Goal: Task Accomplishment & Management: Manage account settings

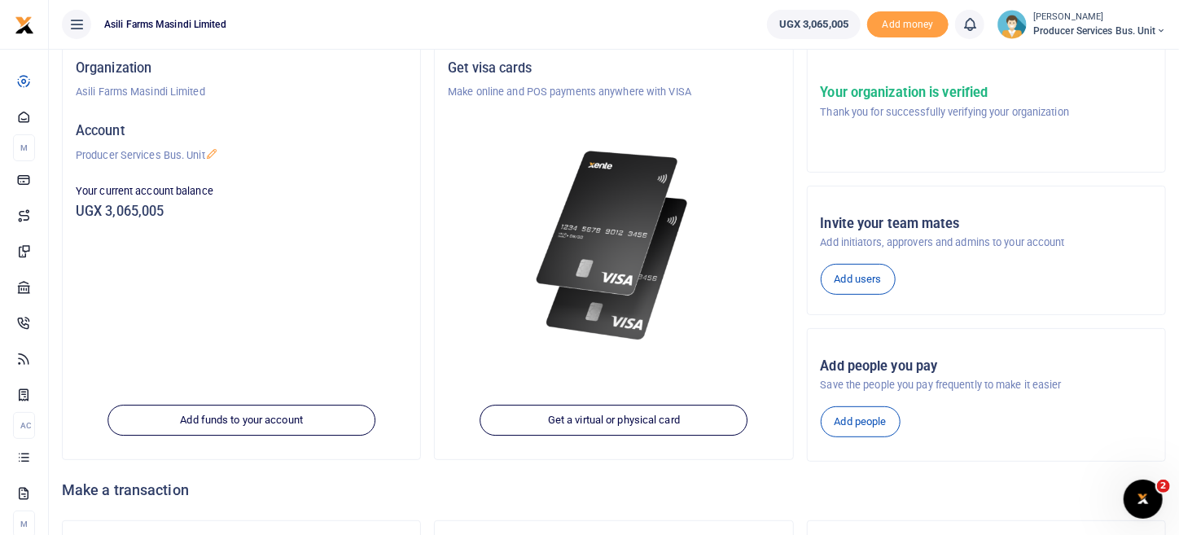
scroll to position [230, 0]
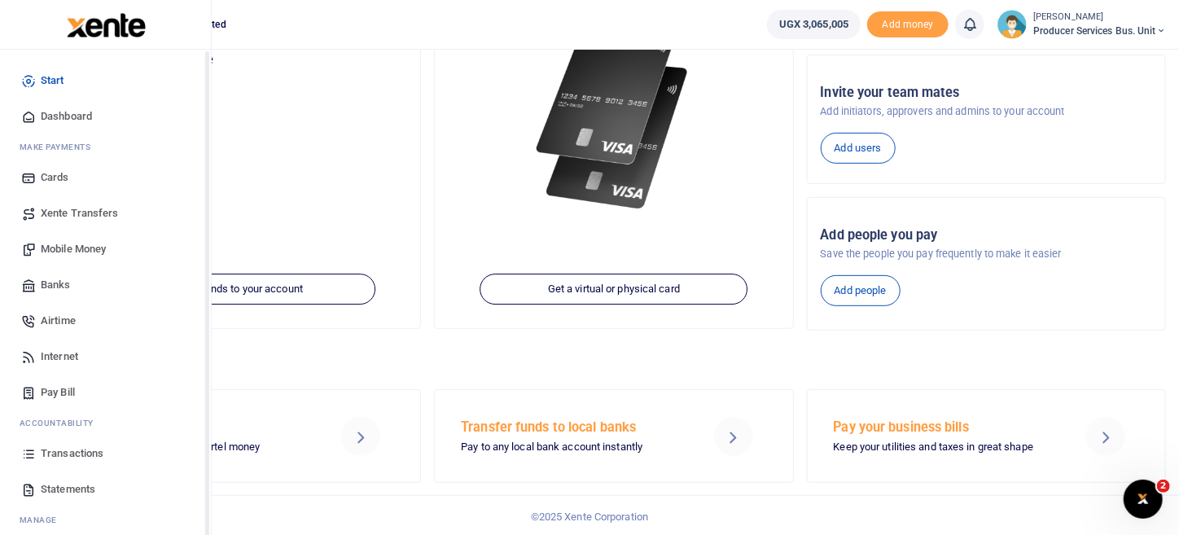
click at [78, 456] on span "Transactions" at bounding box center [72, 453] width 63 height 16
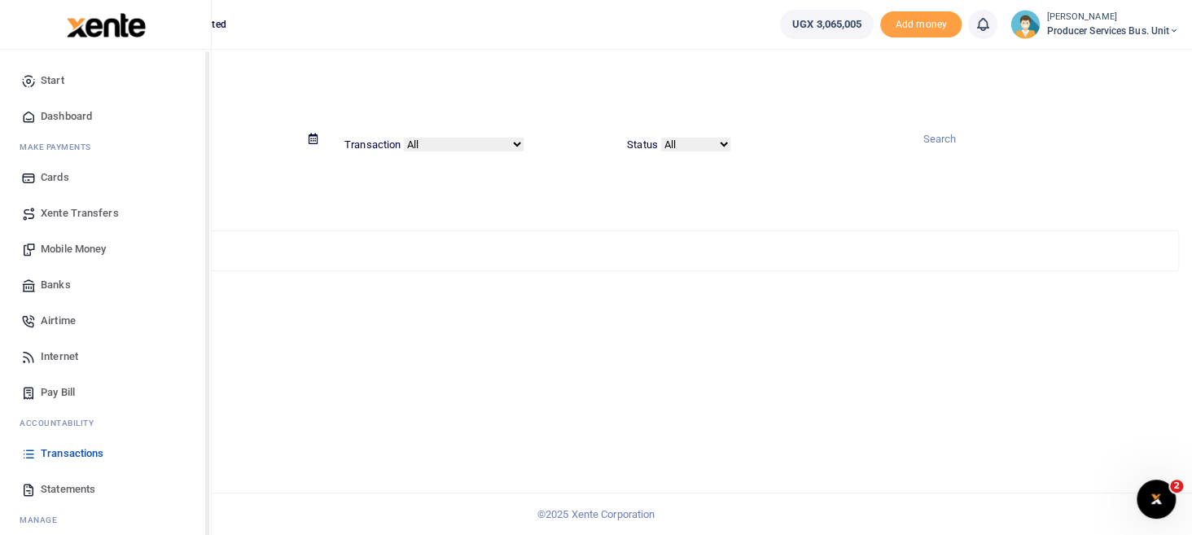
click at [59, 450] on span "Transactions" at bounding box center [72, 453] width 63 height 16
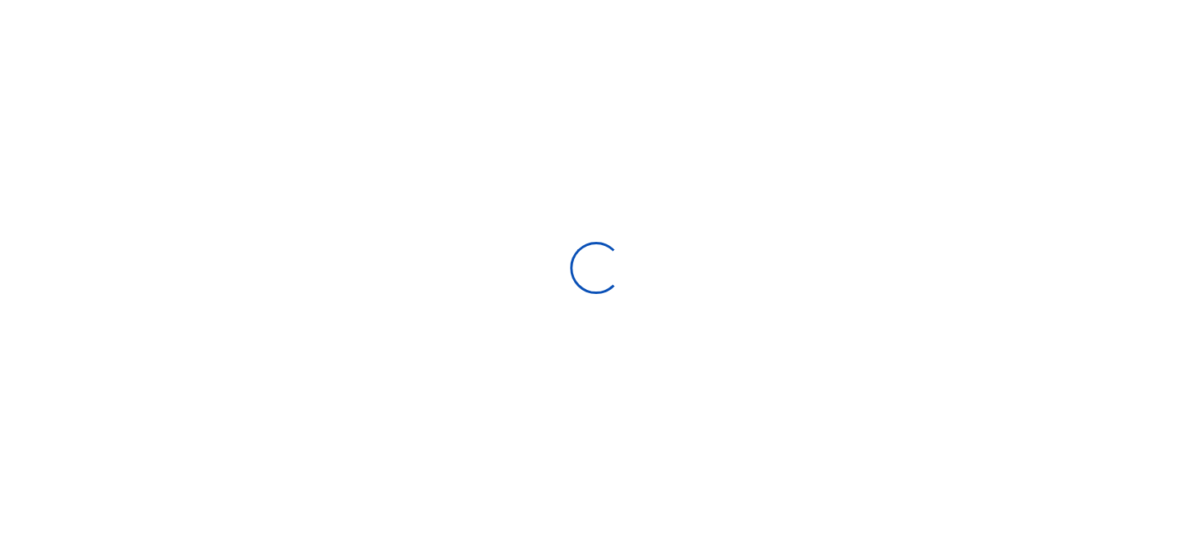
select select
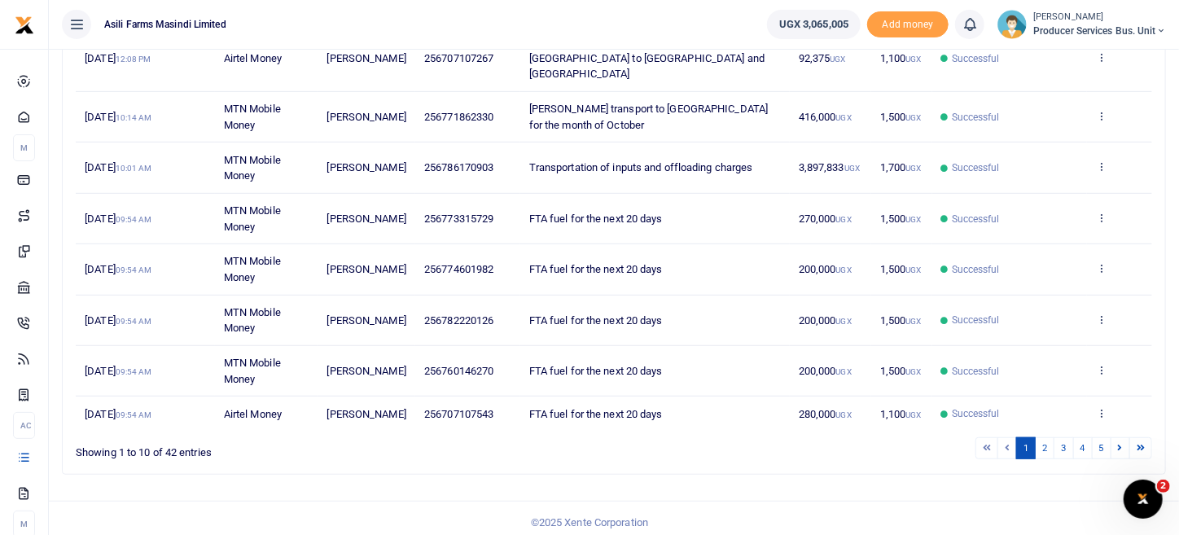
scroll to position [384, 0]
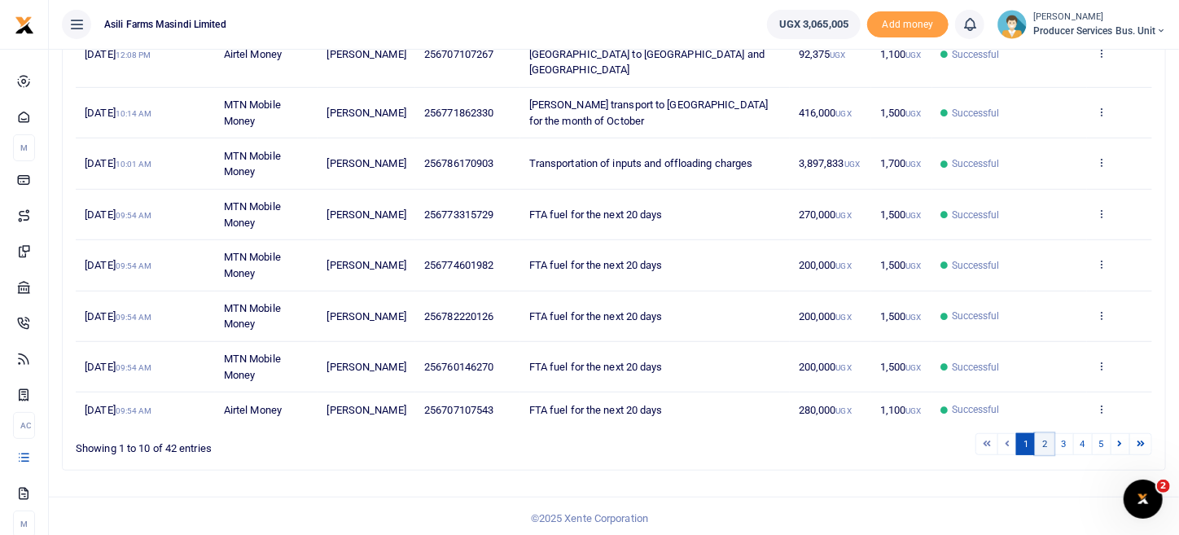
click at [1048, 444] on link "2" at bounding box center [1045, 444] width 20 height 22
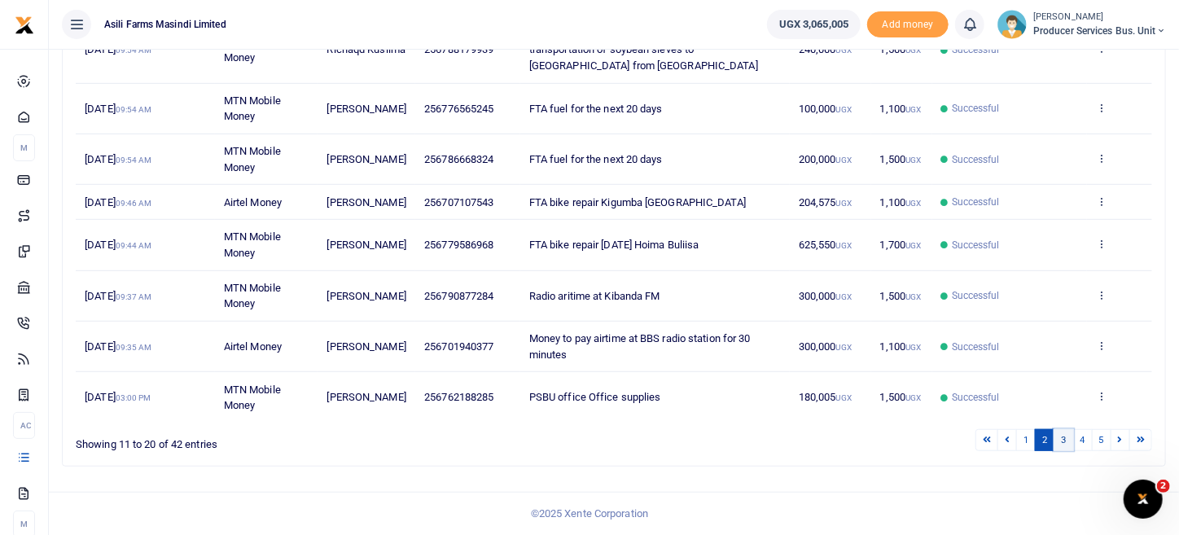
click at [1060, 438] on link "3" at bounding box center [1063, 440] width 20 height 22
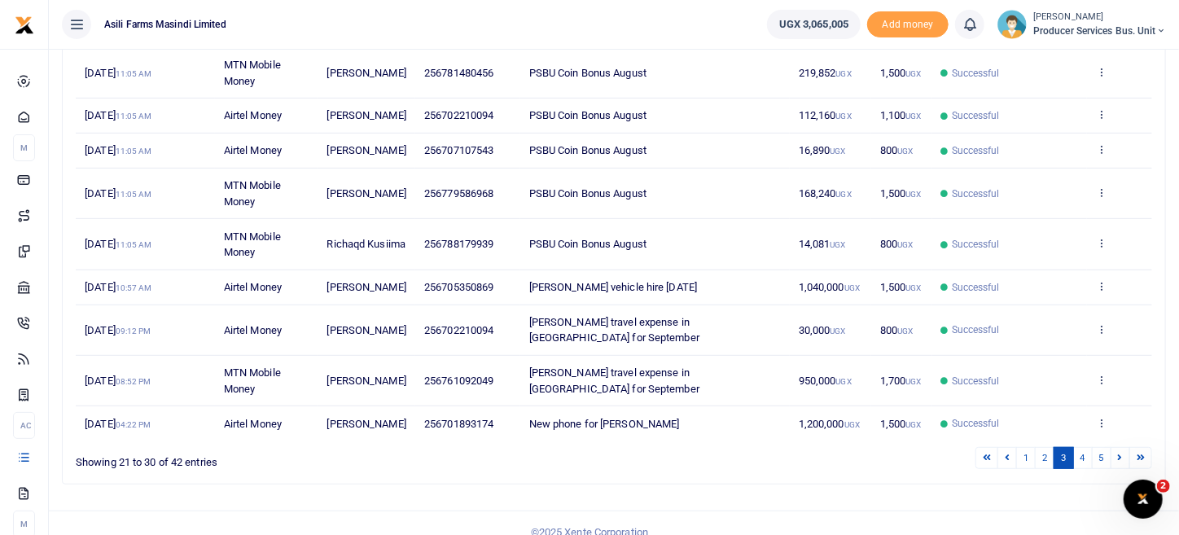
scroll to position [321, 0]
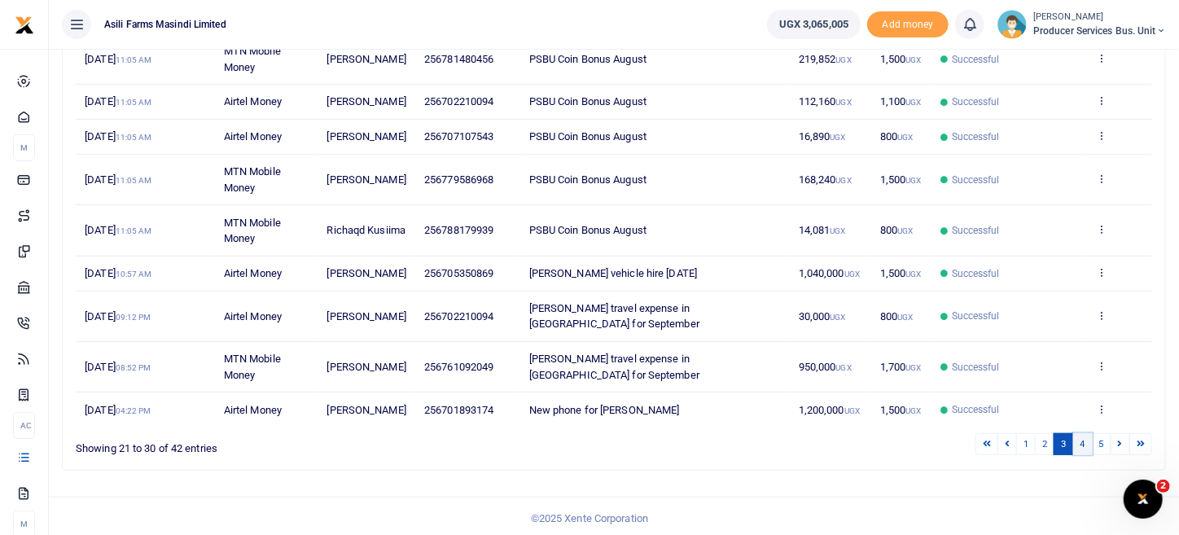
click at [1089, 444] on link "4" at bounding box center [1083, 444] width 20 height 22
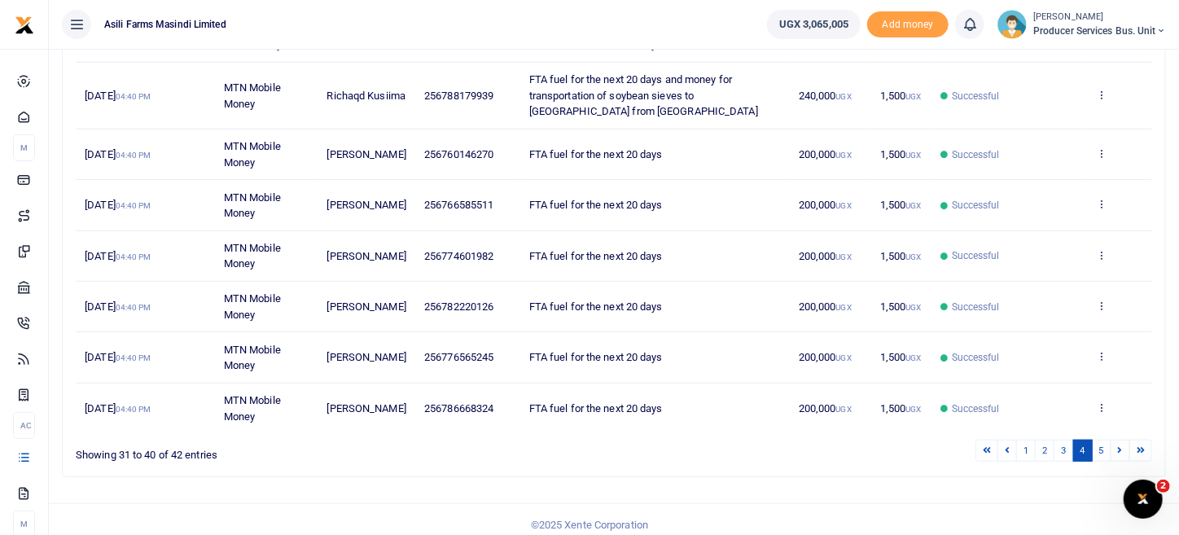
scroll to position [401, 0]
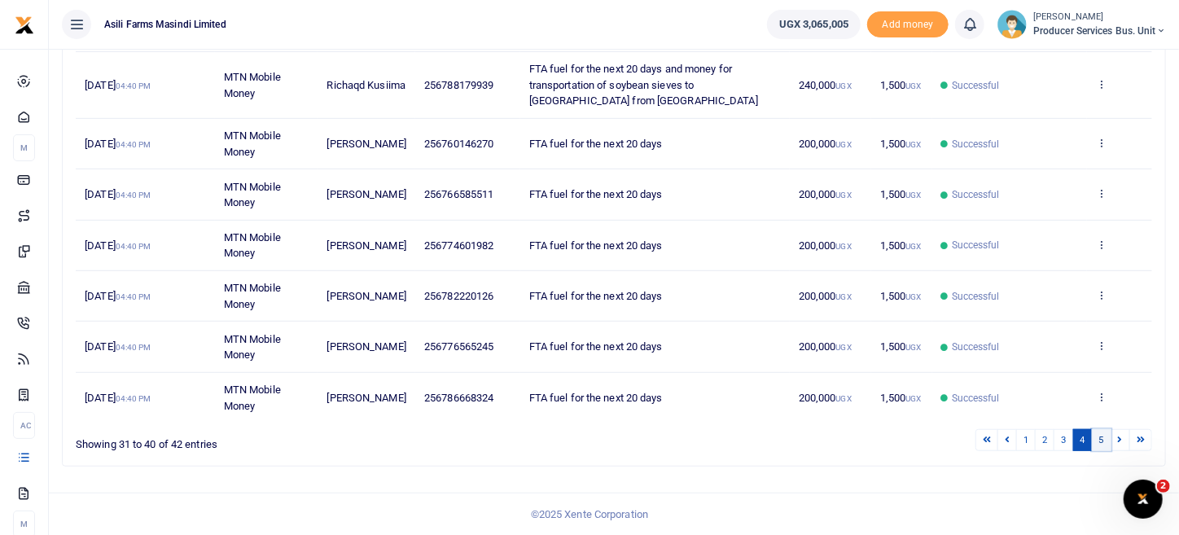
click at [1108, 440] on link "5" at bounding box center [1102, 440] width 20 height 22
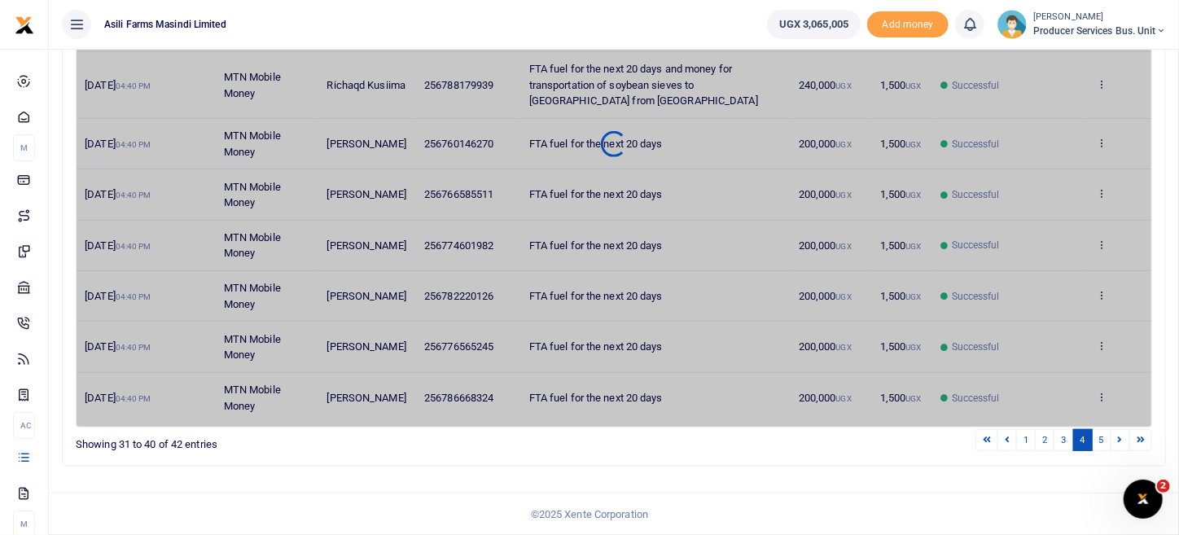
scroll to position [0, 0]
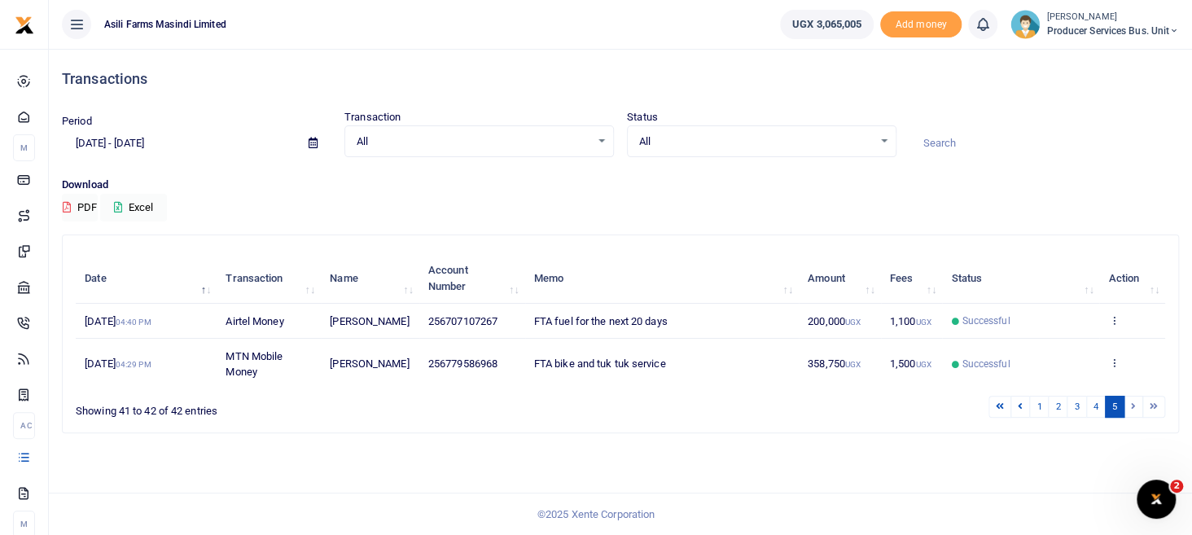
click at [1136, 405] on li at bounding box center [1133, 407] width 19 height 22
click at [313, 149] on span at bounding box center [313, 143] width 37 height 28
click at [315, 146] on icon at bounding box center [313, 143] width 9 height 11
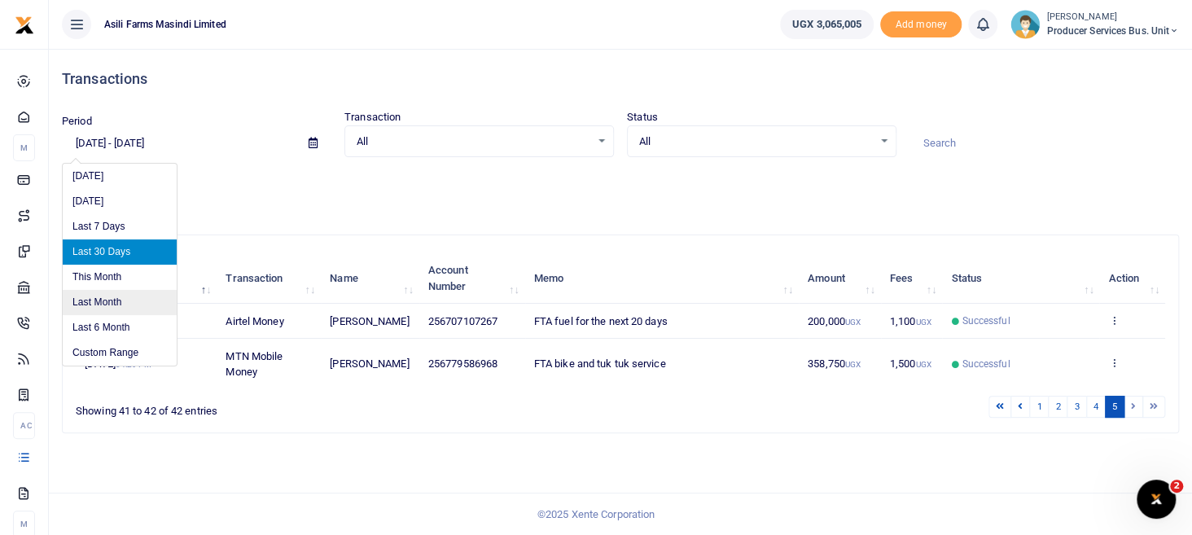
click at [125, 308] on li "Last Month" at bounding box center [120, 302] width 114 height 25
type input "09/01/2025 - 09/30/2025"
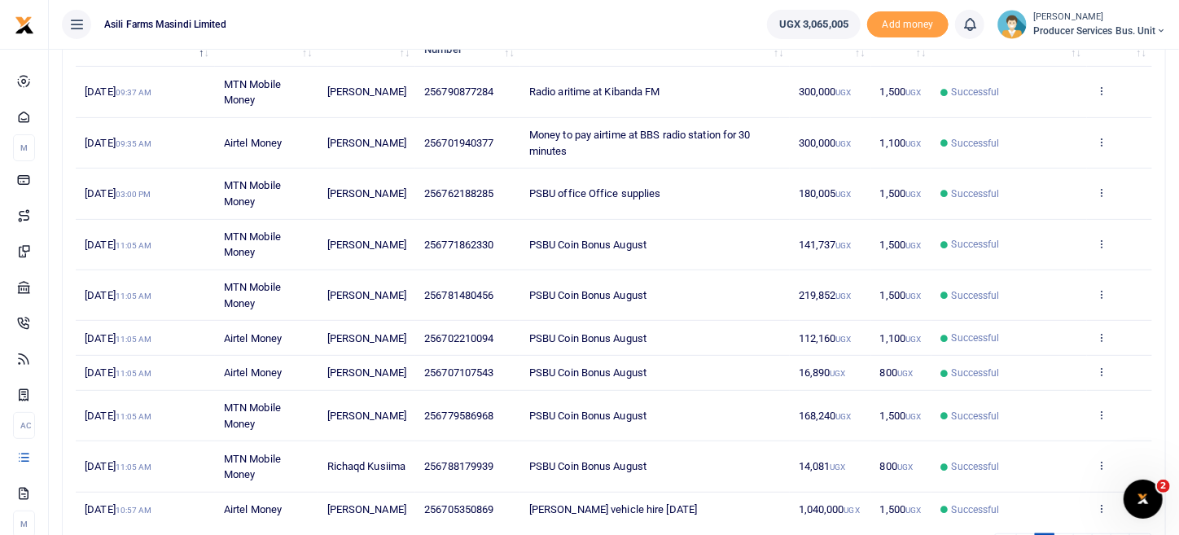
scroll to position [352, 0]
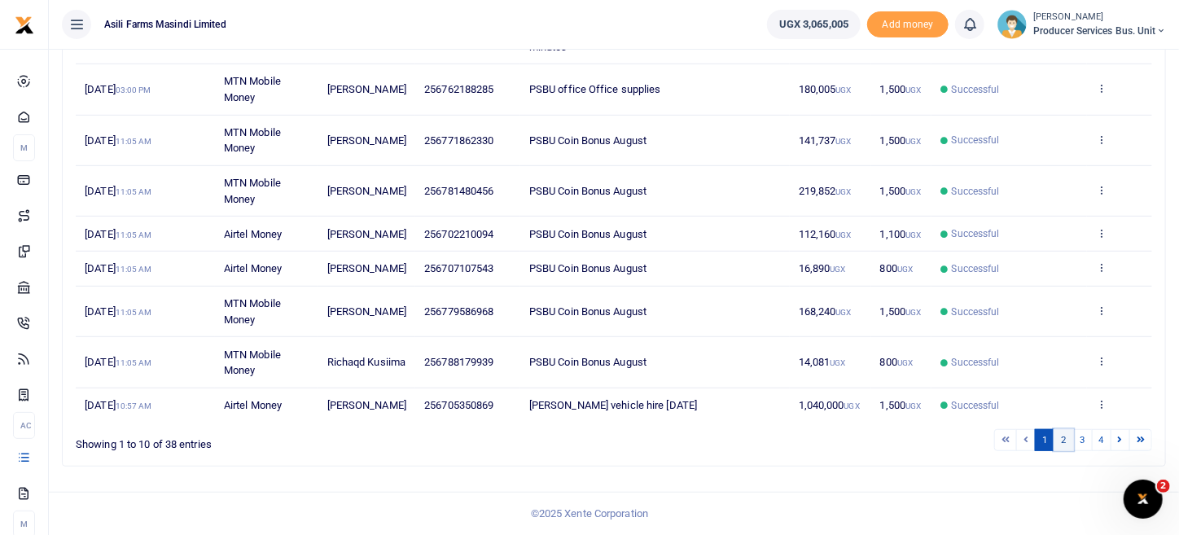
click at [1067, 446] on link "2" at bounding box center [1063, 440] width 20 height 22
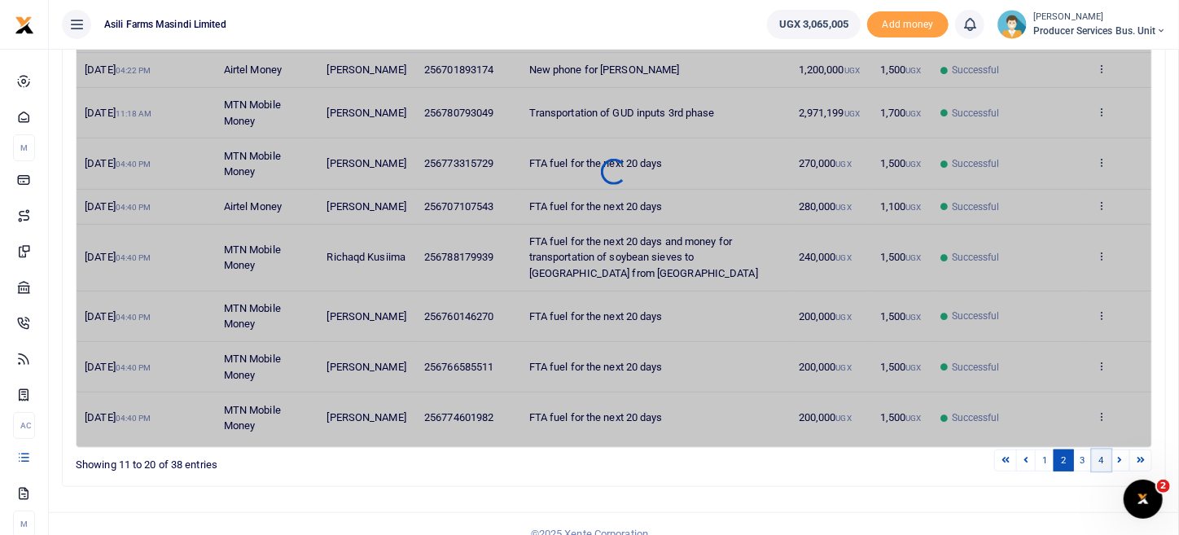
click at [1103, 458] on link "4" at bounding box center [1102, 460] width 20 height 22
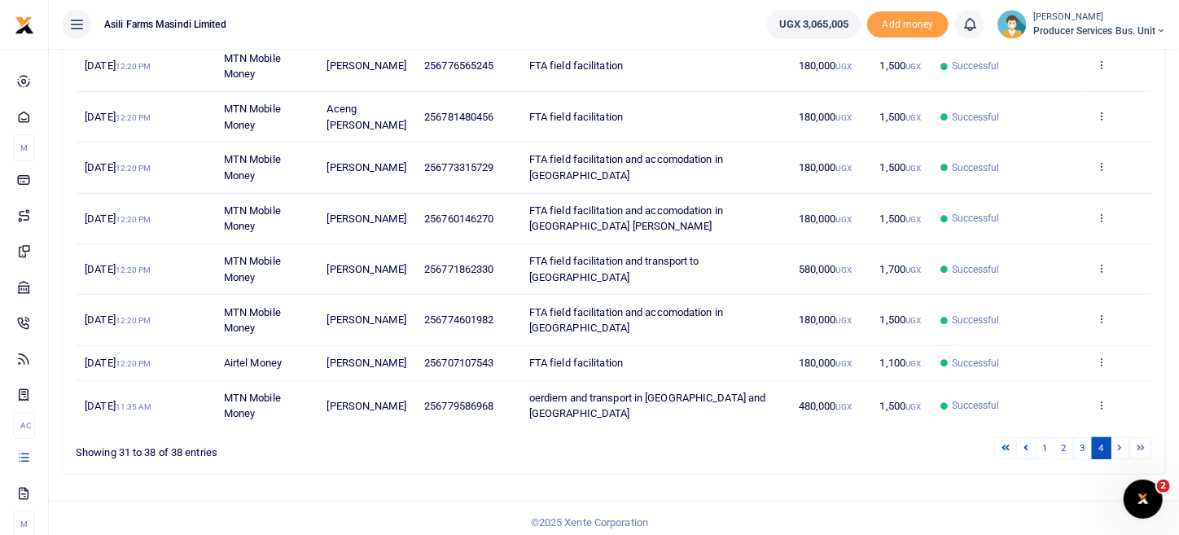
scroll to position [202, 0]
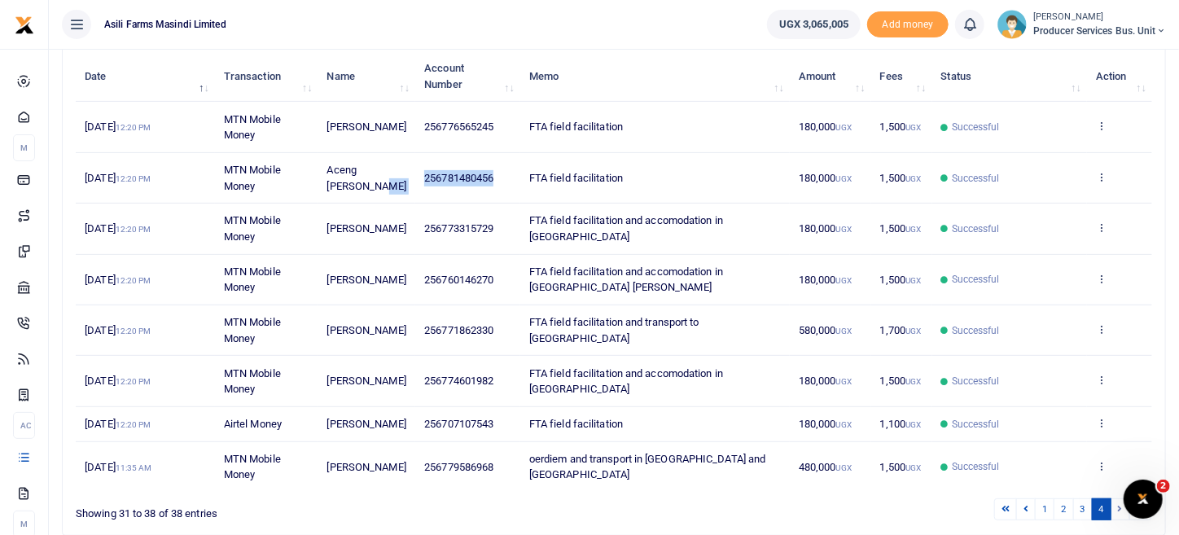
drag, startPoint x: 496, startPoint y: 175, endPoint x: 408, endPoint y: 180, distance: 88.1
click at [408, 180] on tr "3rd Sep 2025 12:20 PM MTN Mobile Money Aceng Vicky Hope 256781480456 FTA field …" at bounding box center [614, 178] width 1076 height 50
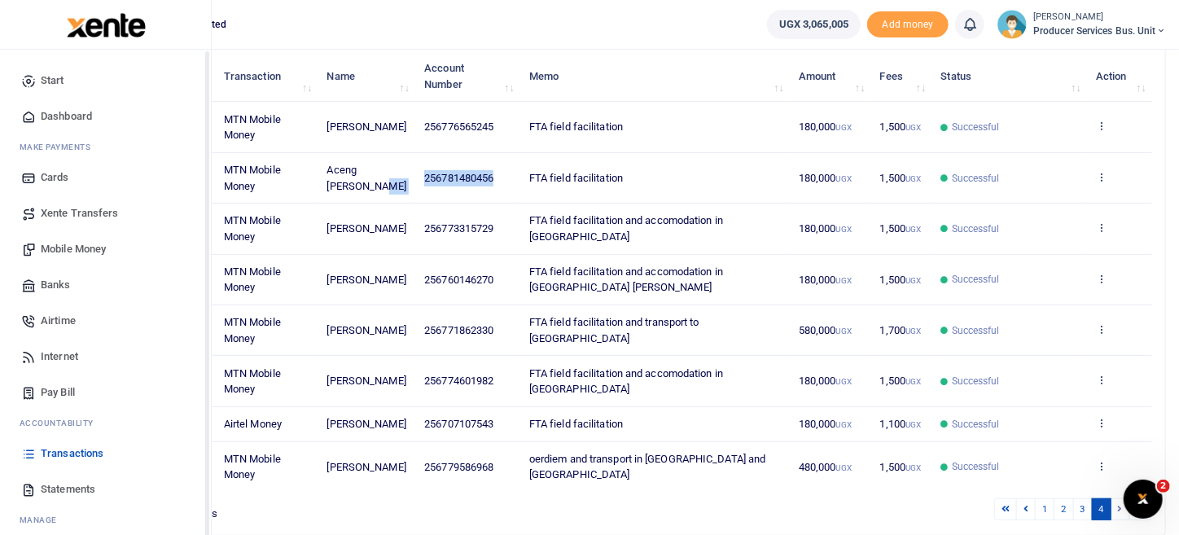
click at [85, 449] on span "Transactions" at bounding box center [72, 453] width 63 height 16
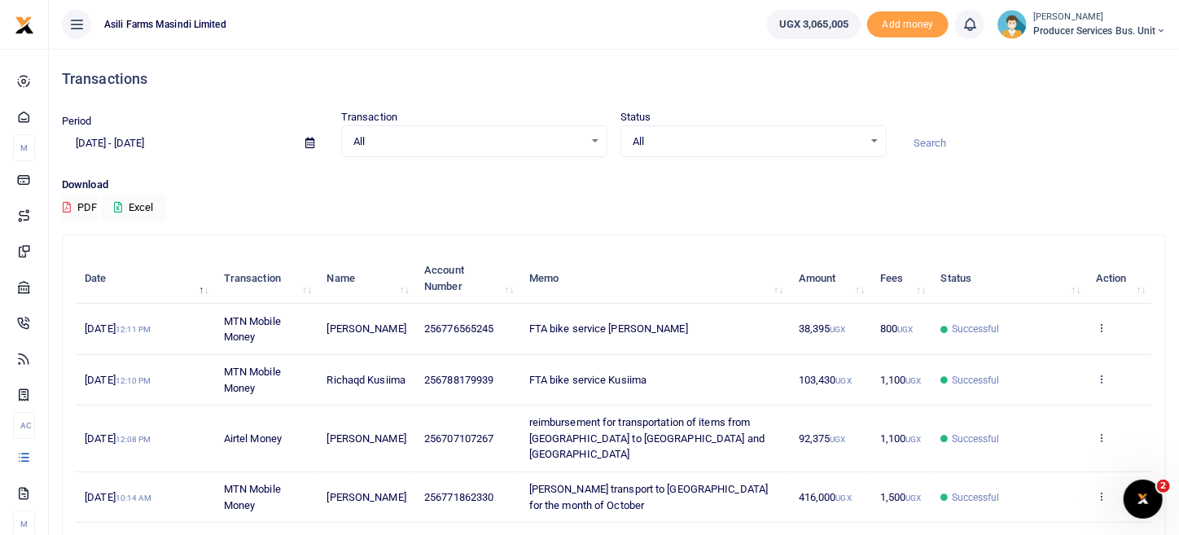
click at [615, 46] on ul "Asili Farms Masindi Limited" at bounding box center [401, 24] width 705 height 49
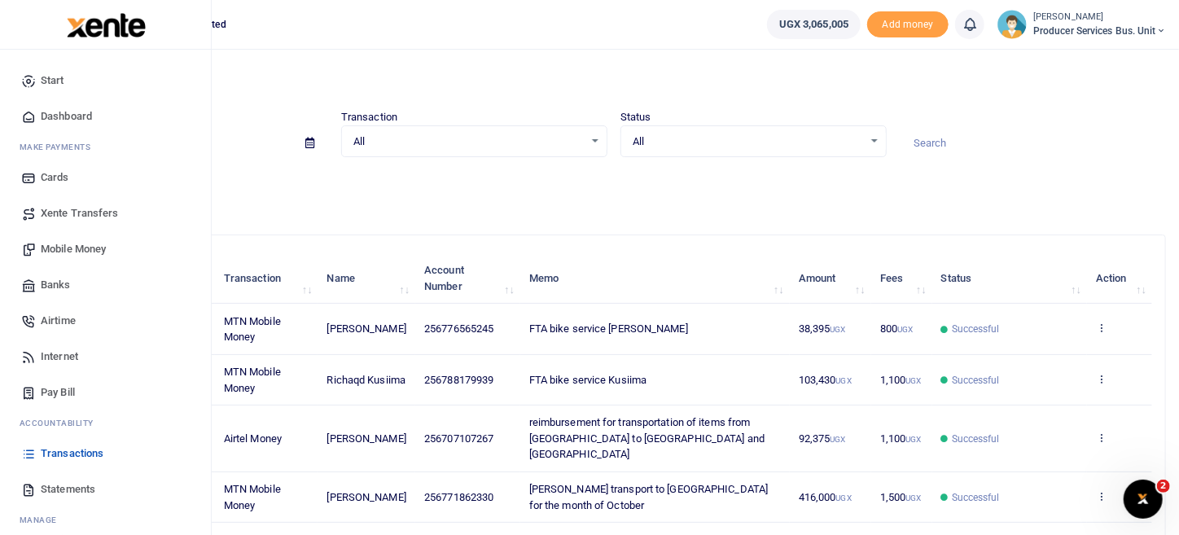
click at [95, 250] on span "Mobile Money" at bounding box center [73, 249] width 65 height 16
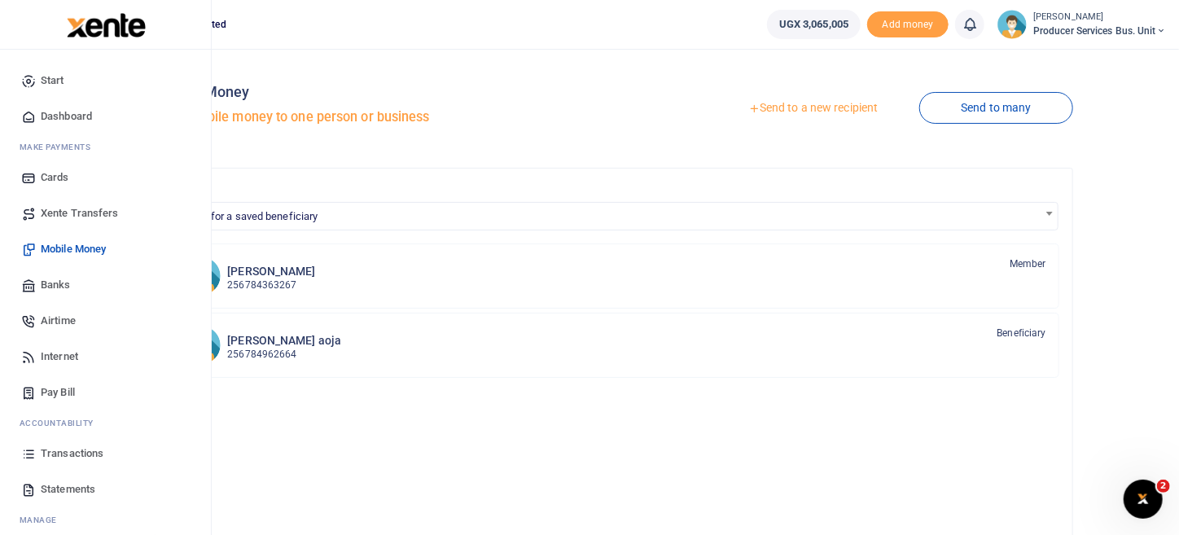
click at [58, 243] on span "Mobile Money" at bounding box center [73, 249] width 65 height 16
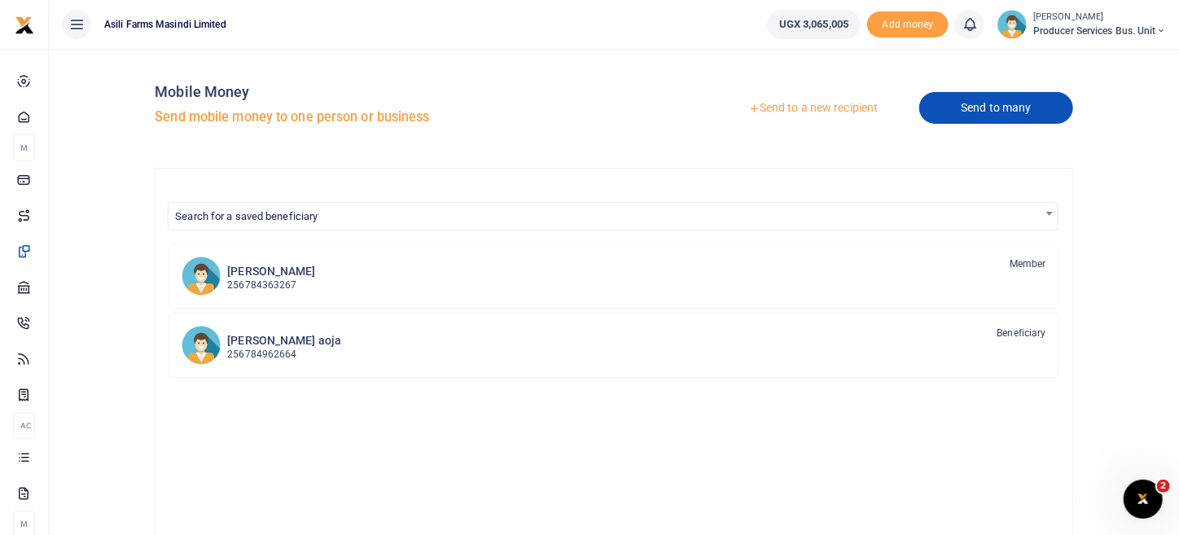
click at [987, 98] on link "Send to many" at bounding box center [995, 108] width 153 height 32
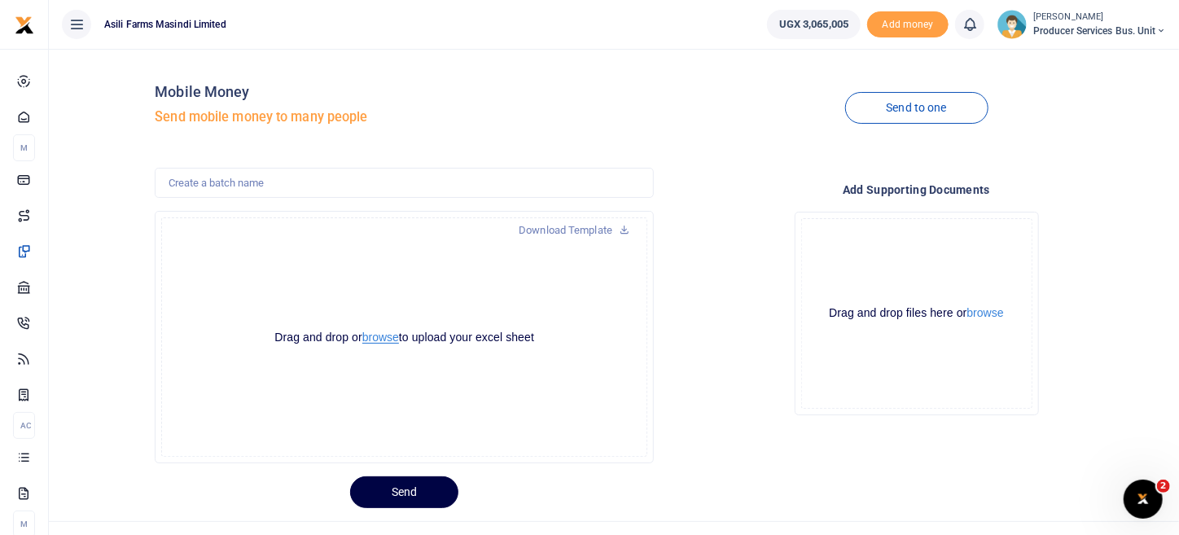
click at [378, 339] on button "browse" at bounding box center [380, 337] width 37 height 12
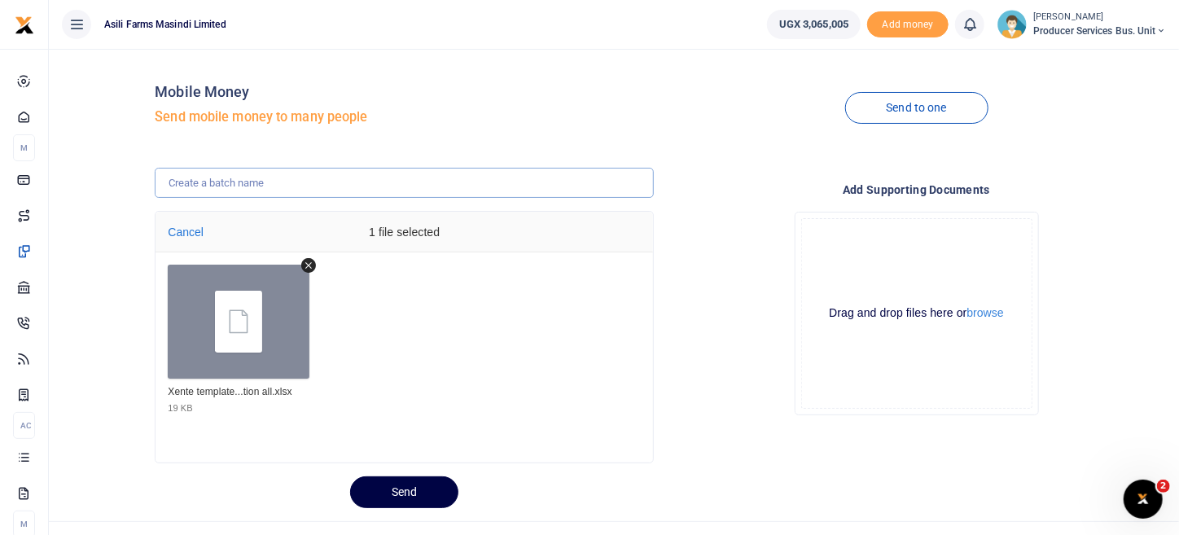
click at [307, 186] on input "text" at bounding box center [404, 183] width 499 height 31
type input "FTA field facilitation for the month of October"
click at [403, 484] on button "Send" at bounding box center [404, 492] width 108 height 32
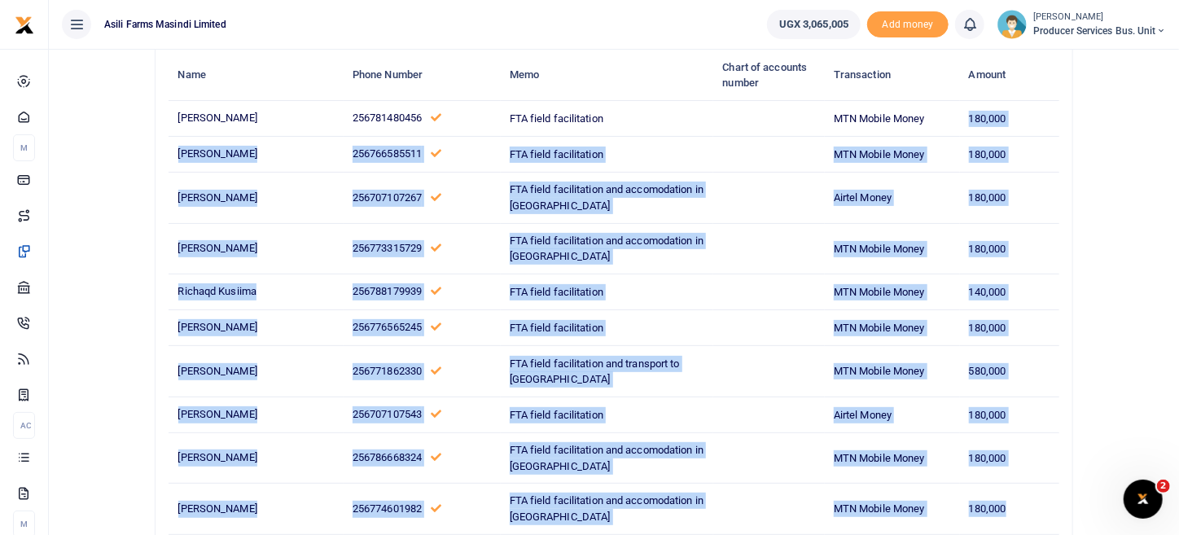
drag, startPoint x: 949, startPoint y: 246, endPoint x: 1000, endPoint y: 536, distance: 295.1
click at [1000, 534] on html "Start Dashboard M ake Payments Cards Xente Transfers Mobile Money Banks Airtime" at bounding box center [589, 297] width 1179 height 856
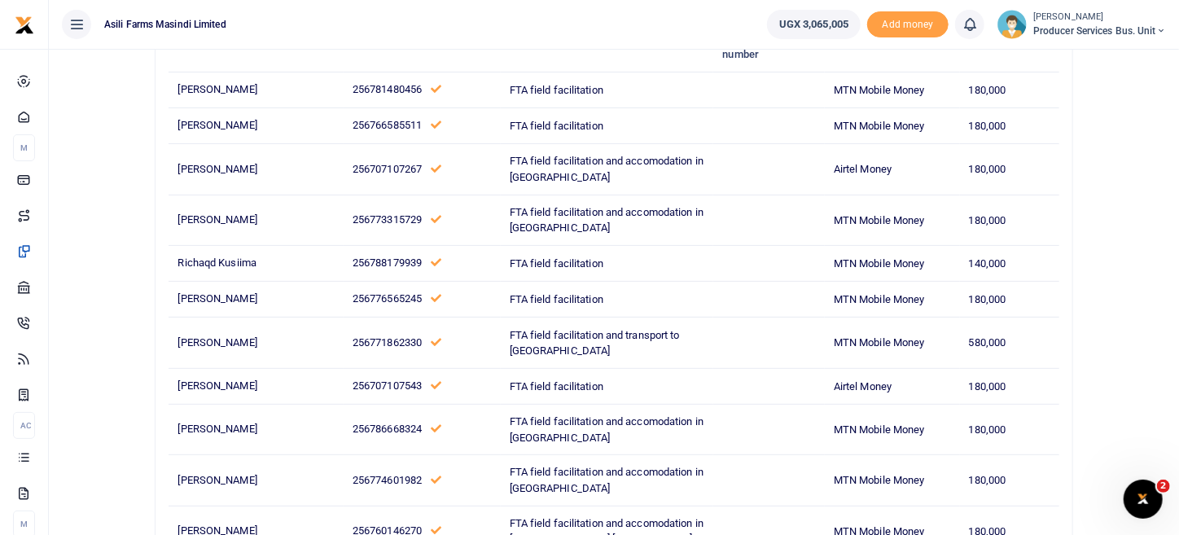
click at [1123, 291] on div "Confirm your payouts batch Batch name: FTA field facilitation for the month of …" at bounding box center [613, 271] width 1117 height 738
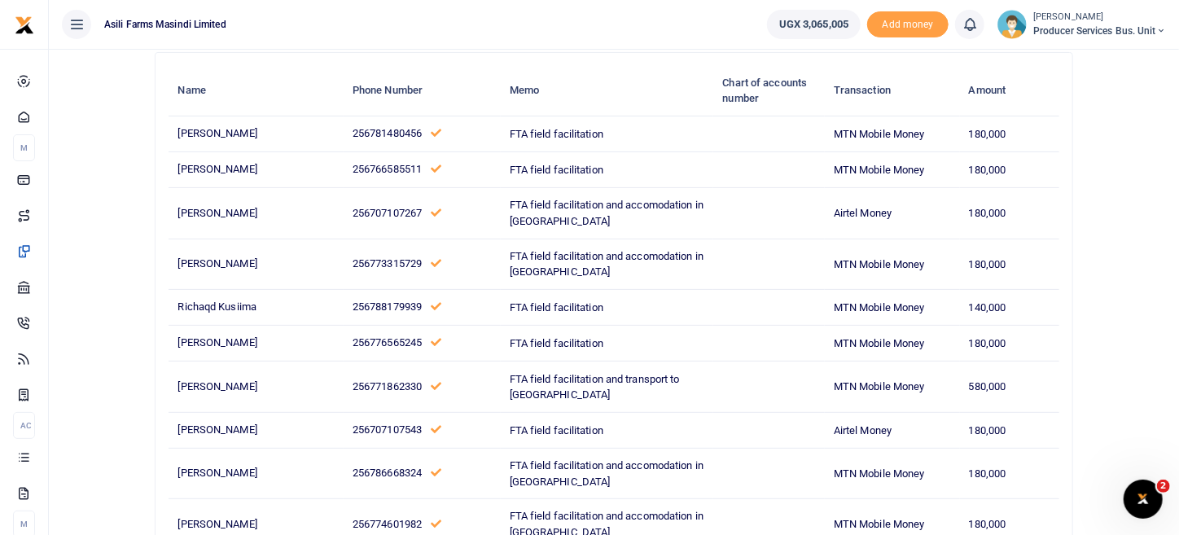
scroll to position [0, 0]
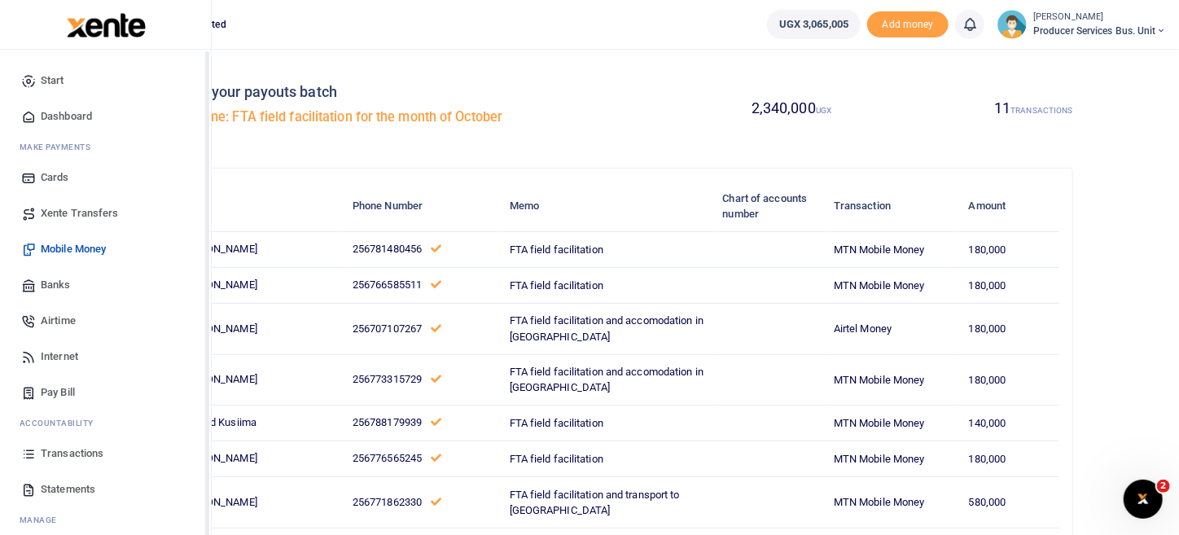
click at [89, 243] on span "Mobile Money" at bounding box center [73, 249] width 65 height 16
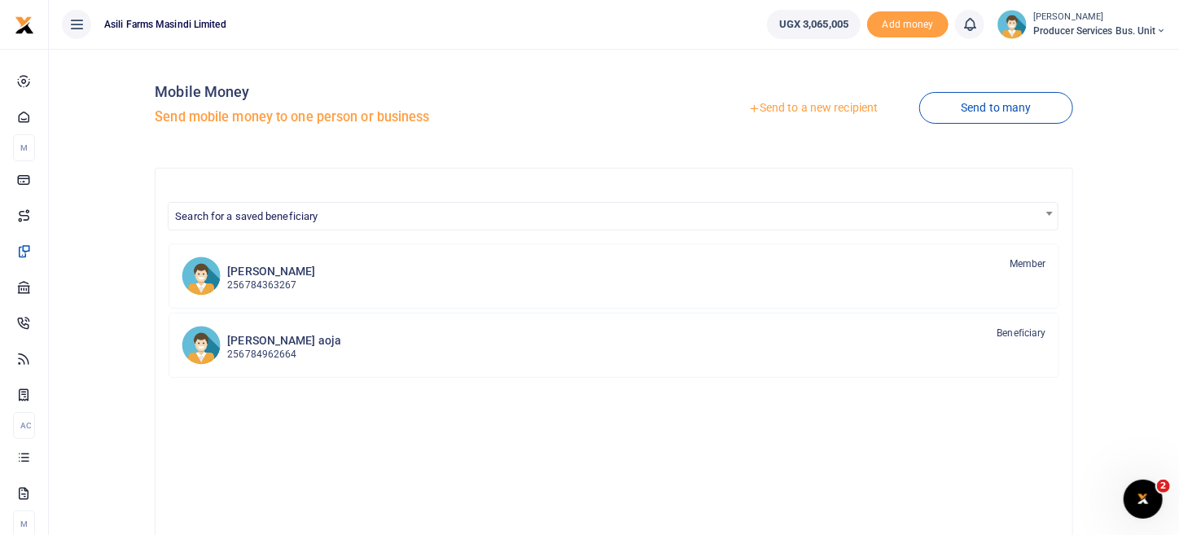
click at [996, 110] on link "Send to many" at bounding box center [995, 108] width 153 height 32
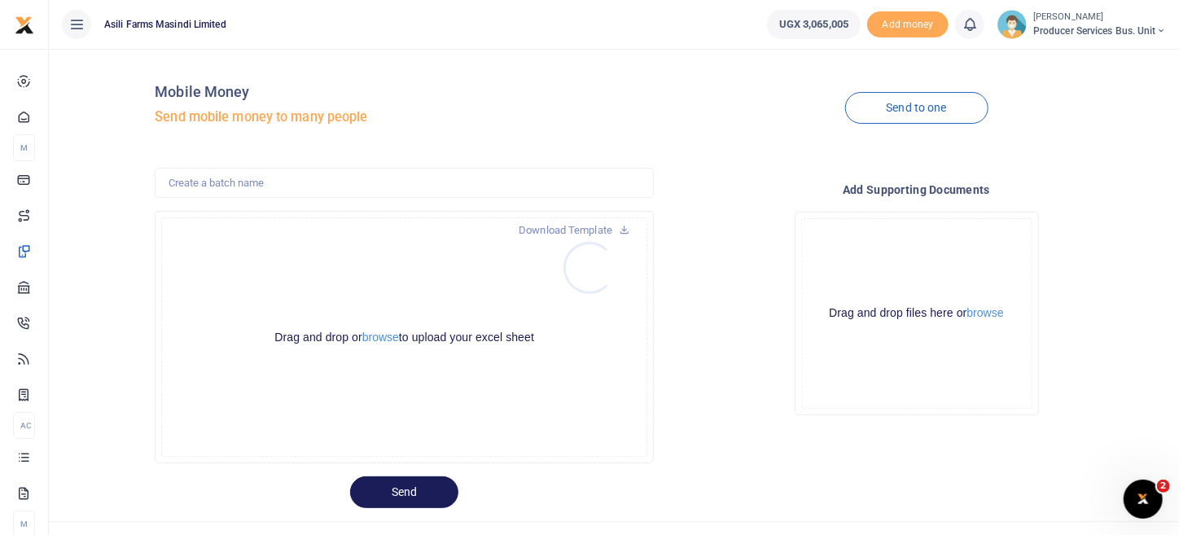
click at [388, 332] on div at bounding box center [589, 267] width 1179 height 535
click at [380, 335] on button "browse" at bounding box center [380, 337] width 37 height 12
click at [377, 344] on div "Drag and drop or browse to upload your excel sheet" at bounding box center [404, 337] width 391 height 15
click at [378, 339] on button "browse" at bounding box center [380, 337] width 37 height 12
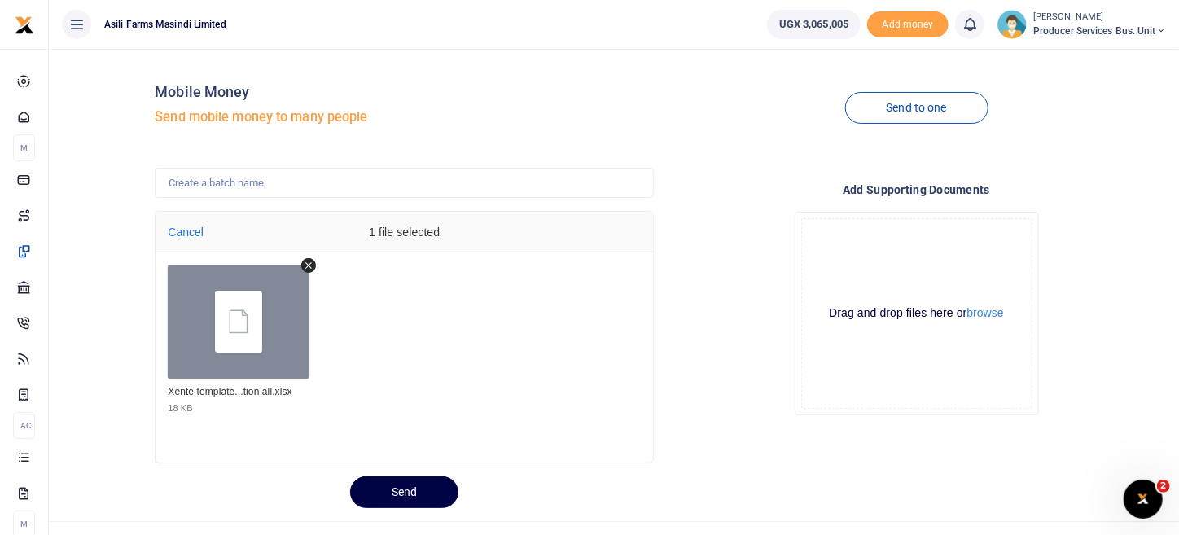
click at [345, 227] on div "1 file selected" at bounding box center [404, 232] width 244 height 41
click at [341, 199] on div "Download Template Drop your files here Cancel 1 file selected Xente template...…" at bounding box center [404, 316] width 512 height 296
click at [341, 191] on input "text" at bounding box center [404, 183] width 499 height 31
type input "FTA field facilitation for the month of October 2025"
click at [396, 493] on button "Send" at bounding box center [404, 492] width 108 height 32
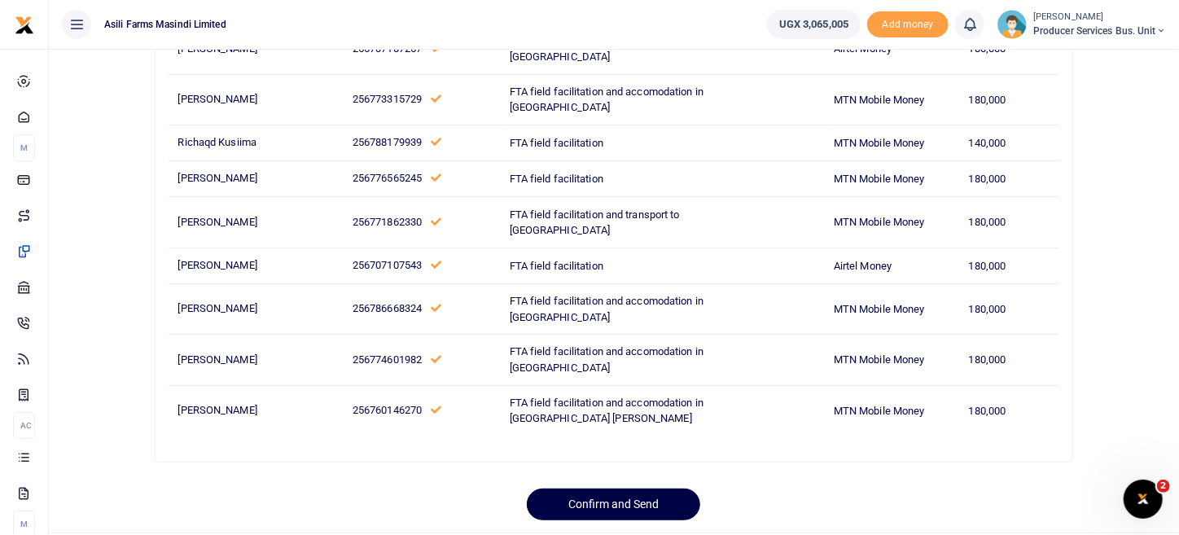
scroll to position [333, 0]
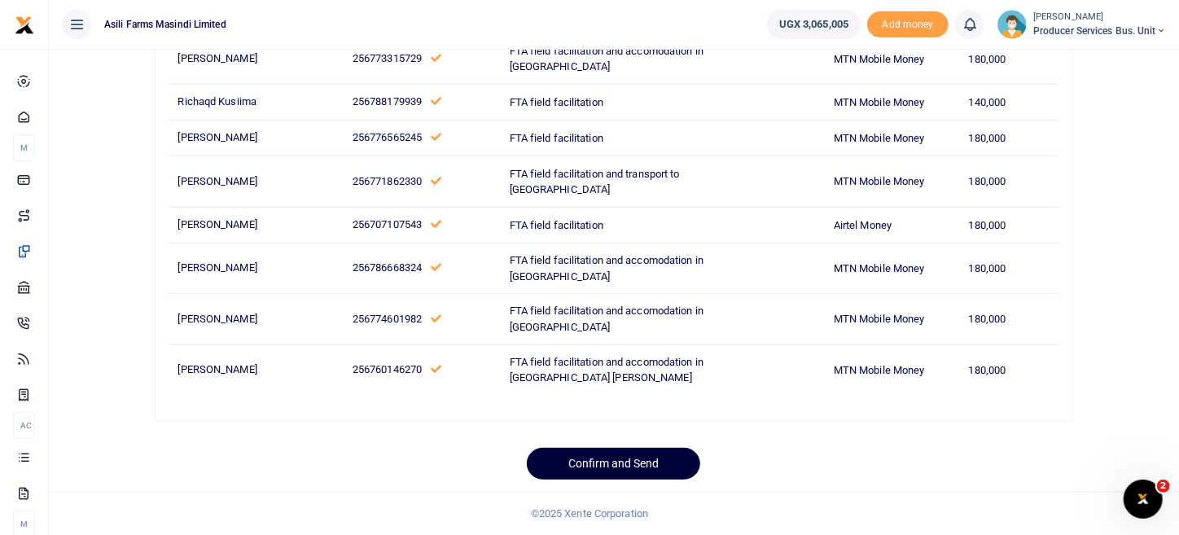
click at [667, 458] on button "Confirm and Send" at bounding box center [613, 464] width 173 height 32
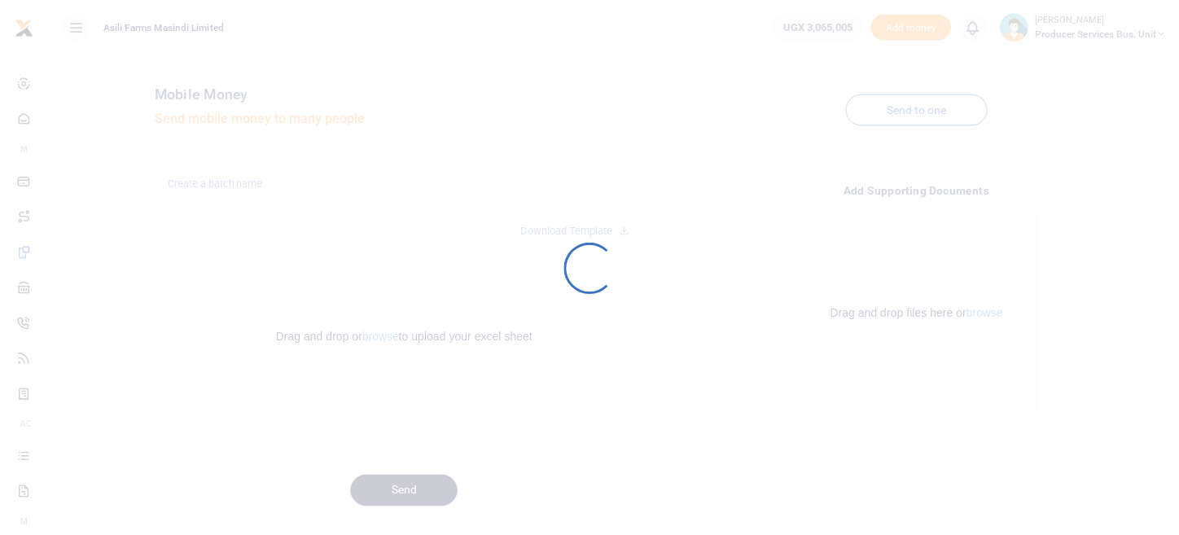
scroll to position [28, 0]
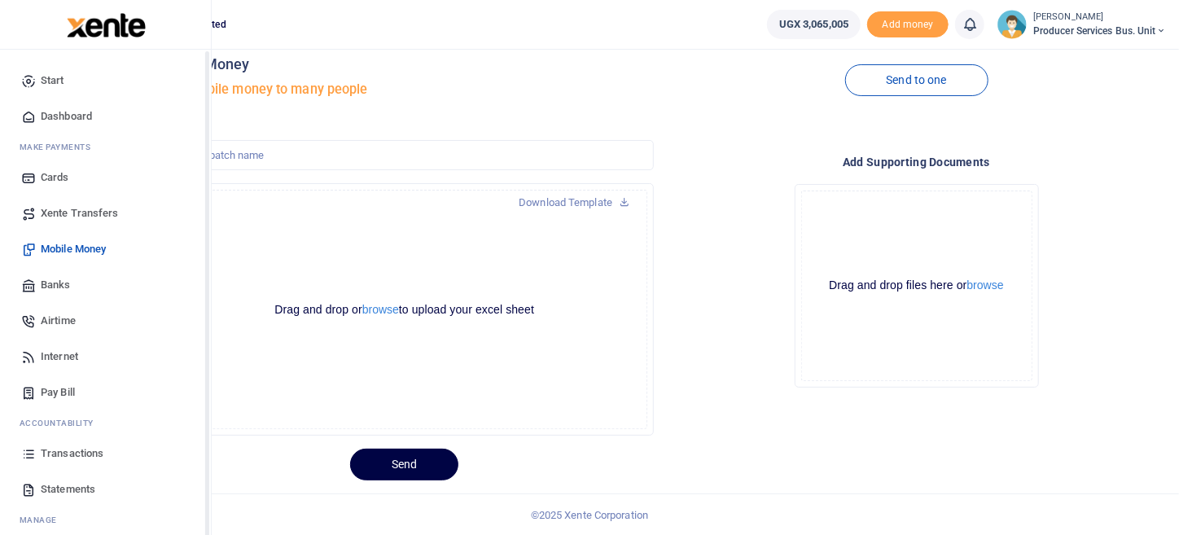
click at [68, 454] on span "Transactions" at bounding box center [72, 453] width 63 height 16
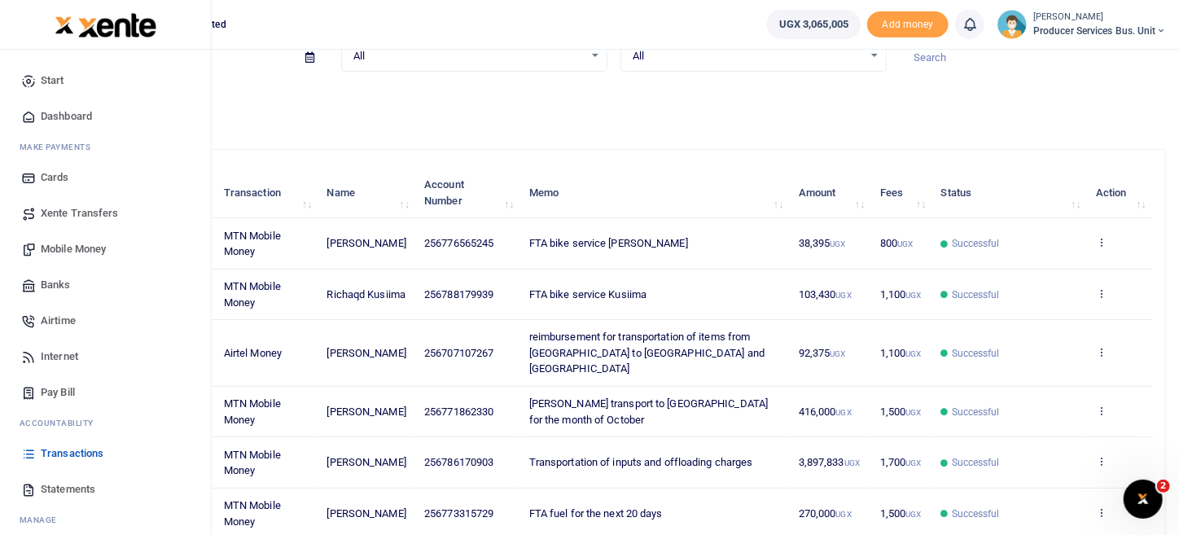
scroll to position [81, 0]
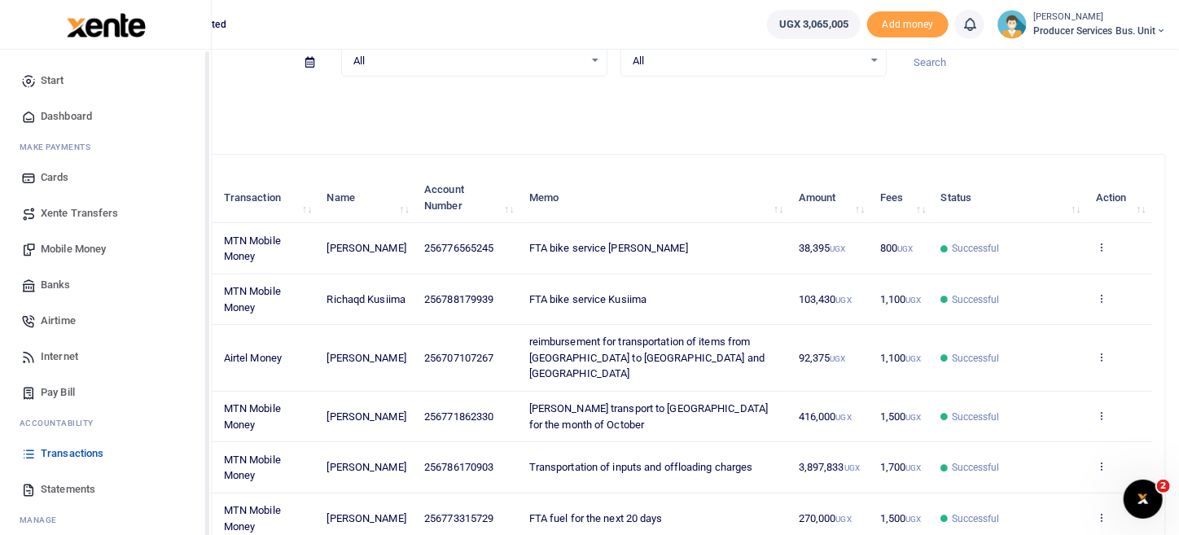
click at [63, 446] on span "Transactions" at bounding box center [72, 453] width 63 height 16
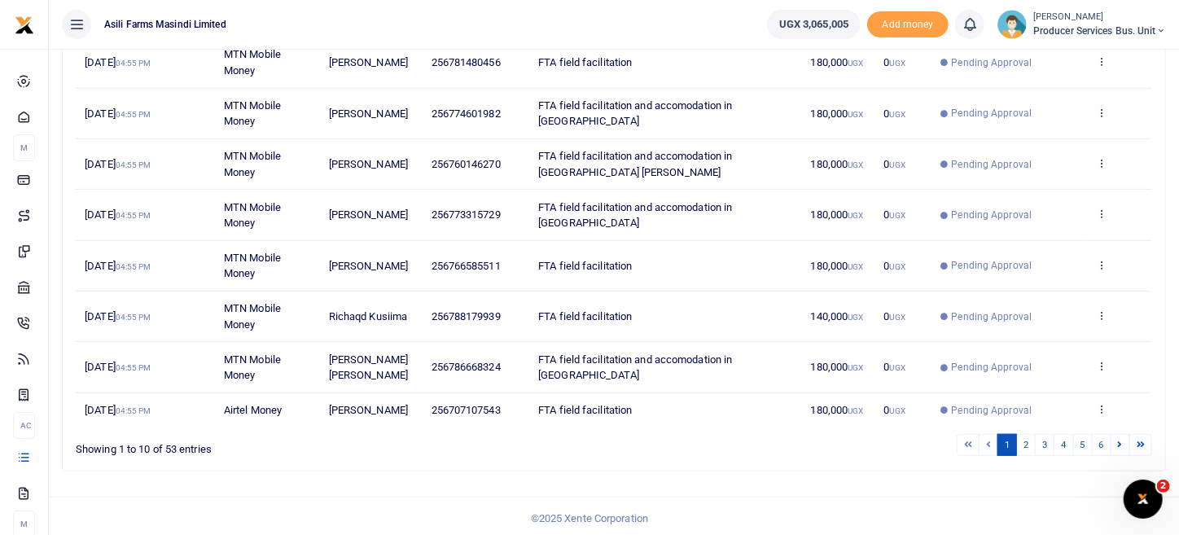
scroll to position [369, 0]
click at [1031, 442] on link "2" at bounding box center [1026, 444] width 20 height 22
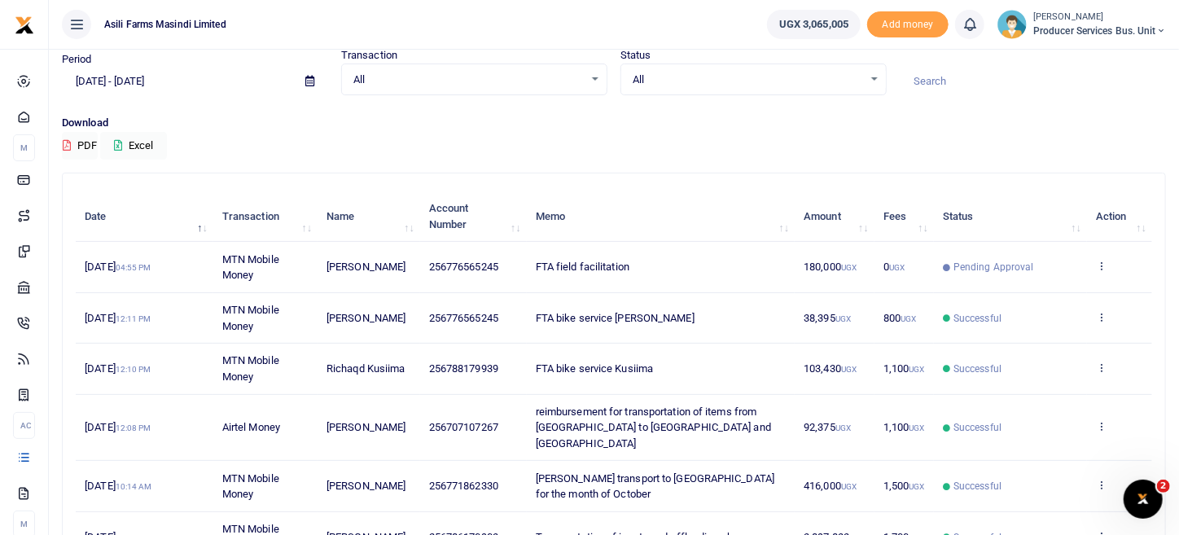
scroll to position [0, 0]
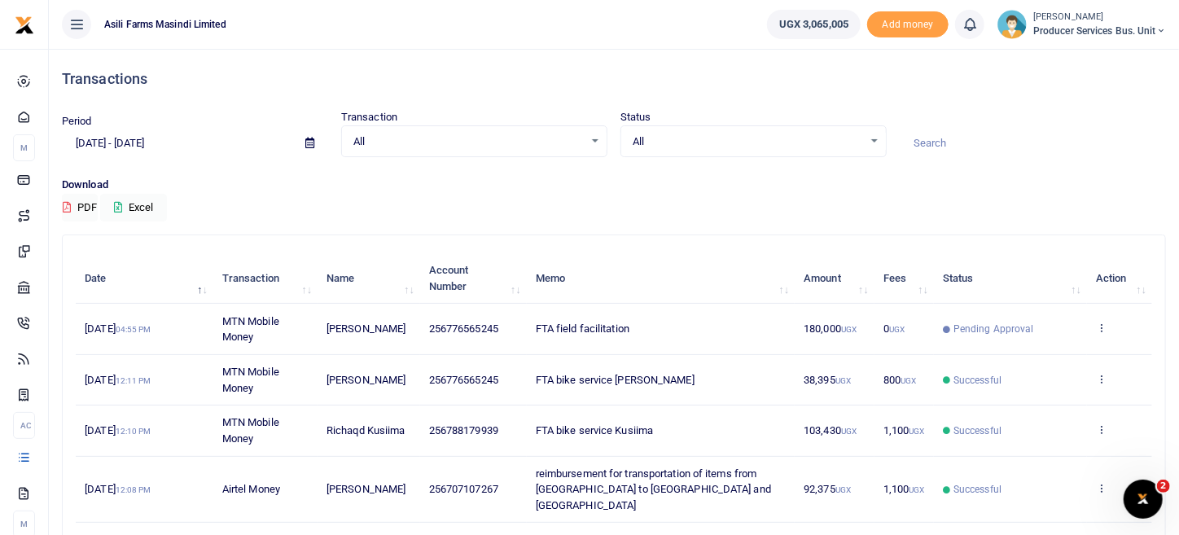
click at [1102, 336] on td "View details Send again" at bounding box center [1119, 329] width 65 height 50
click at [1101, 335] on td "View details Send again" at bounding box center [1119, 329] width 65 height 50
click at [1106, 326] on icon at bounding box center [1101, 327] width 11 height 11
click at [1053, 339] on div "View details Send again" at bounding box center [1042, 372] width 130 height 73
click at [1108, 322] on td "View details Send again" at bounding box center [1119, 329] width 65 height 50
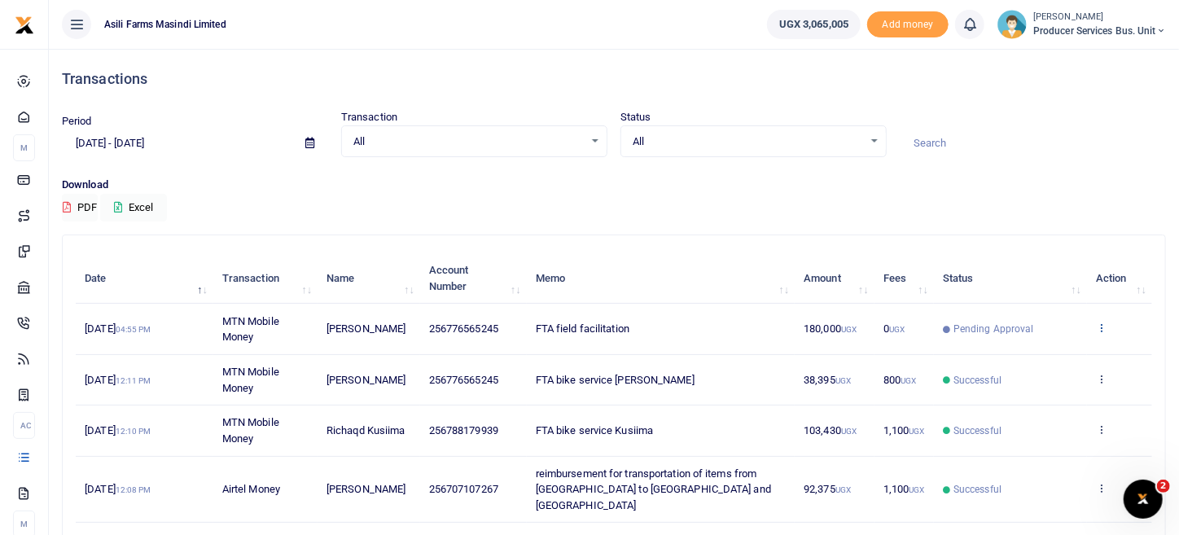
click at [1104, 325] on icon at bounding box center [1101, 327] width 11 height 11
click at [1072, 346] on link "View details" at bounding box center [1042, 355] width 129 height 23
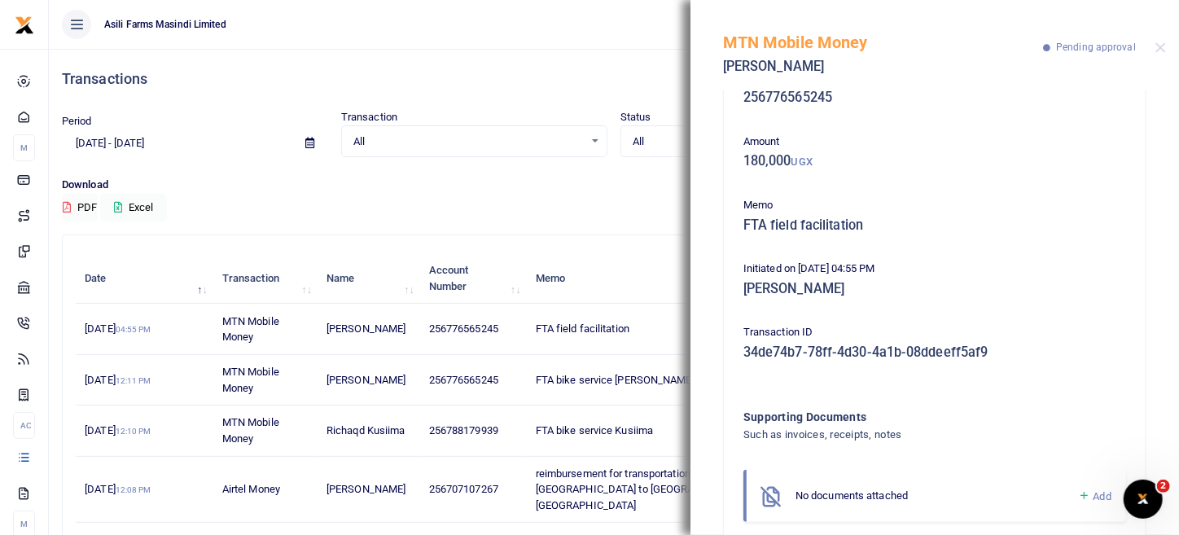
scroll to position [83, 0]
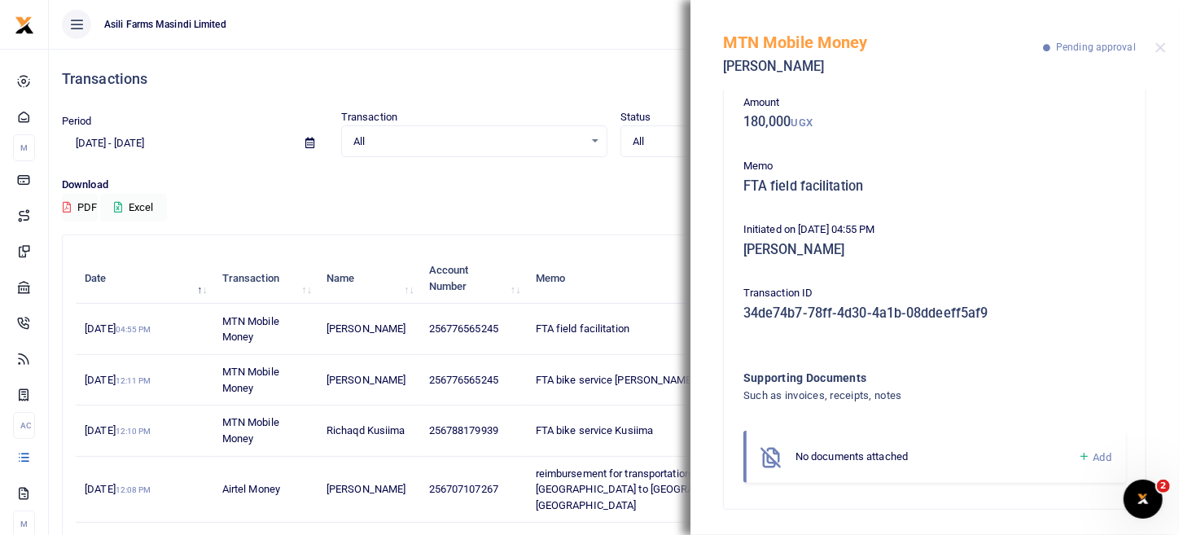
click at [1087, 449] on link "Add" at bounding box center [1094, 457] width 33 height 19
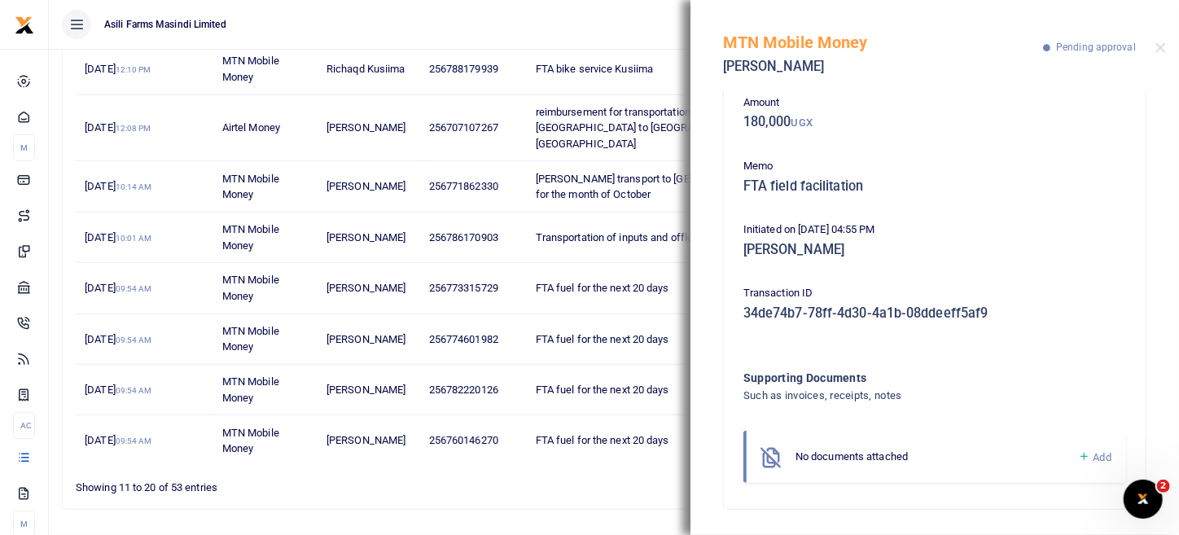
scroll to position [384, 0]
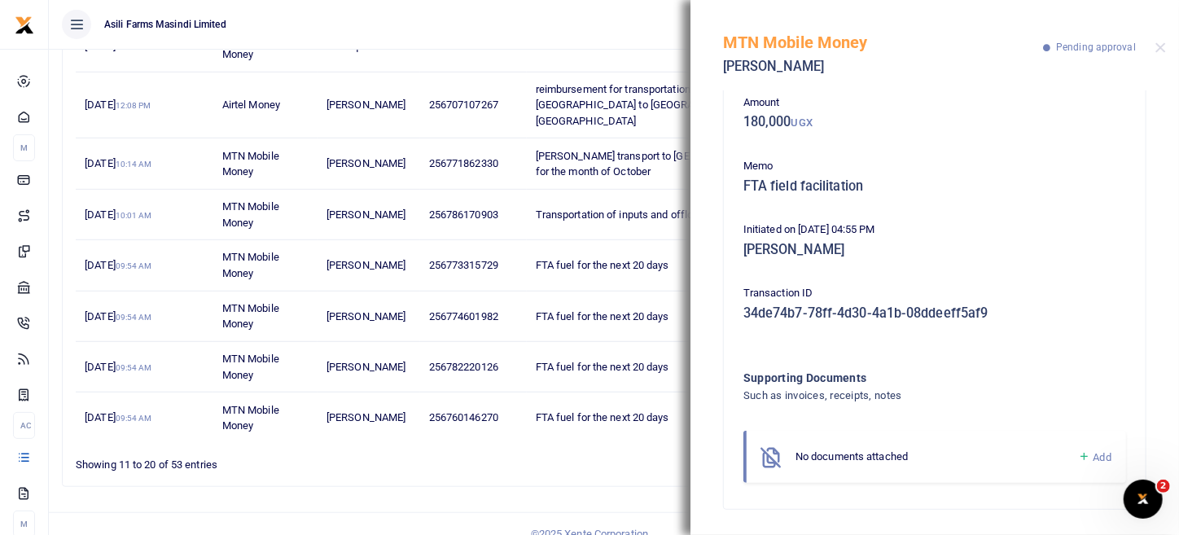
click at [1093, 458] on span "Add" at bounding box center [1102, 457] width 18 height 12
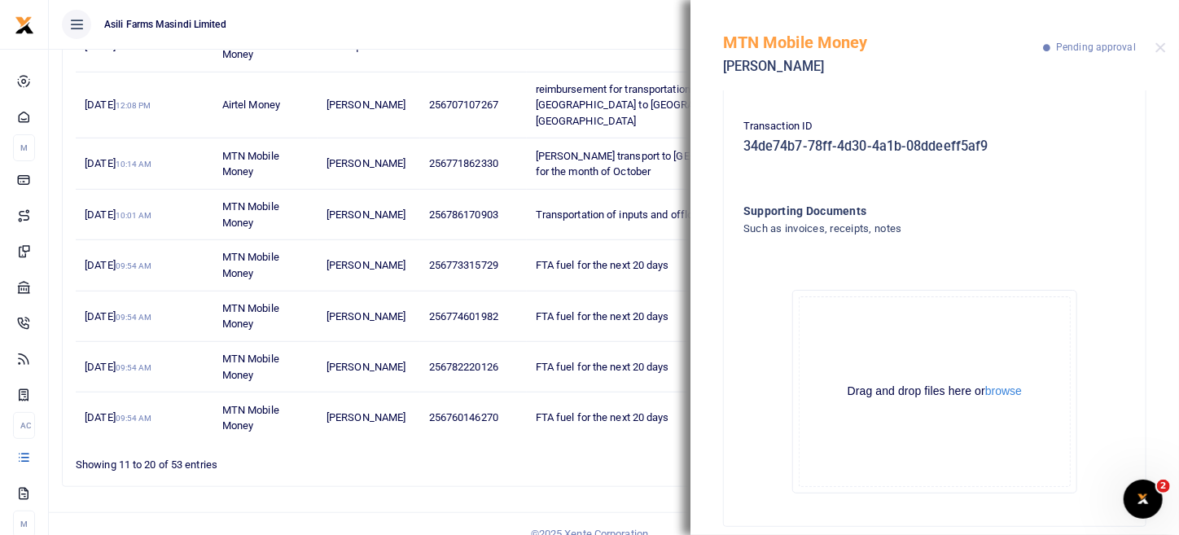
scroll to position [266, 0]
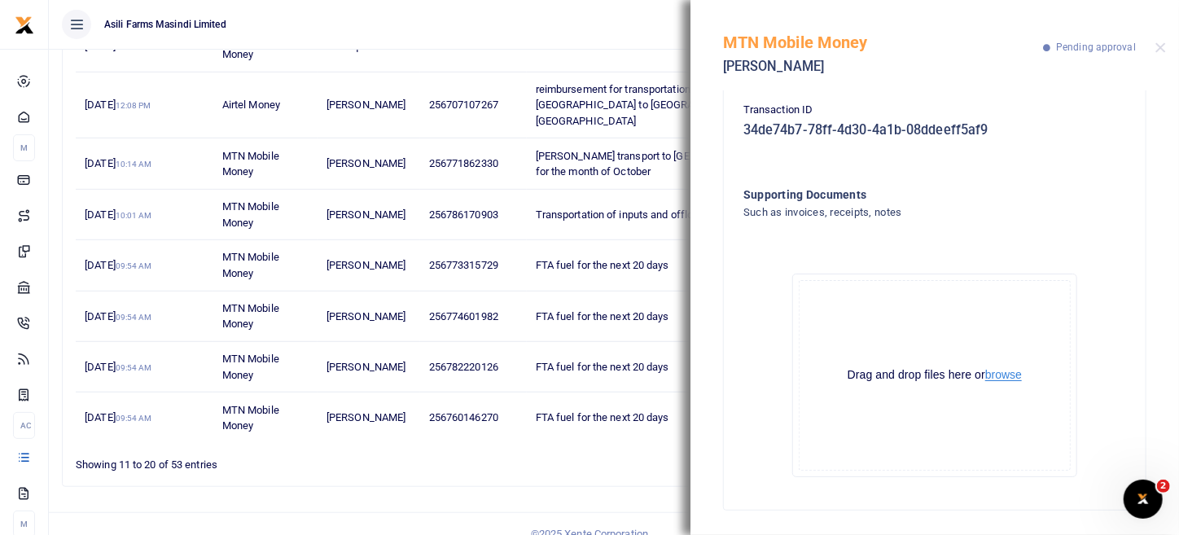
click at [1001, 375] on button "browse" at bounding box center [1003, 375] width 37 height 12
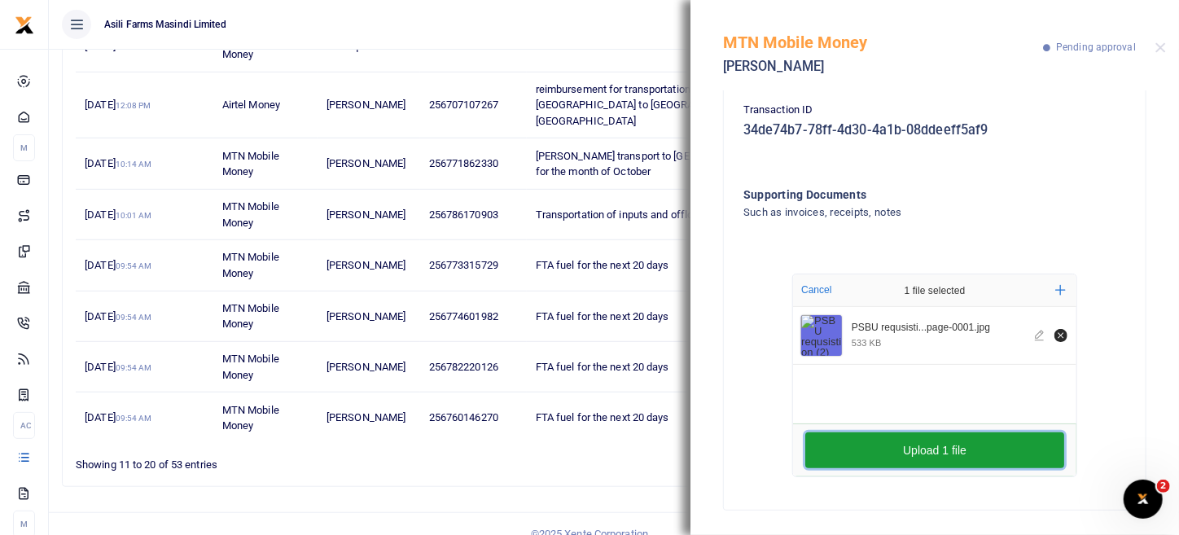
click at [887, 453] on button "Upload 1 file" at bounding box center [934, 450] width 259 height 36
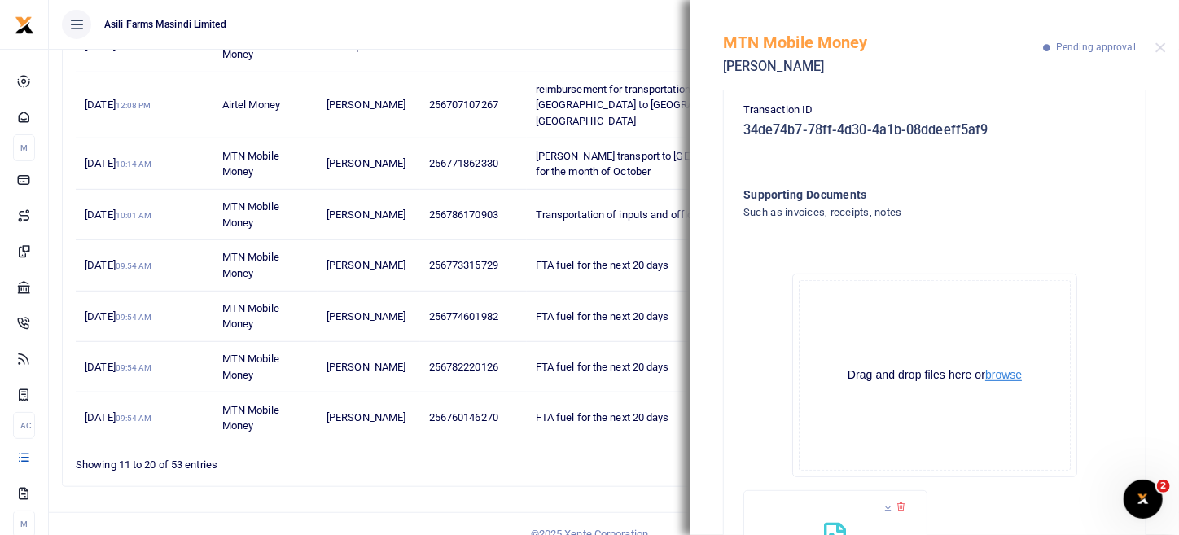
scroll to position [422, 0]
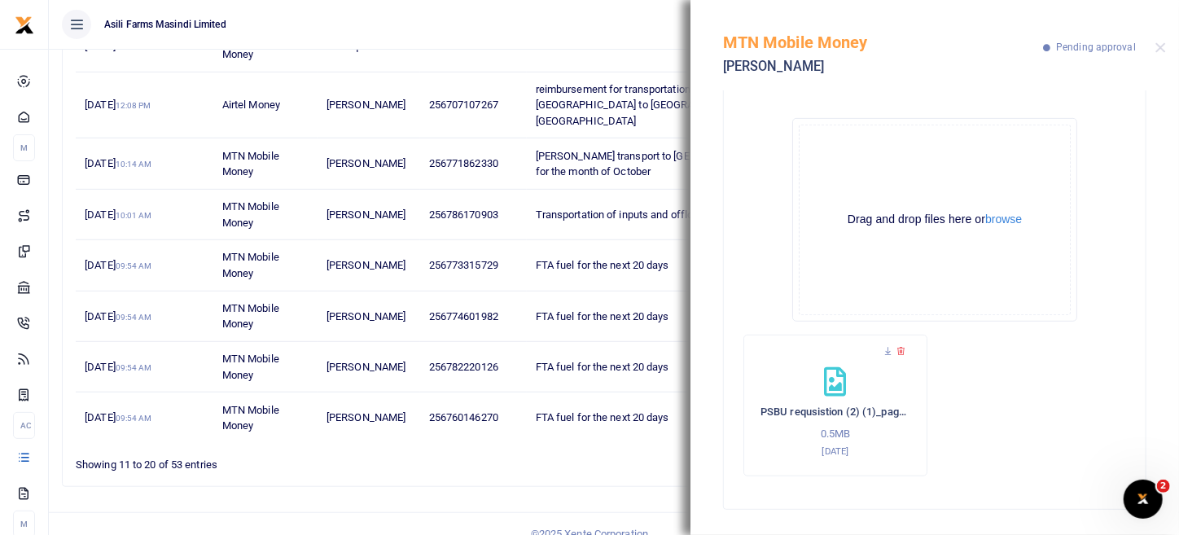
click at [1167, 50] on div "MTN Mobile Money [PERSON_NAME] Pending approval" at bounding box center [934, 45] width 488 height 90
click at [1162, 50] on button "Close" at bounding box center [1160, 47] width 11 height 11
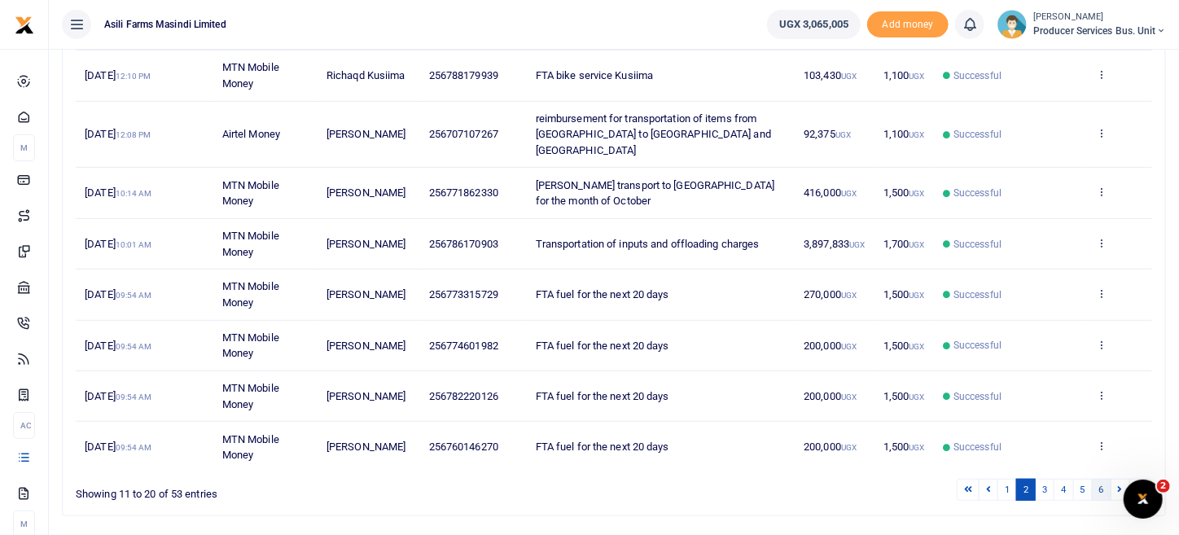
scroll to position [384, 0]
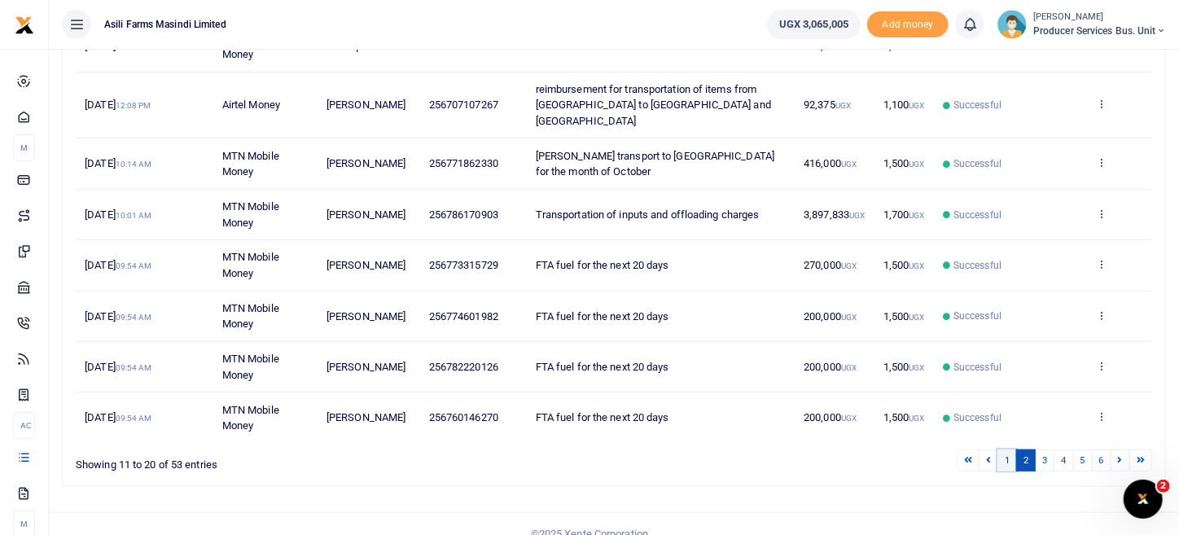
click at [1010, 449] on link "1" at bounding box center [1007, 460] width 20 height 22
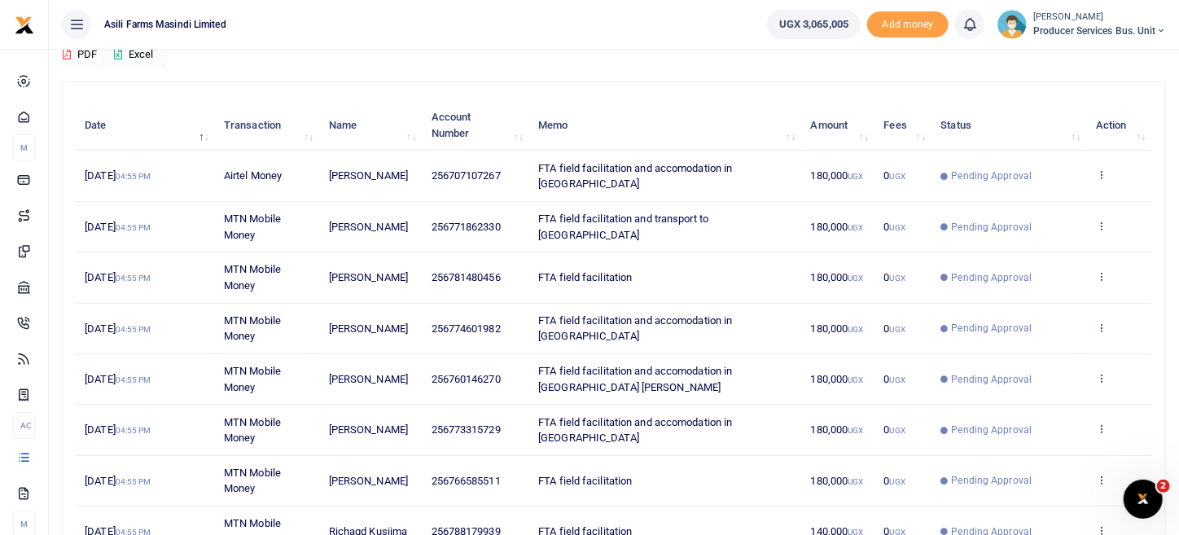
scroll to position [0, 0]
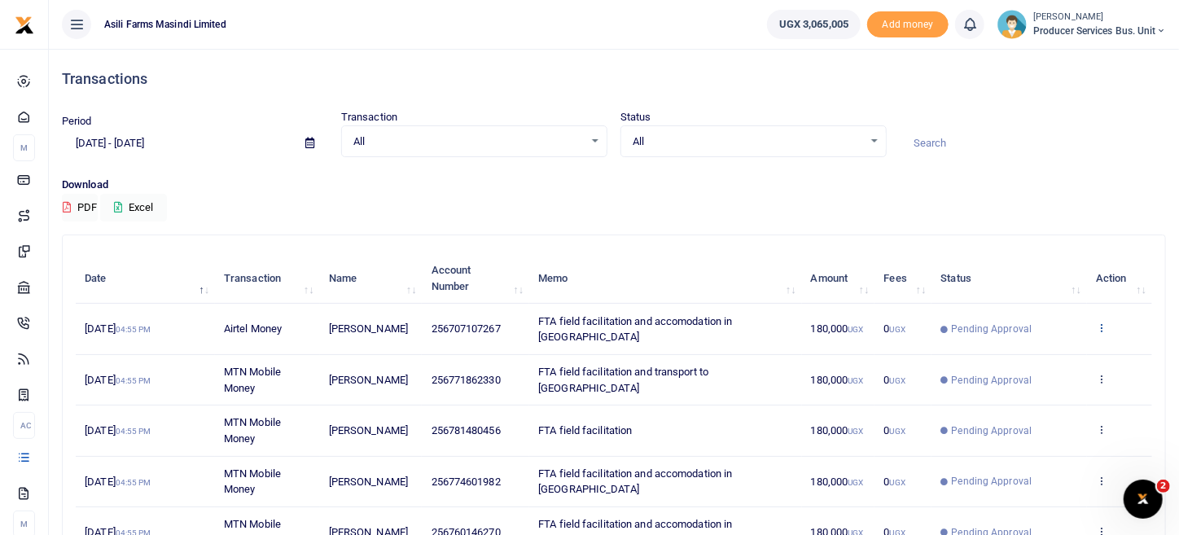
click at [1100, 322] on icon at bounding box center [1101, 327] width 11 height 11
click at [1062, 341] on link "View details" at bounding box center [1042, 346] width 129 height 23
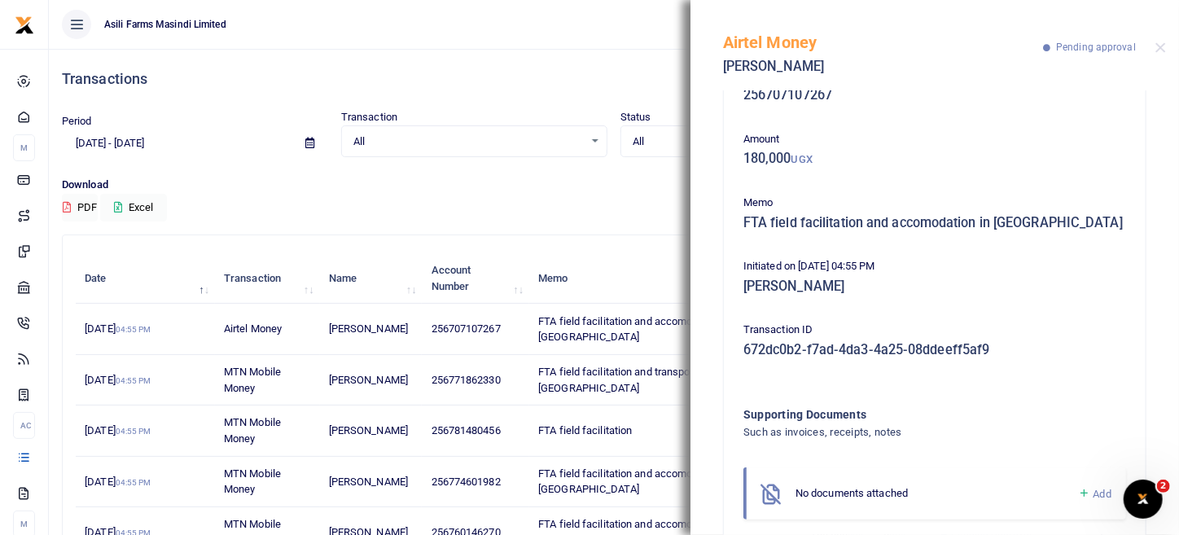
scroll to position [83, 0]
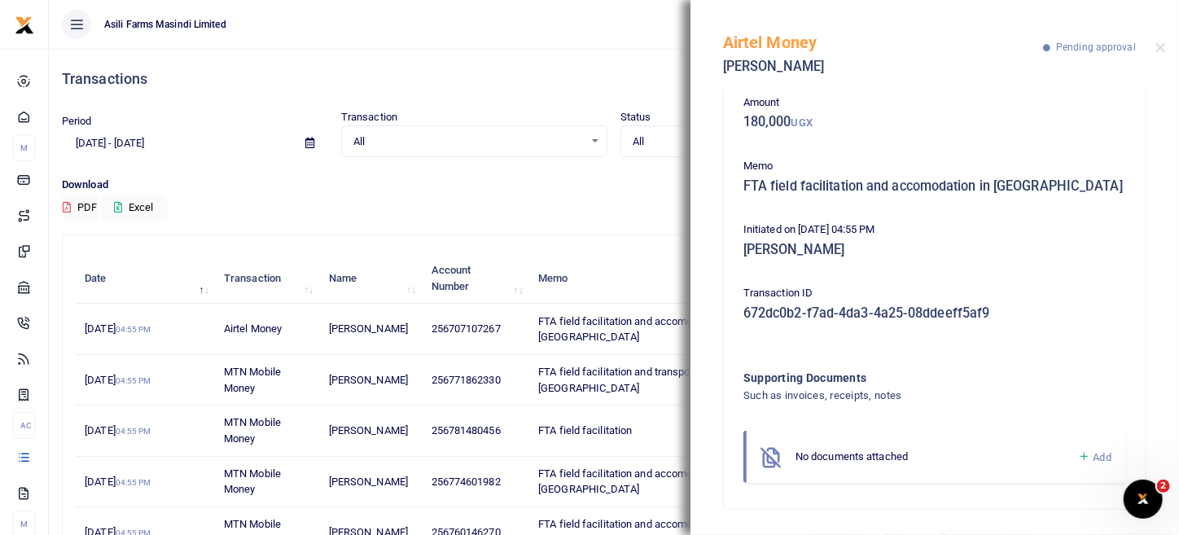
click at [1078, 451] on icon at bounding box center [1084, 456] width 12 height 15
click at [1084, 462] on link "Add" at bounding box center [1094, 457] width 33 height 19
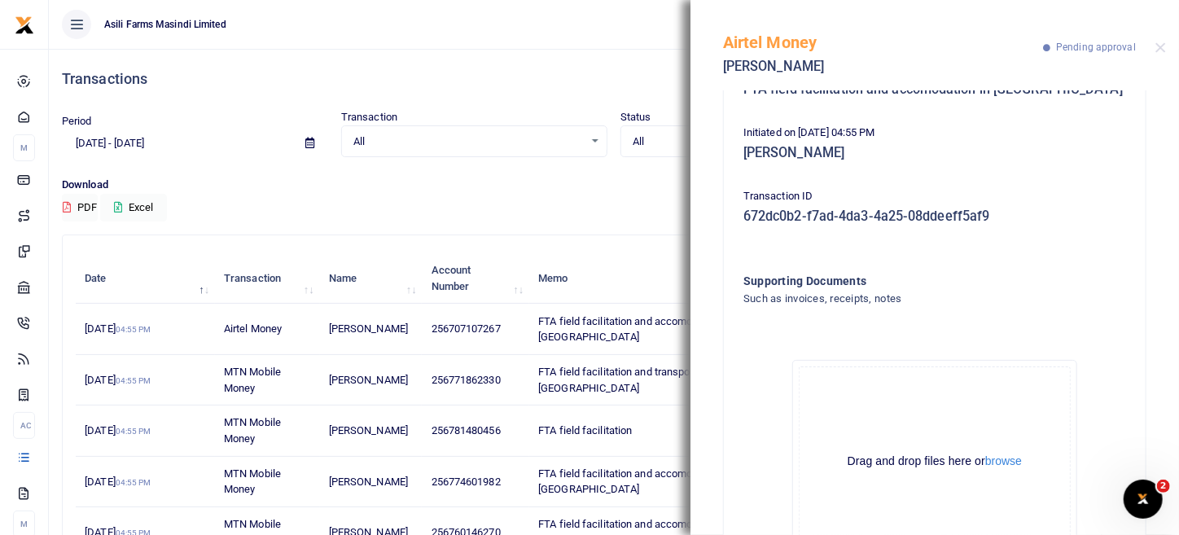
scroll to position [266, 0]
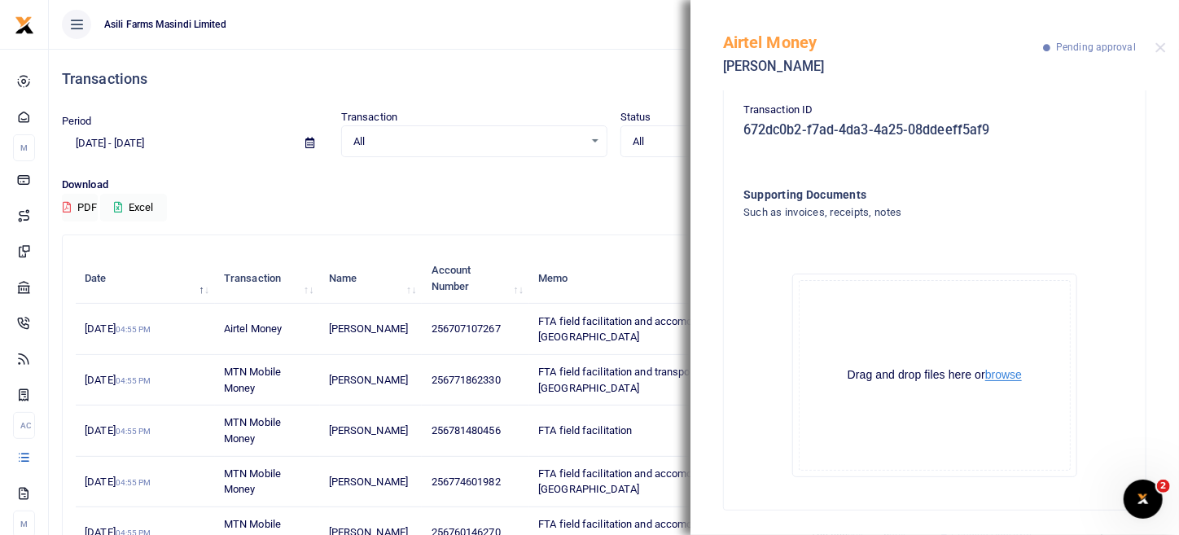
click at [1016, 380] on button "browse" at bounding box center [1003, 375] width 37 height 12
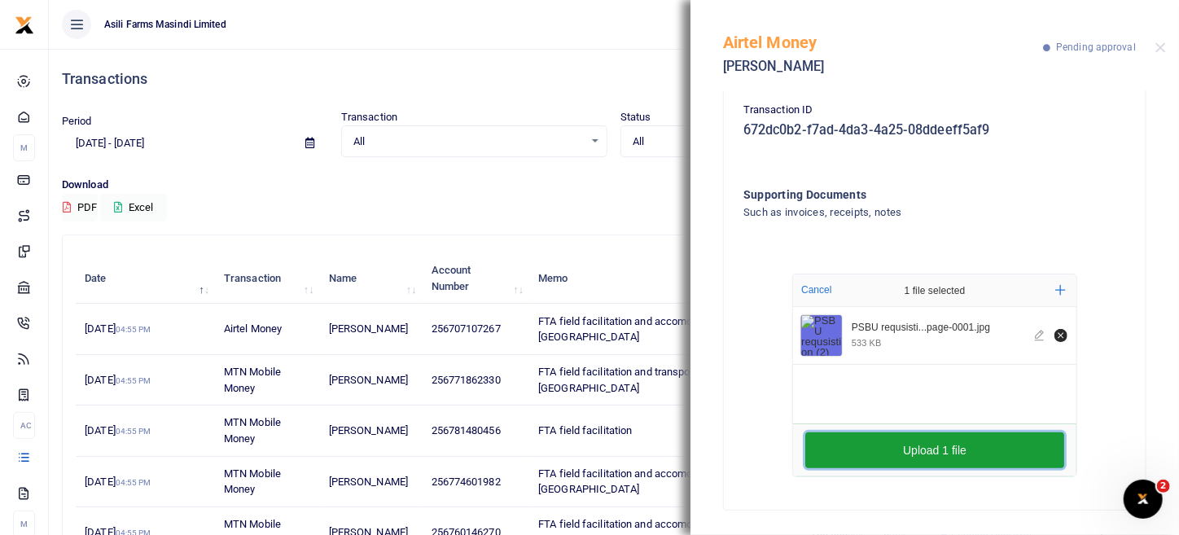
click at [948, 466] on button "Upload 1 file" at bounding box center [934, 450] width 259 height 36
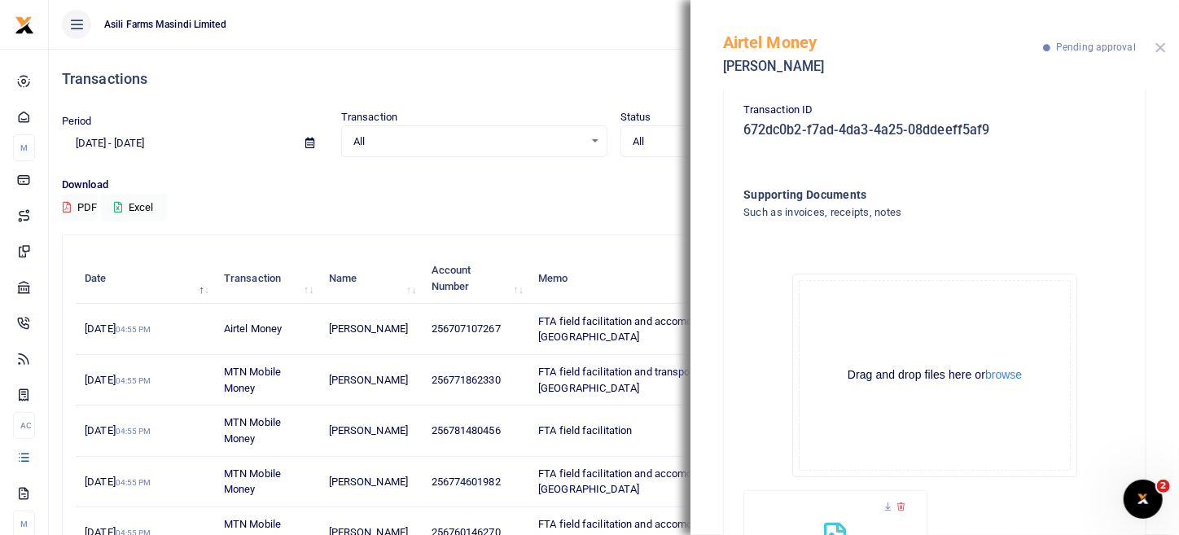
click at [1160, 49] on button "Close" at bounding box center [1160, 47] width 11 height 11
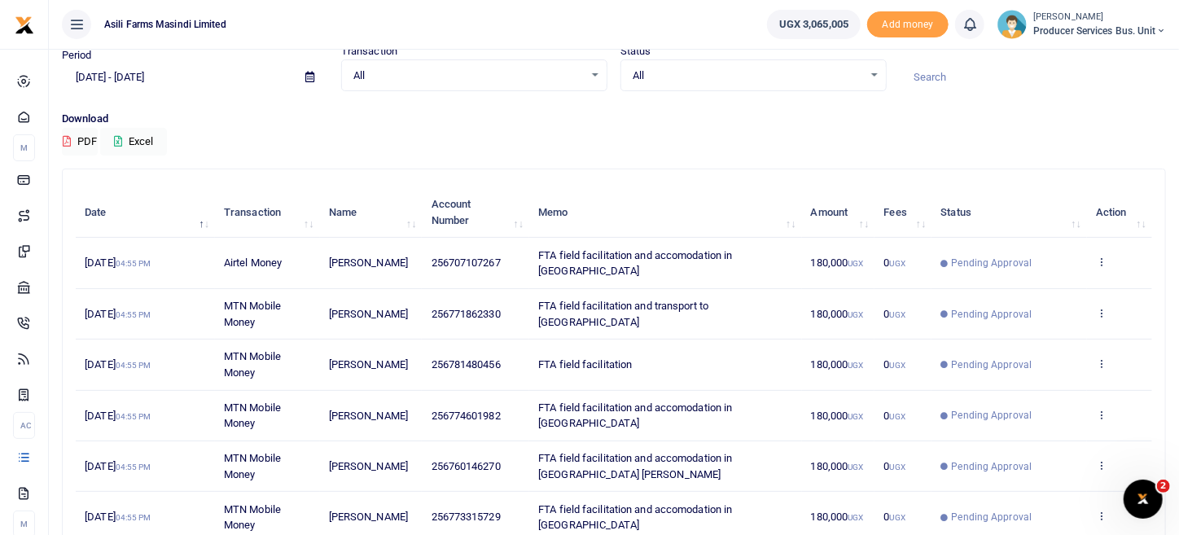
scroll to position [163, 0]
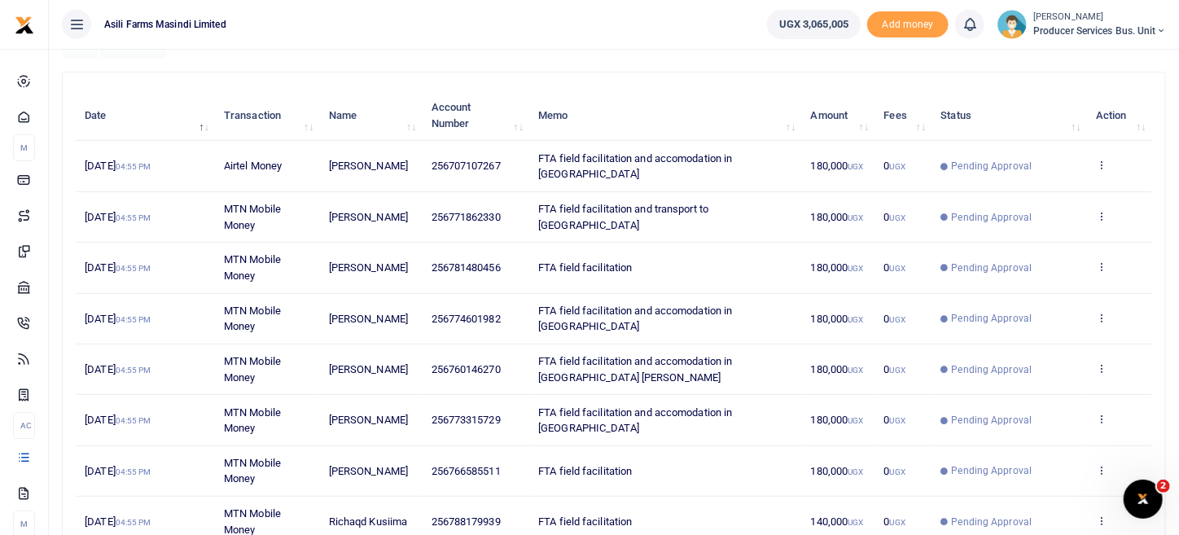
click at [1095, 201] on td "View details Send again" at bounding box center [1119, 217] width 65 height 50
click at [1101, 211] on link at bounding box center [1101, 217] width 11 height 12
click at [1078, 225] on link "View details" at bounding box center [1042, 227] width 129 height 23
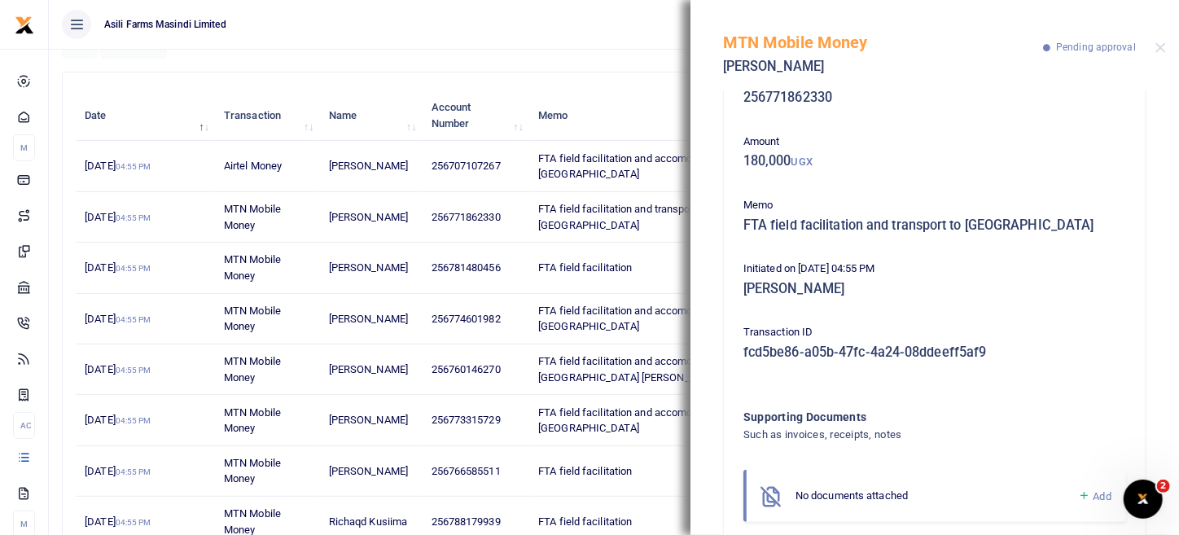
scroll to position [83, 0]
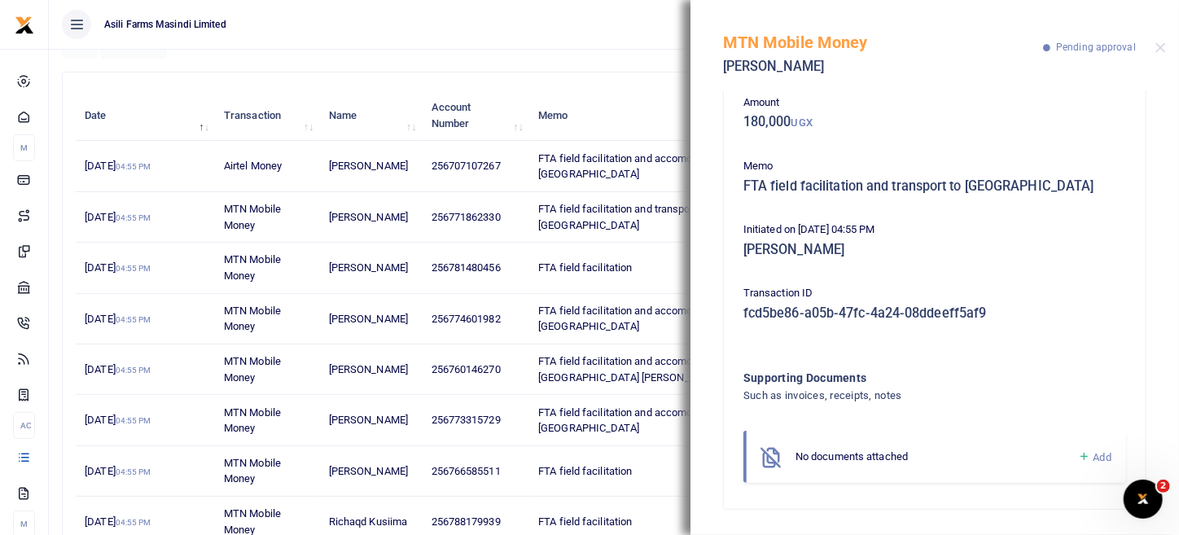
click at [1078, 453] on icon at bounding box center [1084, 456] width 12 height 15
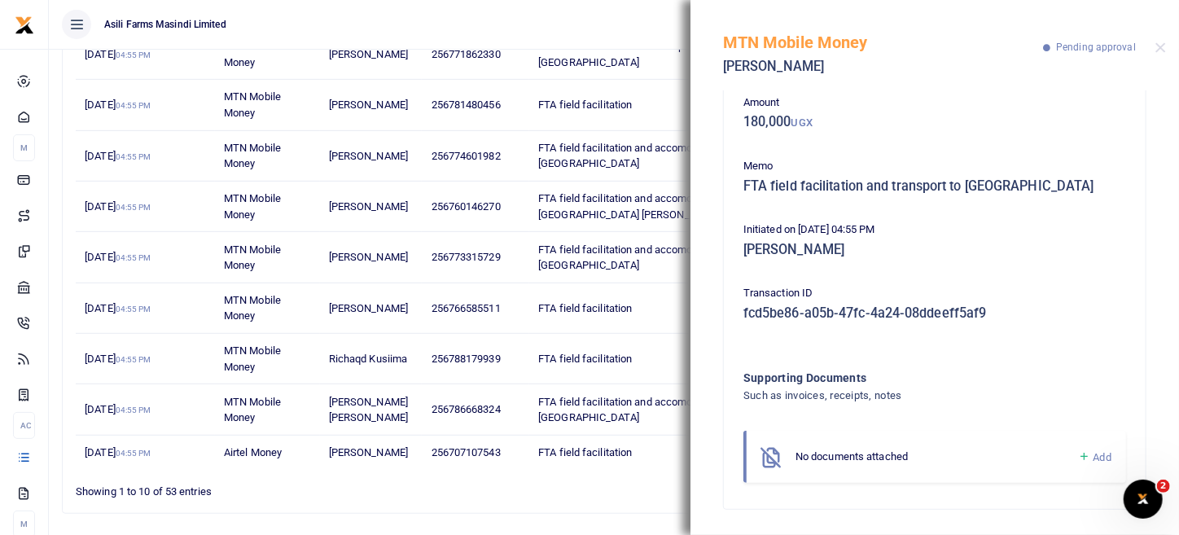
scroll to position [369, 0]
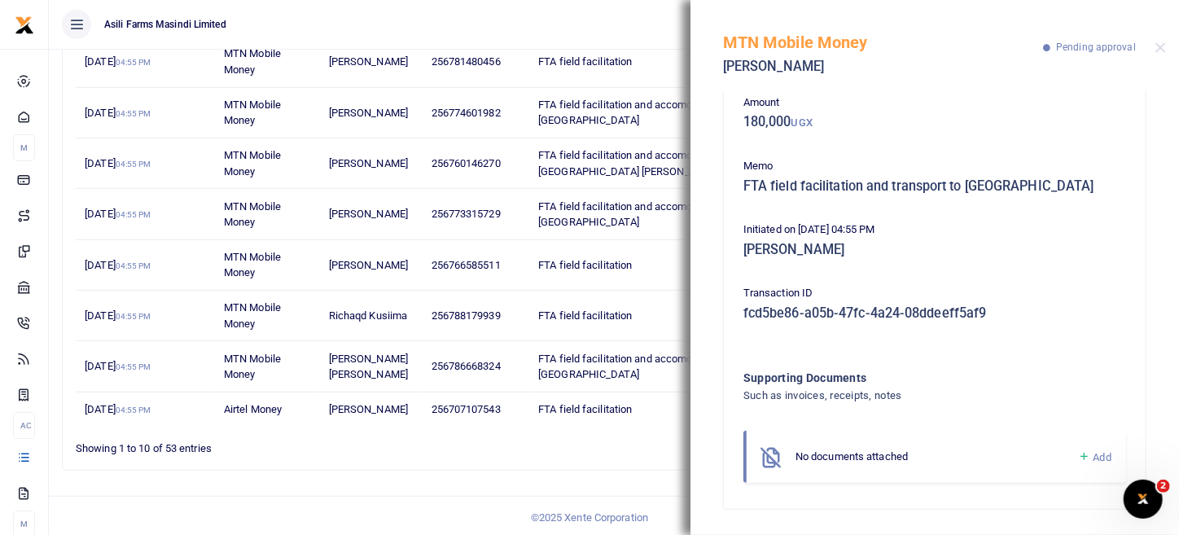
click at [1093, 462] on span "Add" at bounding box center [1102, 457] width 18 height 12
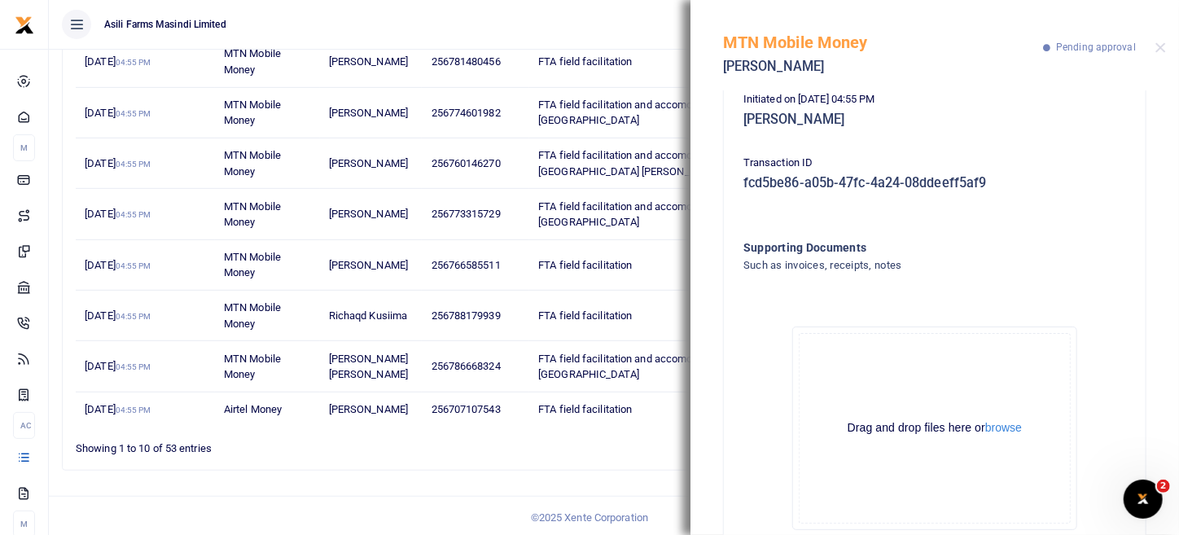
scroll to position [266, 0]
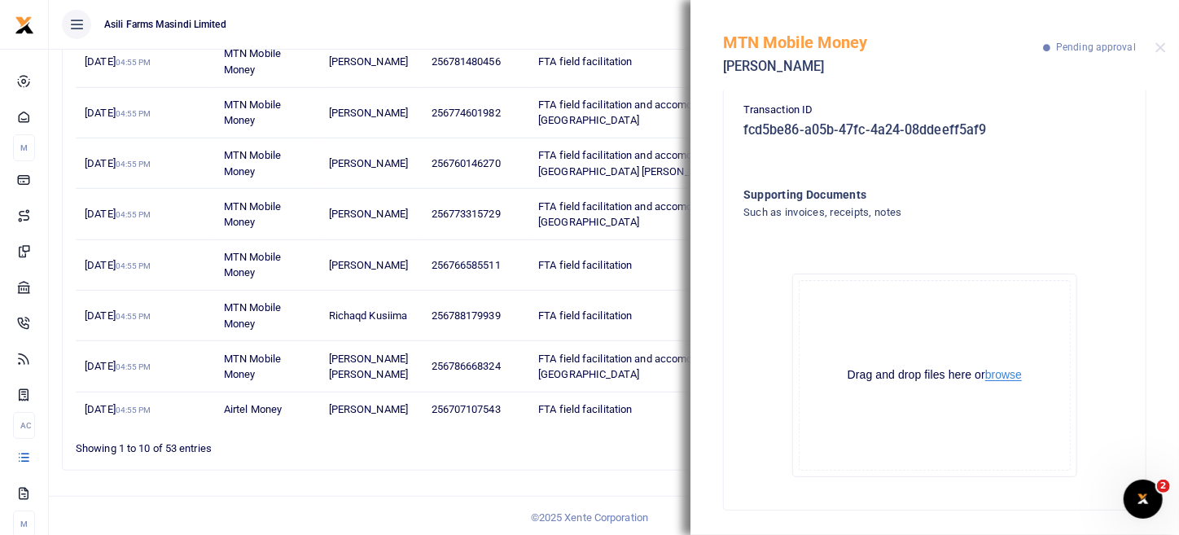
click at [999, 373] on button "browse" at bounding box center [1003, 375] width 37 height 12
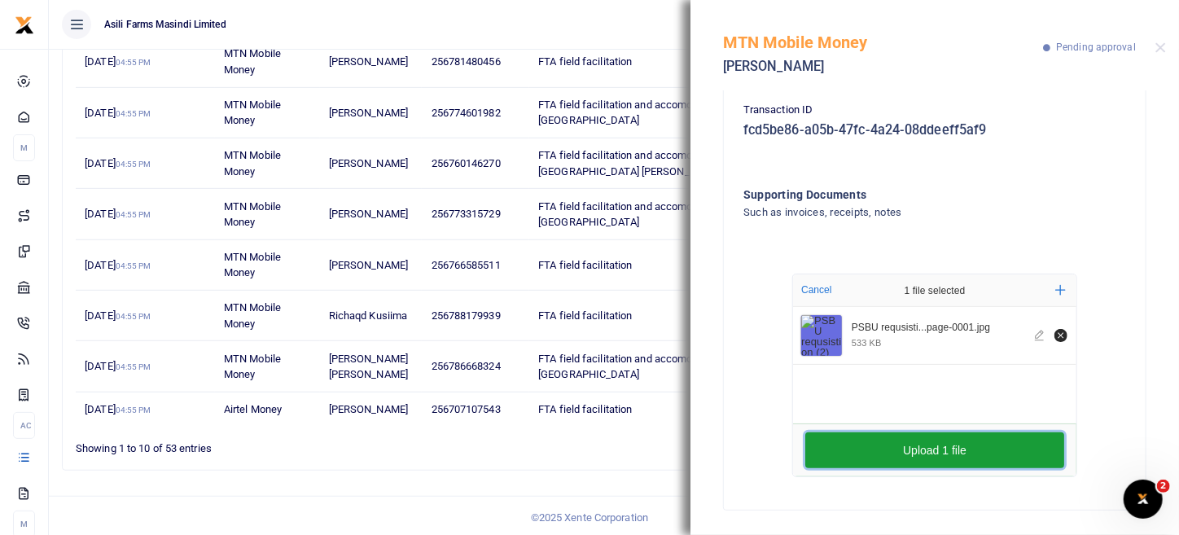
click at [979, 455] on button "Upload 1 file" at bounding box center [934, 450] width 259 height 36
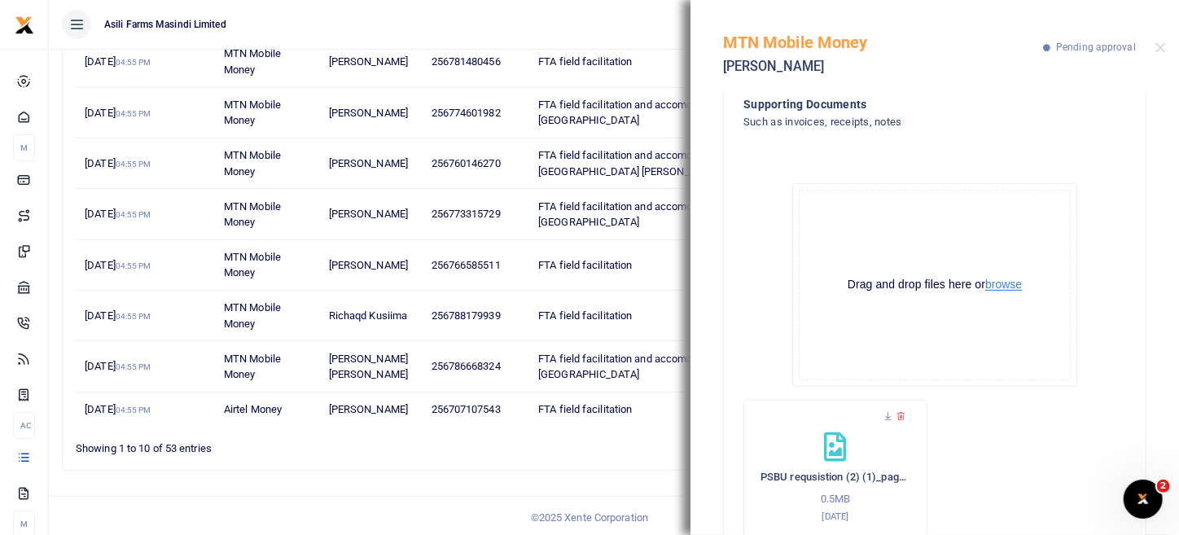
scroll to position [422, 0]
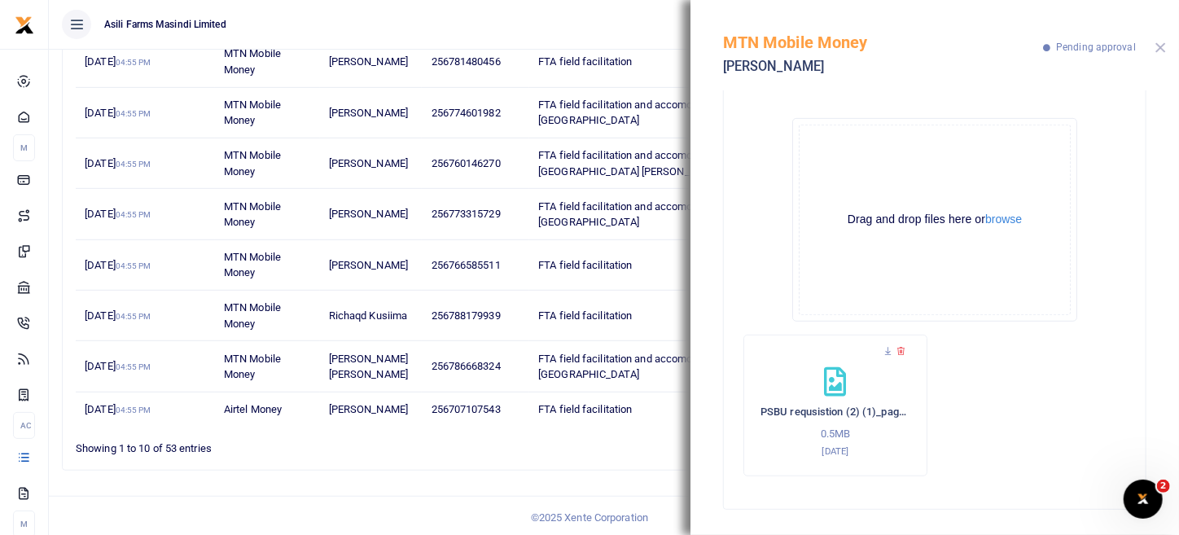
click at [1164, 52] on button "Close" at bounding box center [1160, 47] width 11 height 11
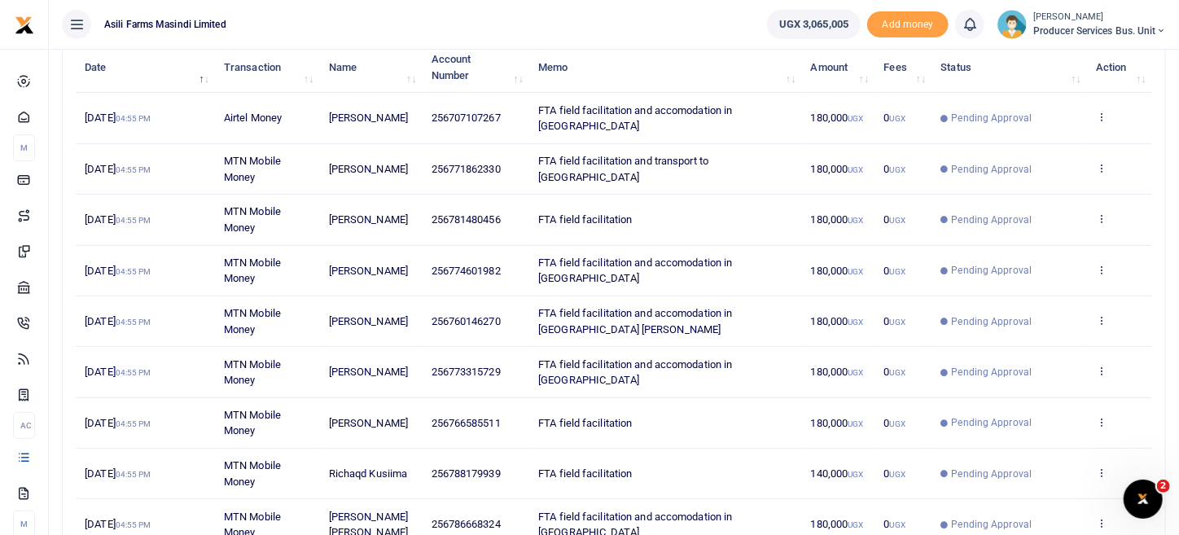
scroll to position [125, 0]
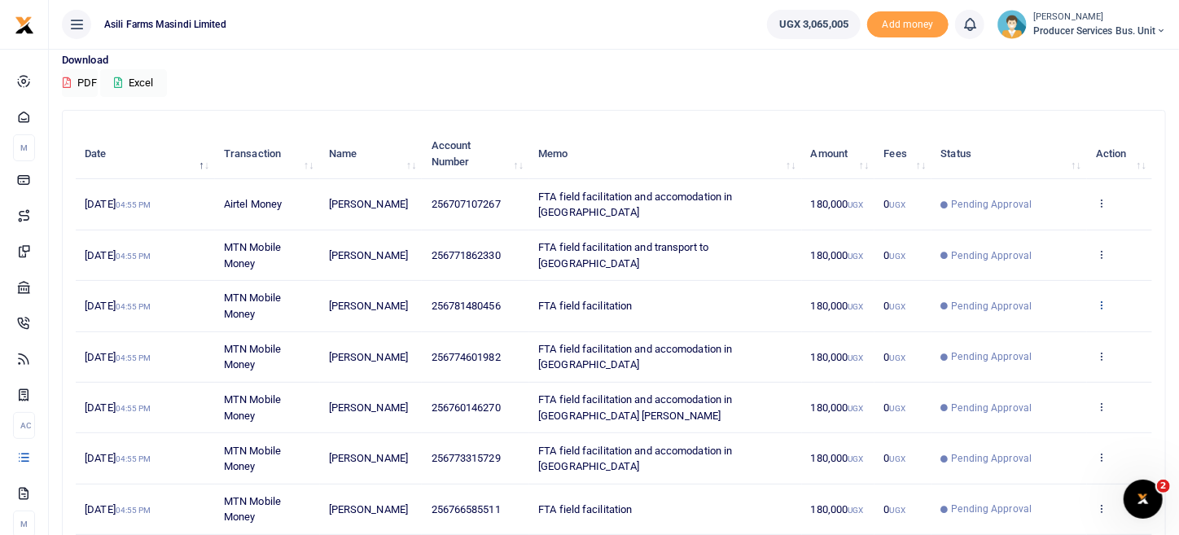
click at [1105, 299] on icon at bounding box center [1101, 304] width 11 height 11
click at [1048, 322] on link "View details" at bounding box center [1042, 315] width 129 height 23
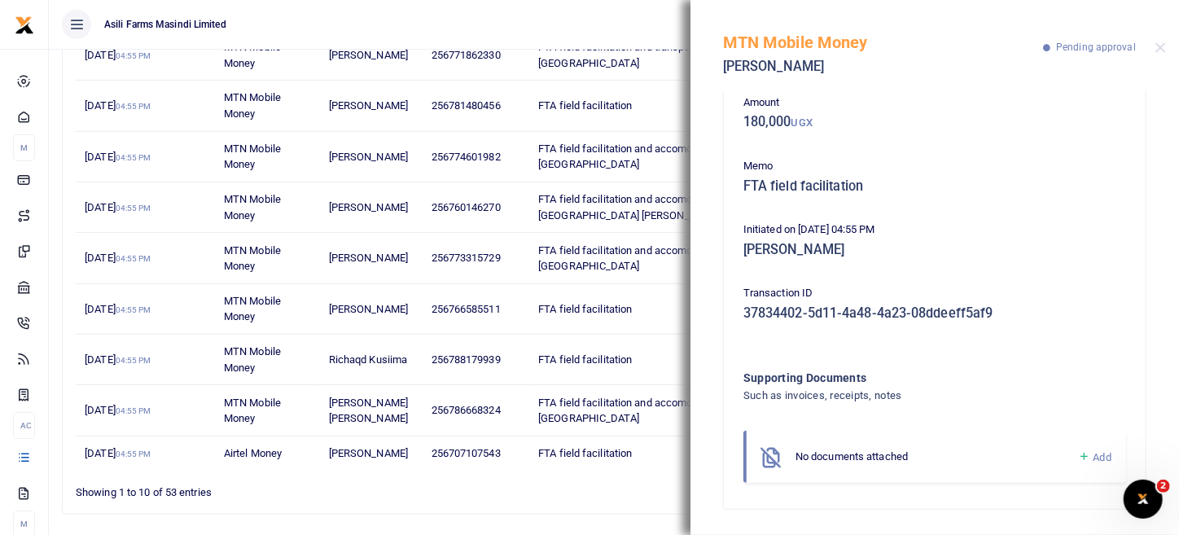
scroll to position [369, 0]
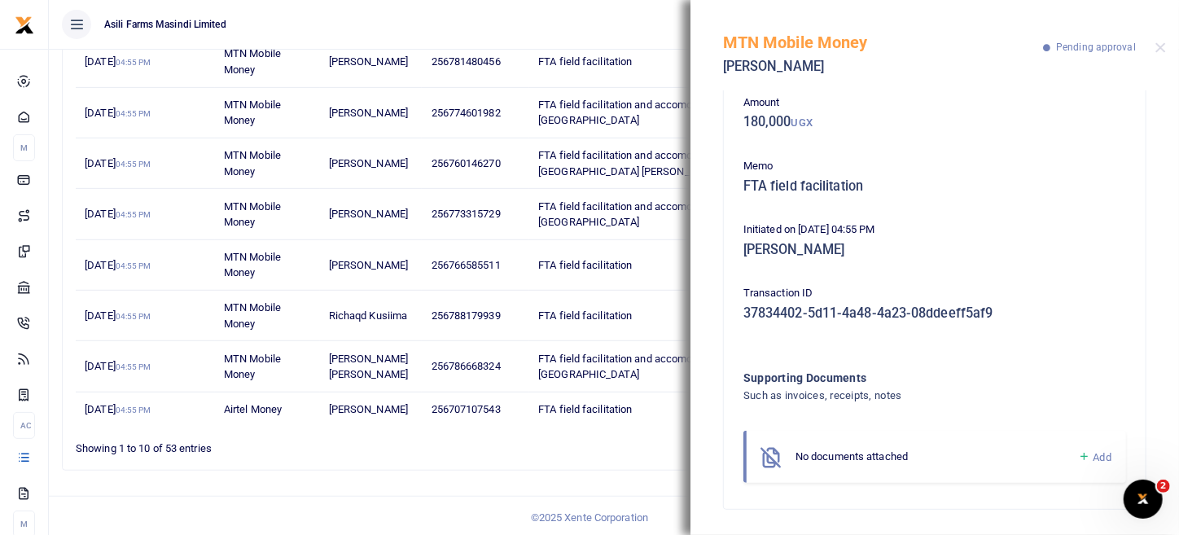
click at [1079, 448] on link "Add" at bounding box center [1094, 457] width 33 height 19
click at [1078, 453] on icon at bounding box center [1084, 456] width 12 height 15
click at [1078, 458] on icon at bounding box center [1084, 456] width 12 height 15
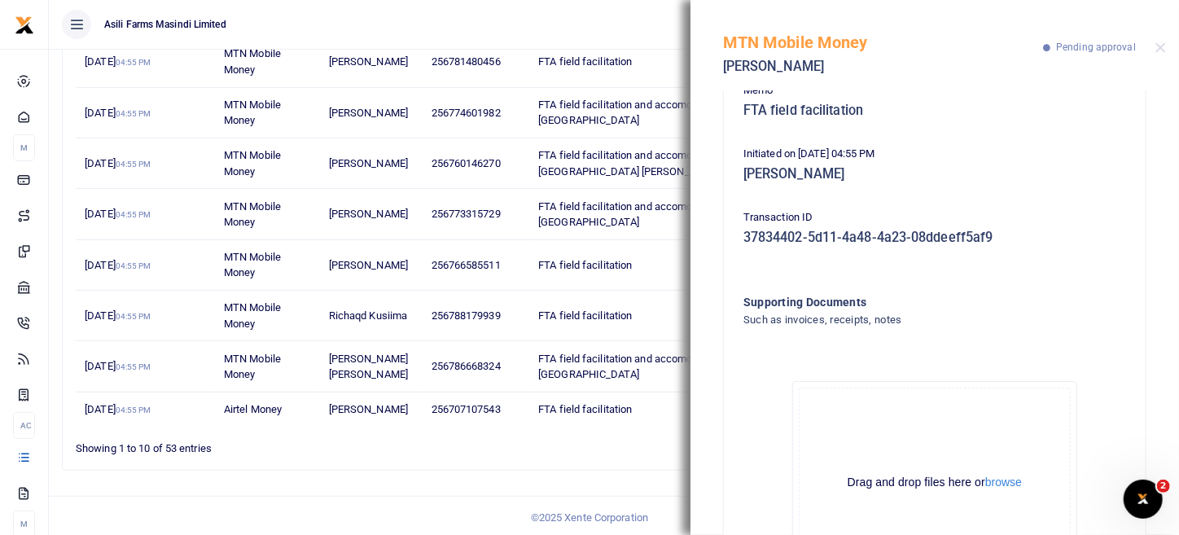
scroll to position [266, 0]
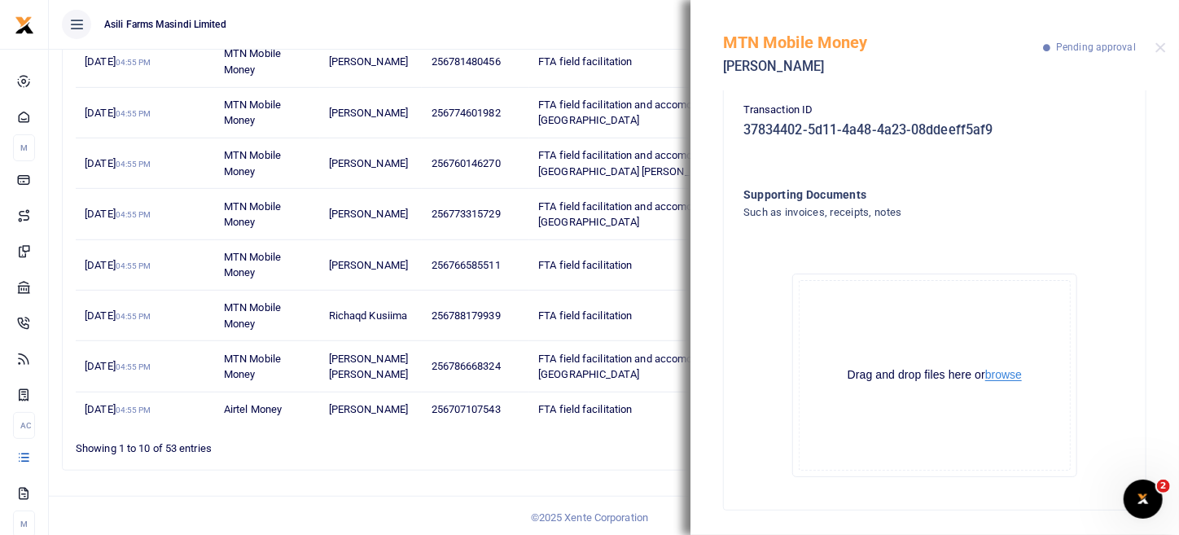
click at [1015, 375] on button "browse" at bounding box center [1003, 375] width 37 height 12
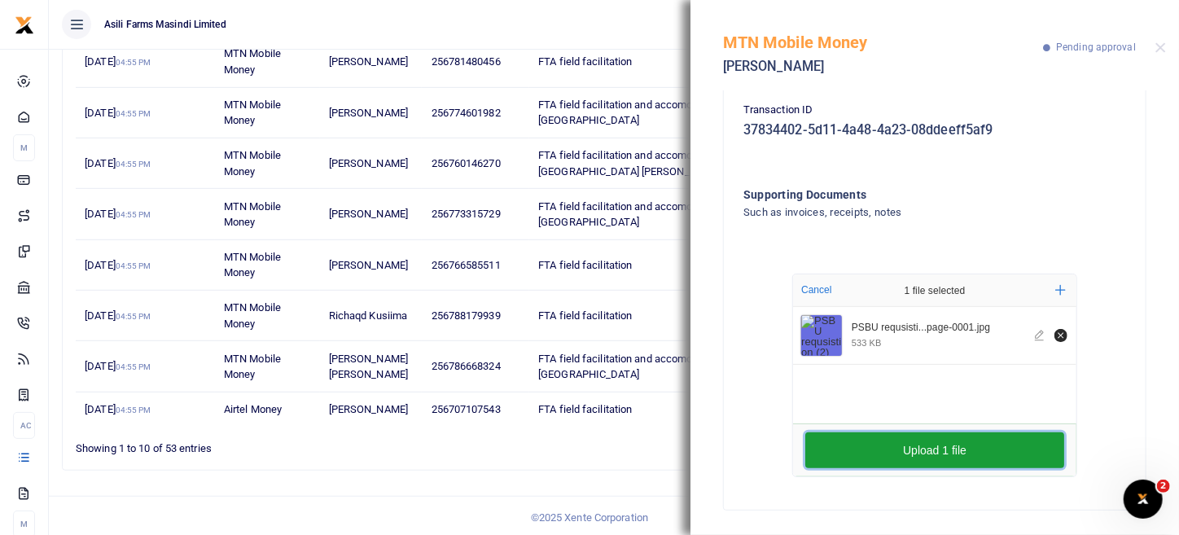
click at [961, 447] on button "Upload 1 file" at bounding box center [934, 450] width 259 height 36
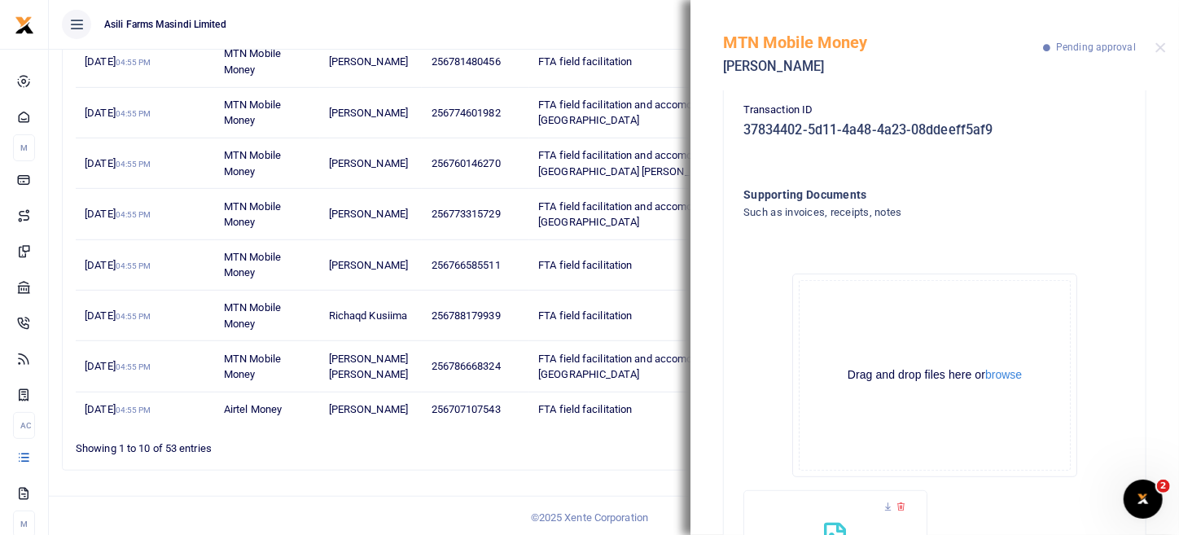
click at [1159, 53] on div "MTN Mobile Money [PERSON_NAME] Pending approval" at bounding box center [934, 45] width 488 height 90
click at [1167, 47] on div "MTN Mobile Money [PERSON_NAME] Pending approval" at bounding box center [934, 45] width 488 height 90
click at [1164, 52] on button "Close" at bounding box center [1160, 47] width 11 height 11
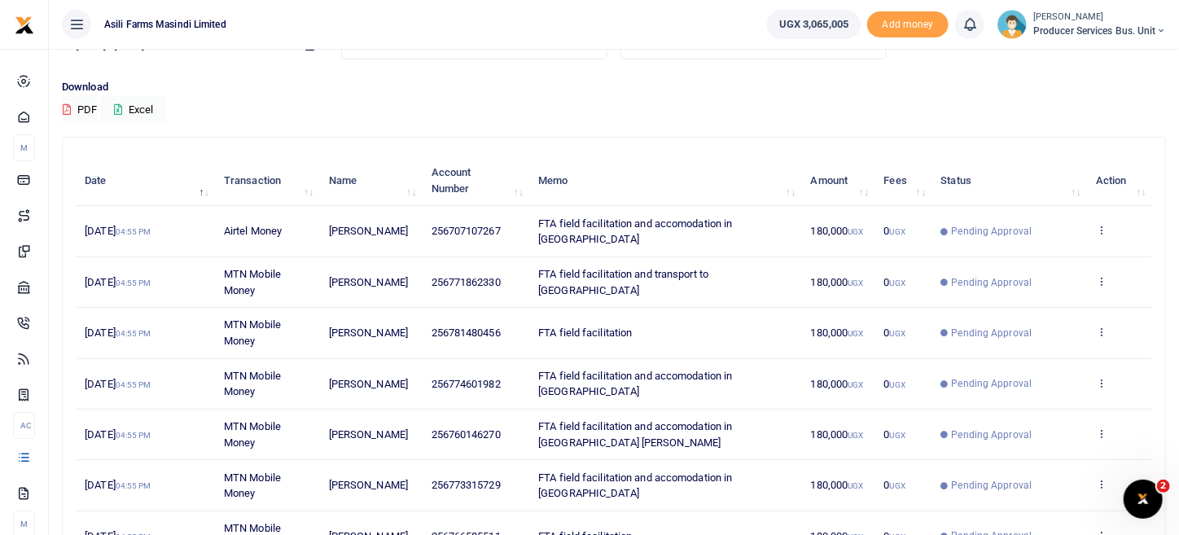
scroll to position [125, 0]
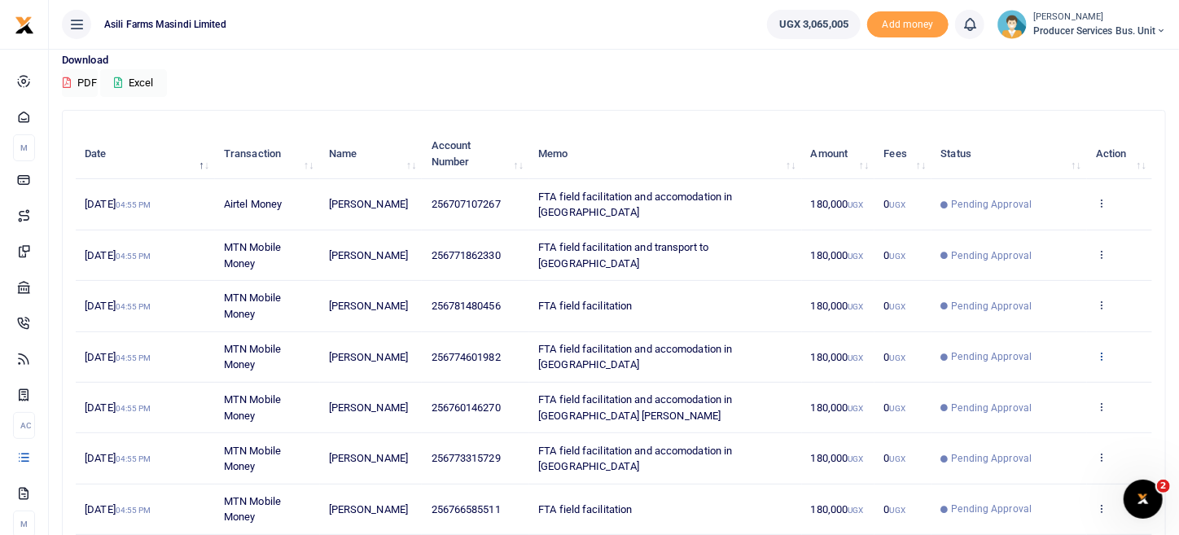
click at [1101, 351] on link at bounding box center [1101, 357] width 11 height 12
click at [1060, 370] on link "View details" at bounding box center [1042, 366] width 129 height 23
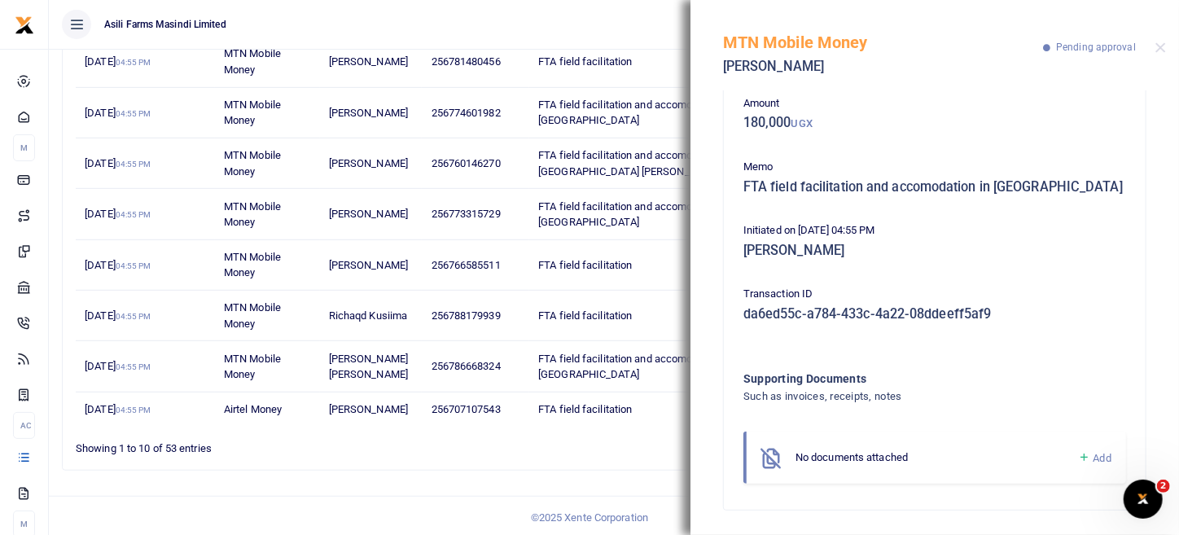
scroll to position [83, 0]
click at [1078, 458] on link "Add" at bounding box center [1094, 457] width 33 height 19
click at [1078, 453] on icon at bounding box center [1084, 456] width 12 height 15
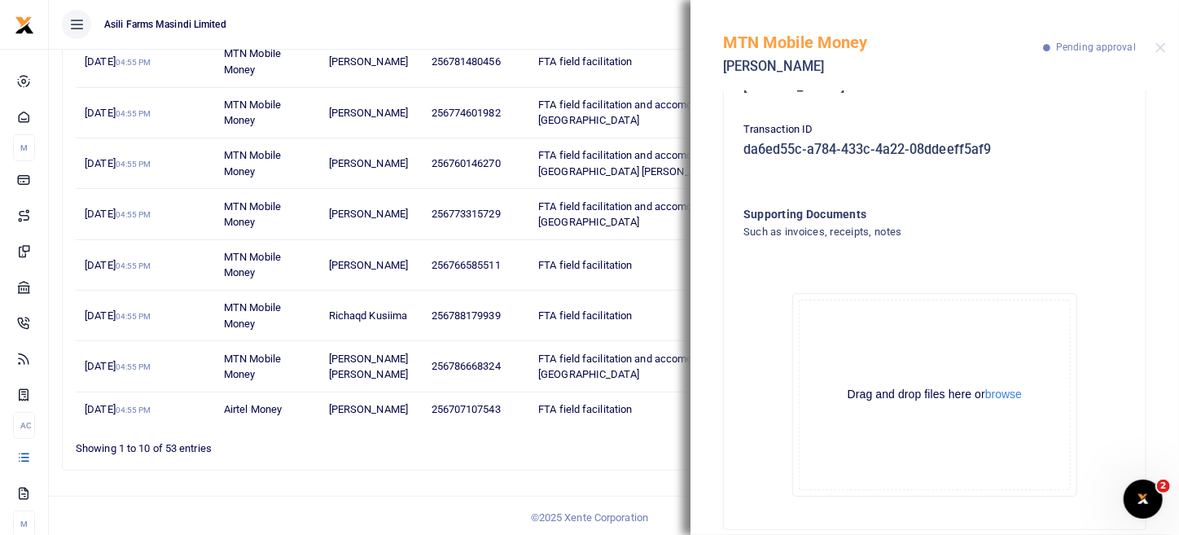
scroll to position [266, 0]
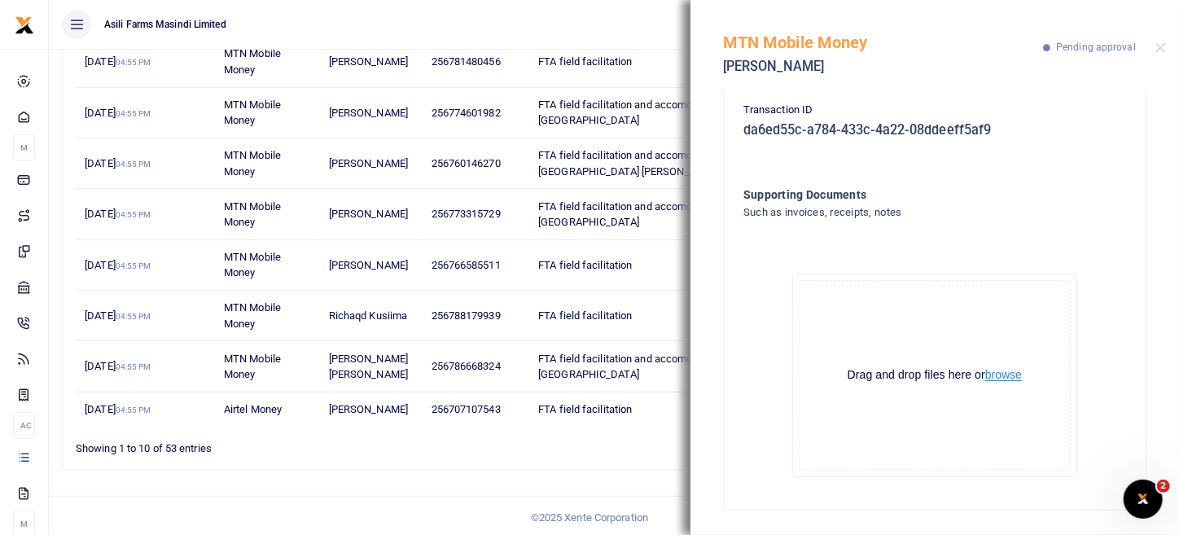
click at [999, 378] on button "browse" at bounding box center [1003, 375] width 37 height 12
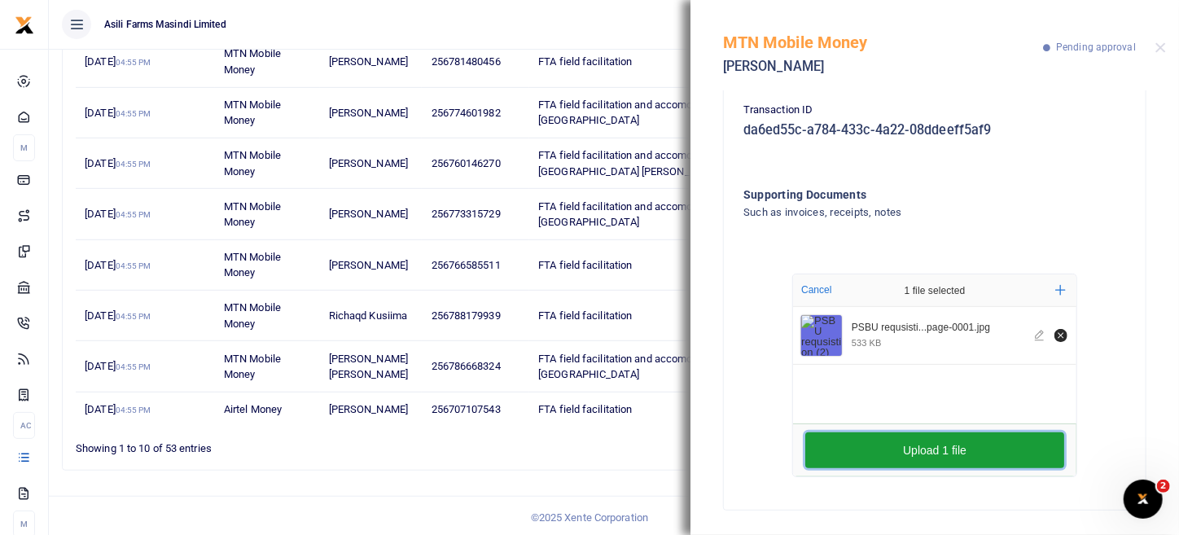
click at [980, 448] on button "Upload 1 file" at bounding box center [934, 450] width 259 height 36
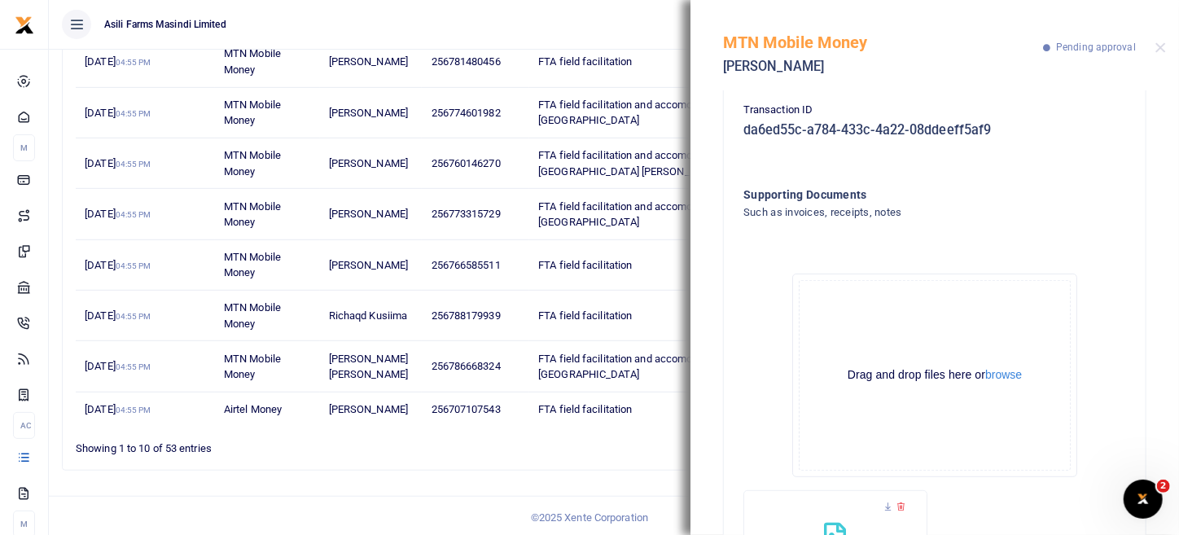
click at [1153, 50] on div "MTN Mobile Money [PERSON_NAME] Pending approval" at bounding box center [934, 45] width 488 height 90
click at [1164, 50] on button "Close" at bounding box center [1160, 47] width 11 height 11
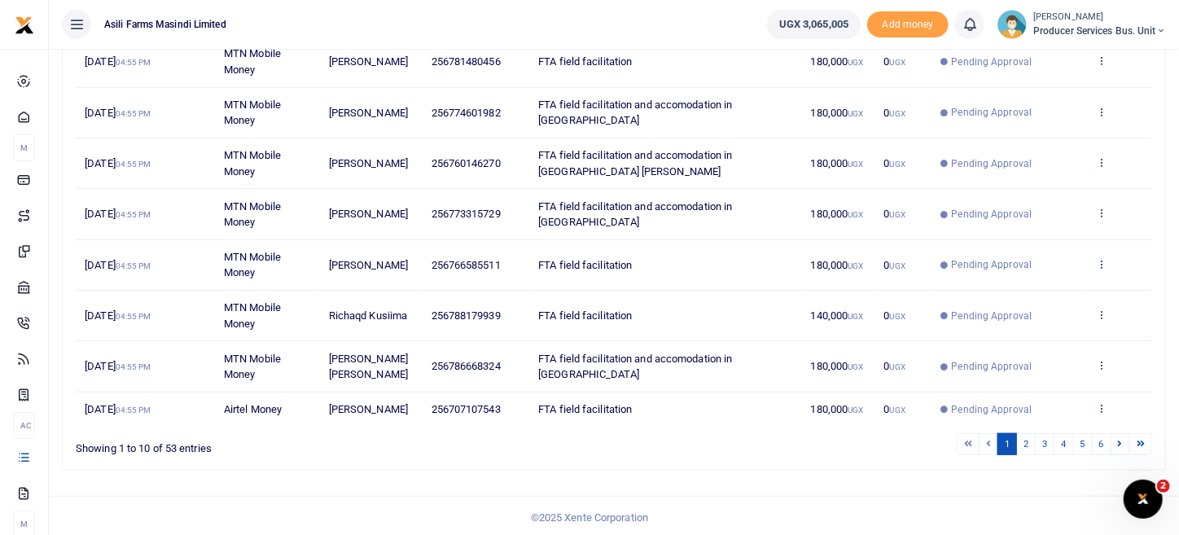
click at [1101, 258] on icon at bounding box center [1101, 263] width 11 height 11
click at [1098, 207] on icon at bounding box center [1101, 212] width 11 height 11
click at [1062, 231] on link "View details" at bounding box center [1042, 223] width 129 height 23
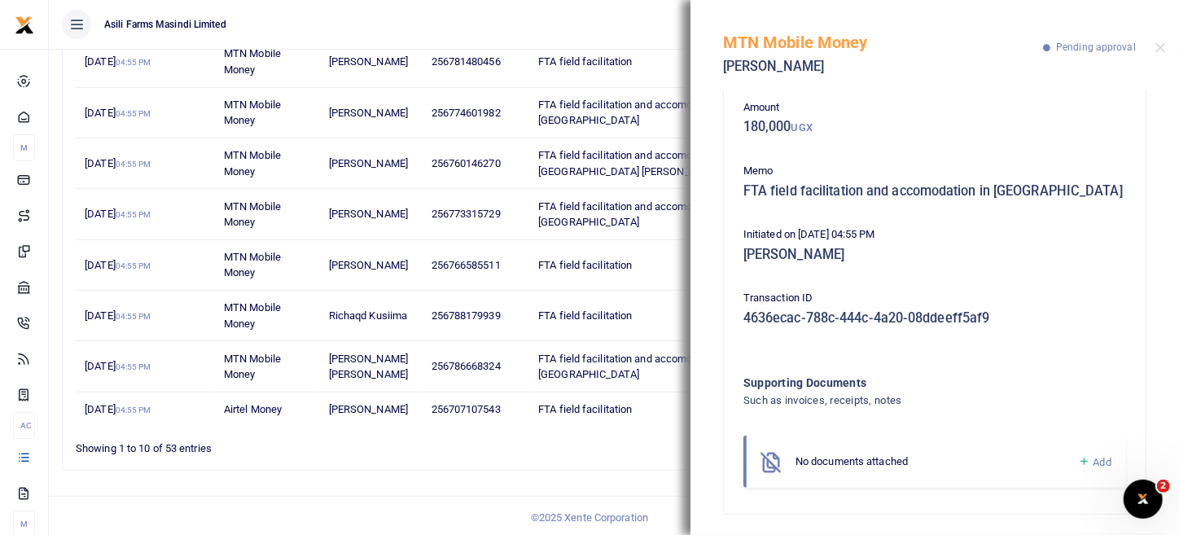
scroll to position [83, 0]
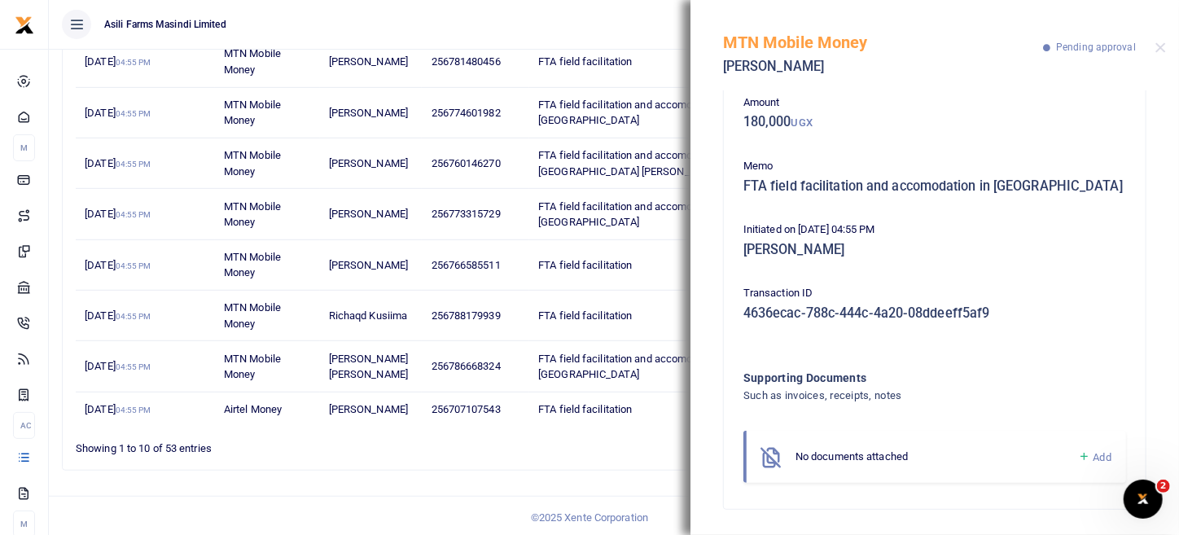
click at [1078, 454] on icon at bounding box center [1084, 456] width 12 height 15
click at [1078, 454] on link "Add" at bounding box center [1094, 457] width 33 height 19
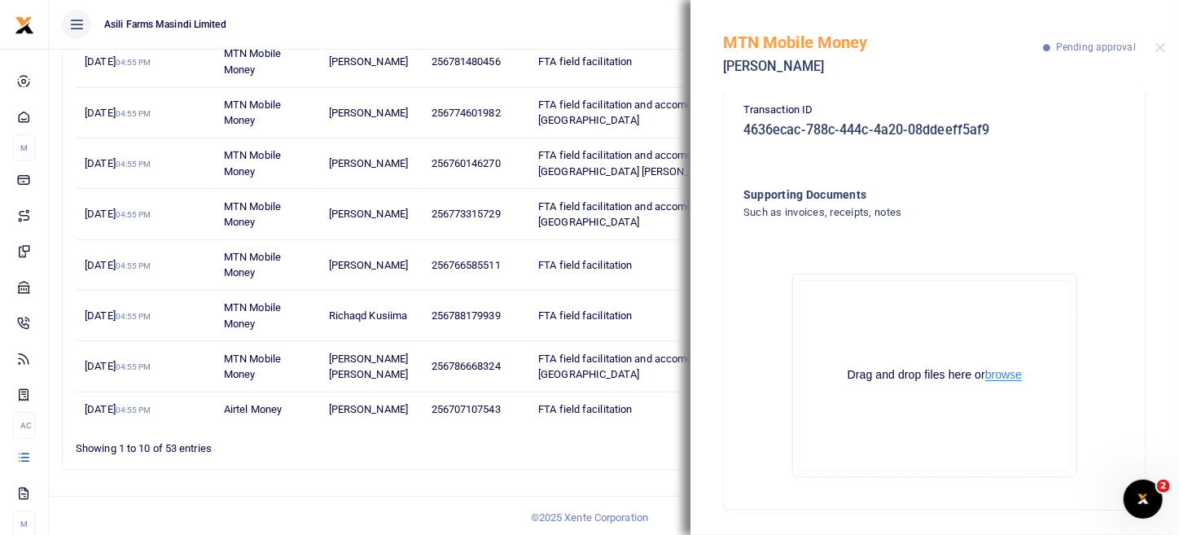
click at [1007, 374] on button "browse" at bounding box center [1003, 375] width 37 height 12
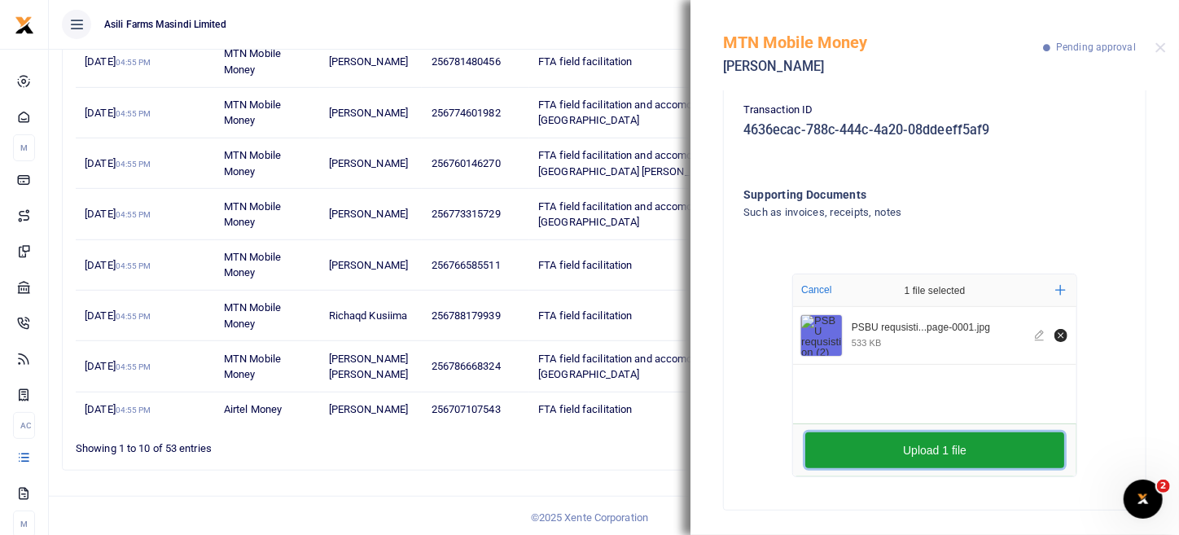
click at [953, 440] on button "Upload 1 file" at bounding box center [934, 450] width 259 height 36
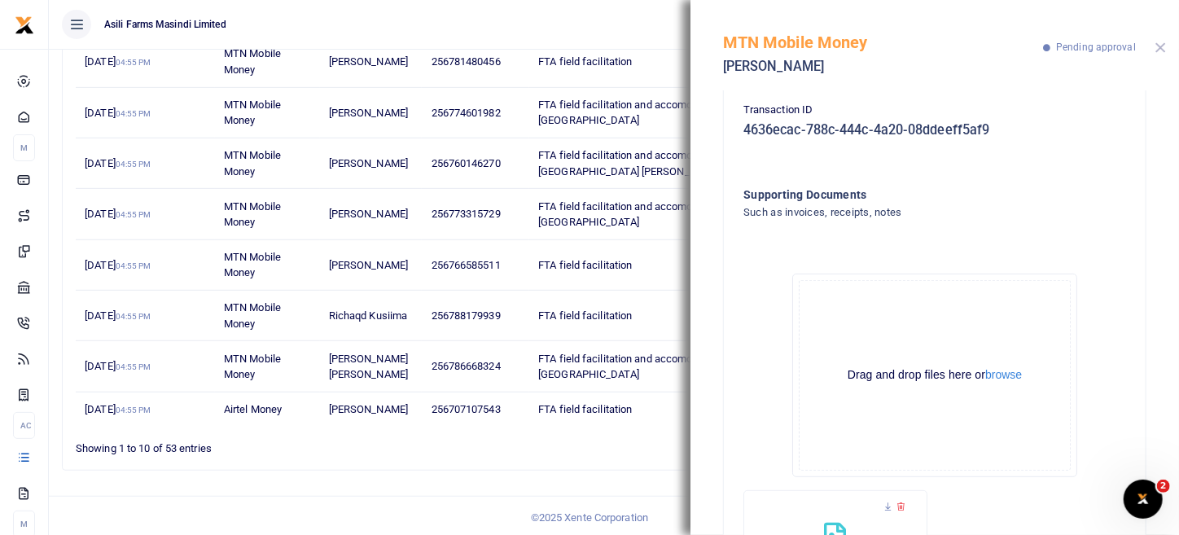
click at [1159, 44] on button "Close" at bounding box center [1160, 47] width 11 height 11
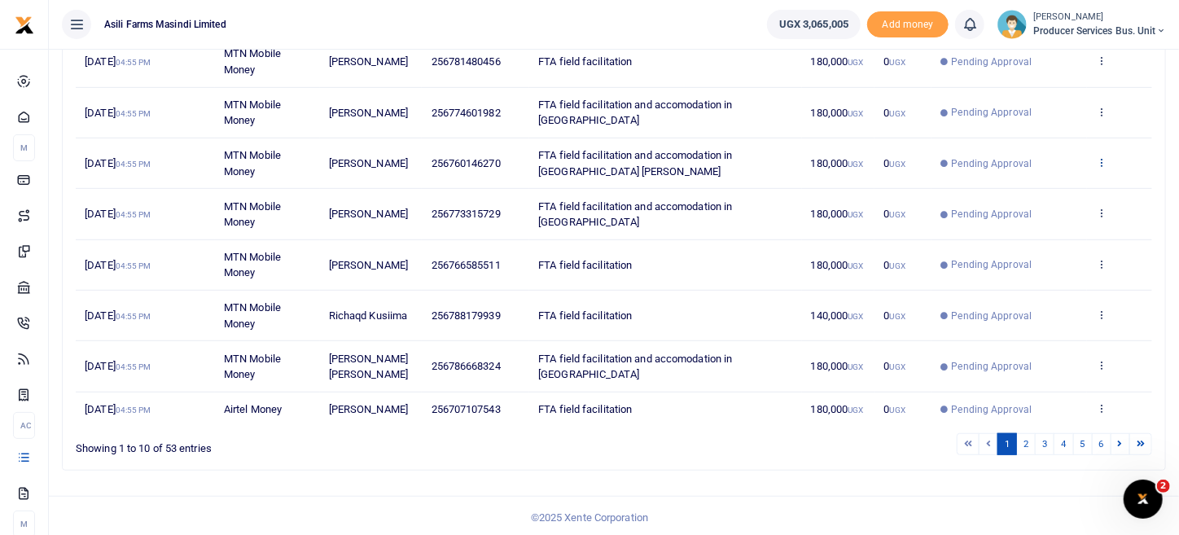
click at [1099, 156] on icon at bounding box center [1101, 161] width 11 height 11
click at [1035, 164] on link "View details" at bounding box center [1042, 172] width 129 height 23
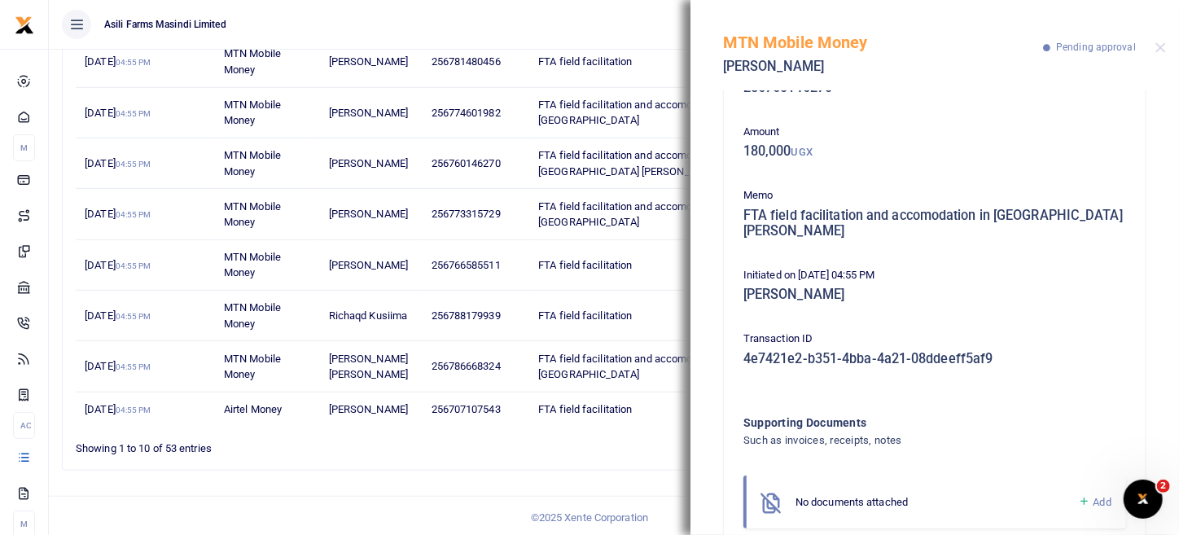
scroll to position [99, 0]
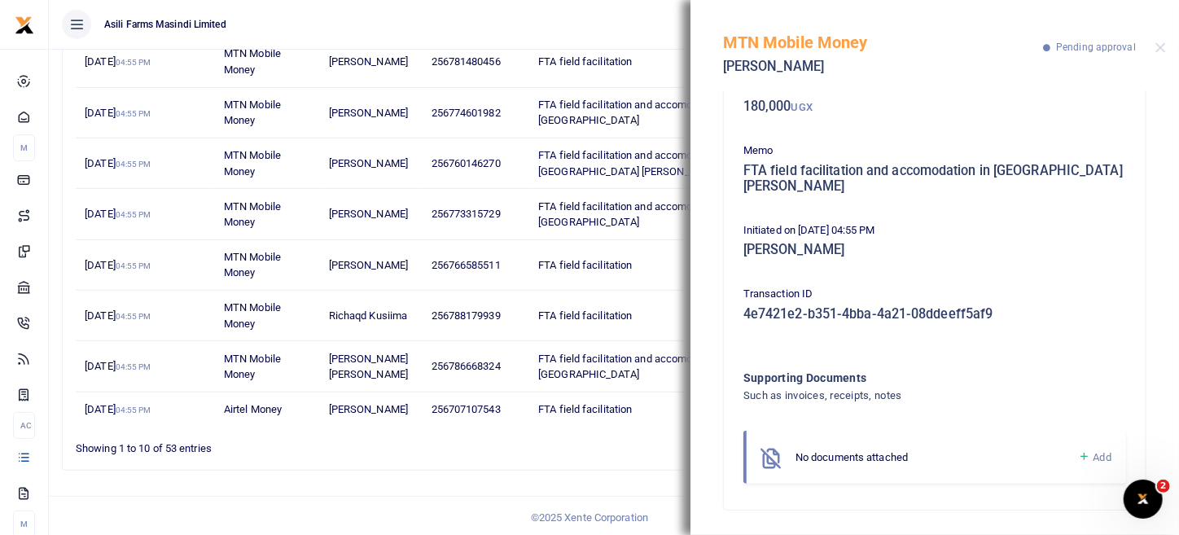
click at [1083, 464] on link "Add" at bounding box center [1094, 457] width 33 height 19
click at [1093, 458] on span "Add" at bounding box center [1102, 457] width 18 height 12
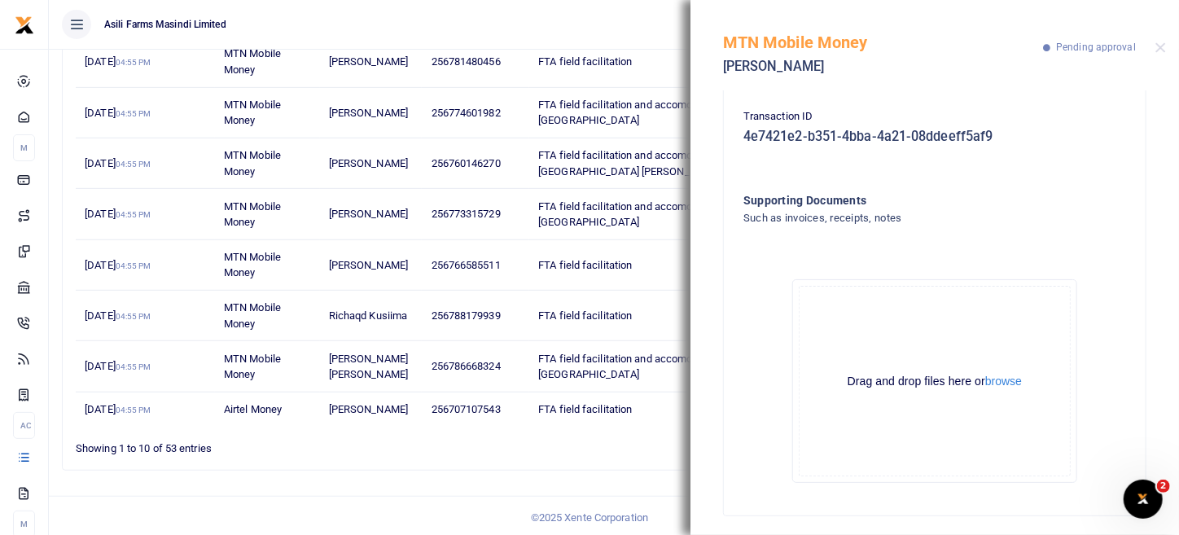
scroll to position [282, 0]
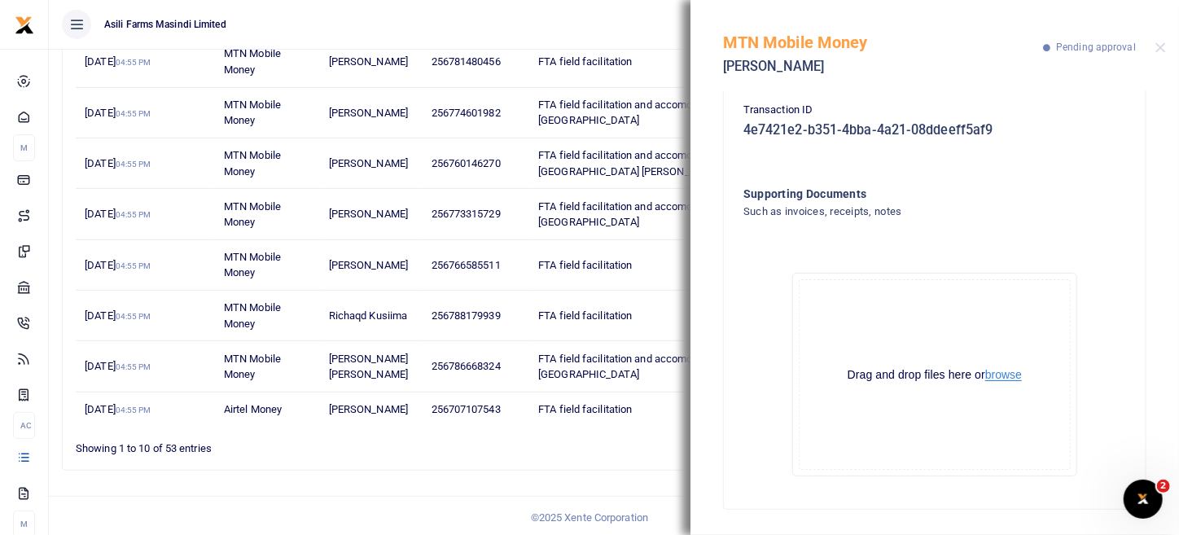
click at [1018, 373] on button "browse" at bounding box center [1003, 375] width 37 height 12
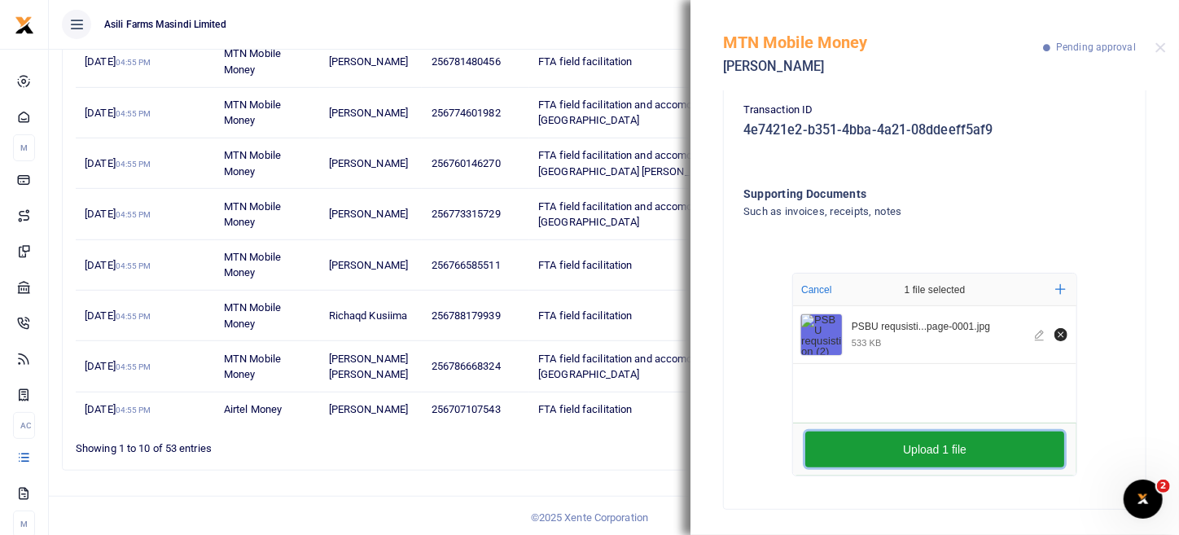
click at [897, 449] on button "Upload 1 file" at bounding box center [934, 449] width 259 height 36
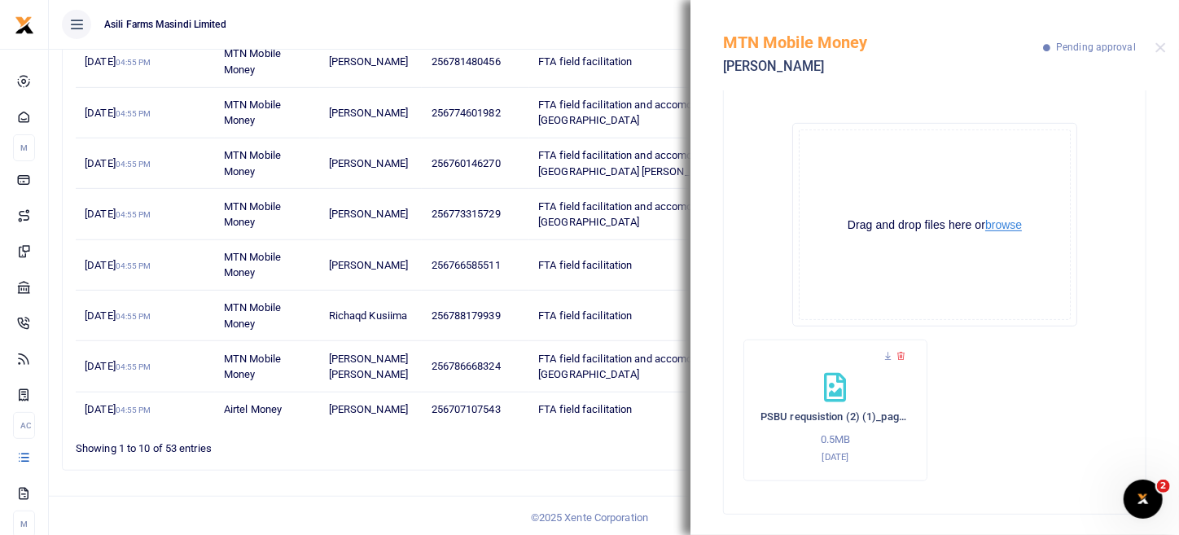
scroll to position [437, 0]
click at [1161, 46] on button "Close" at bounding box center [1160, 47] width 11 height 11
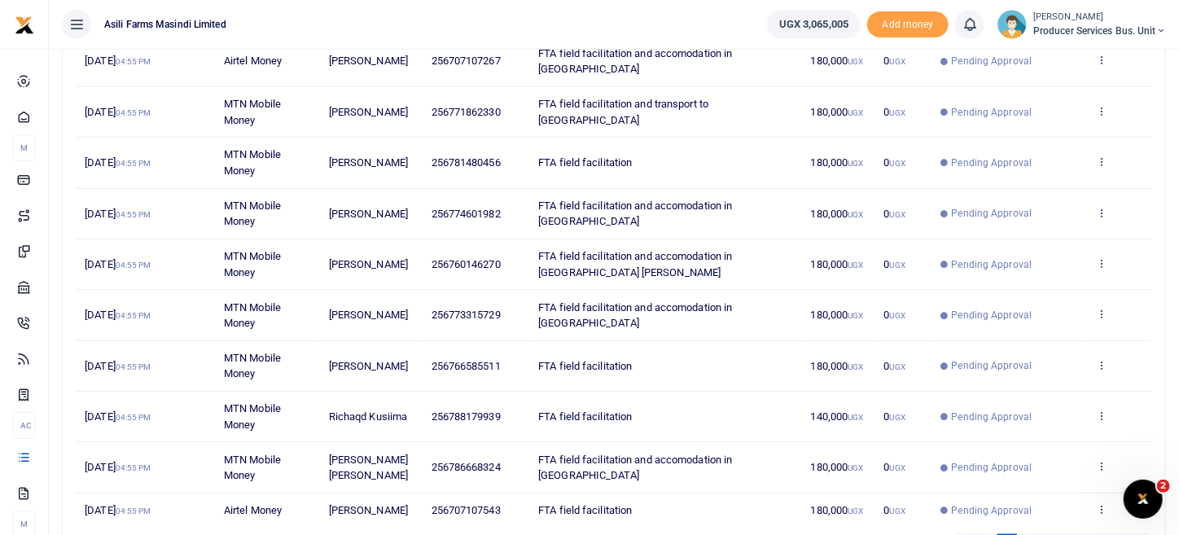
scroll to position [287, 0]
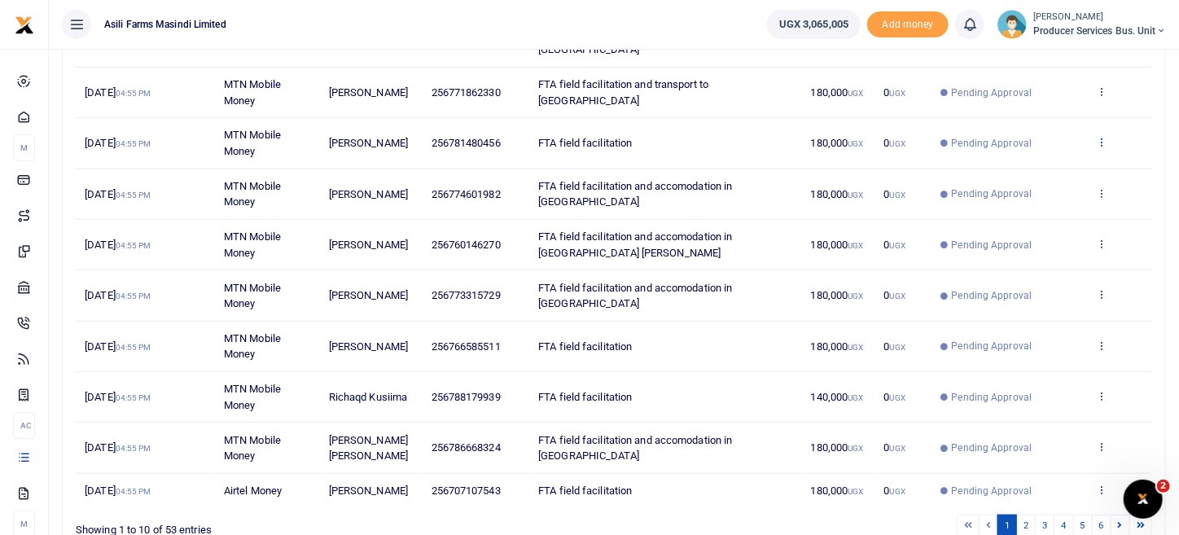
click at [1099, 136] on icon at bounding box center [1101, 141] width 11 height 11
click at [1031, 153] on link "View details" at bounding box center [1042, 153] width 129 height 23
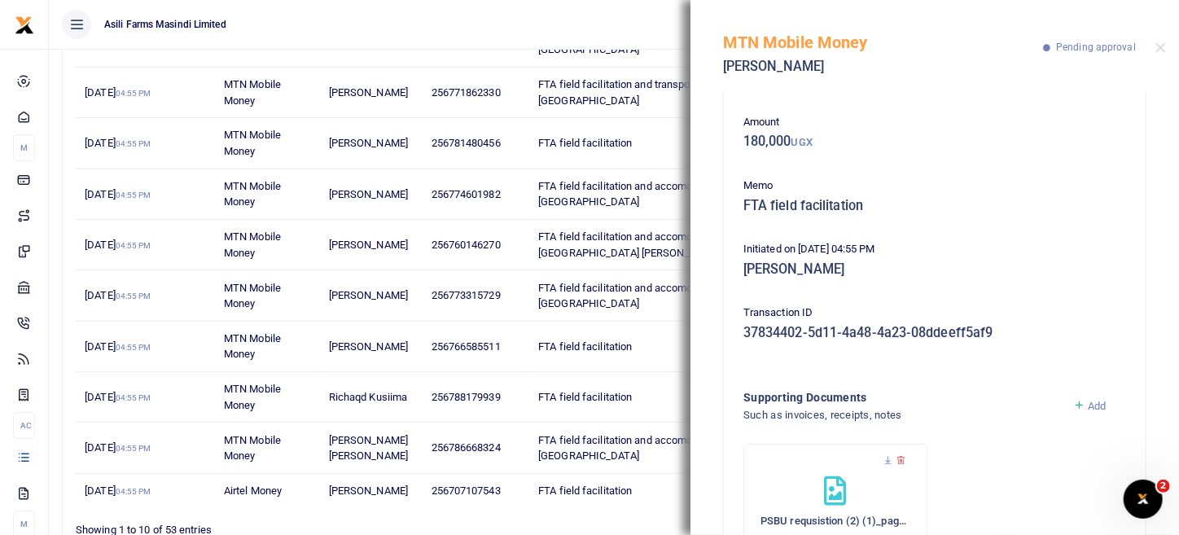
scroll to position [152, 0]
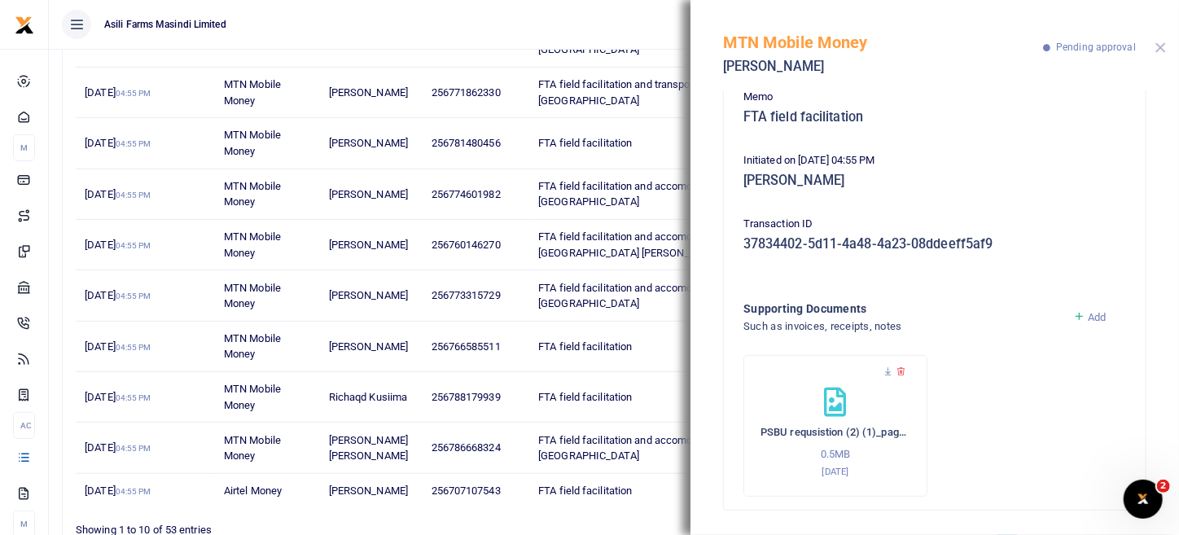
click at [1158, 47] on button "Close" at bounding box center [1160, 47] width 11 height 11
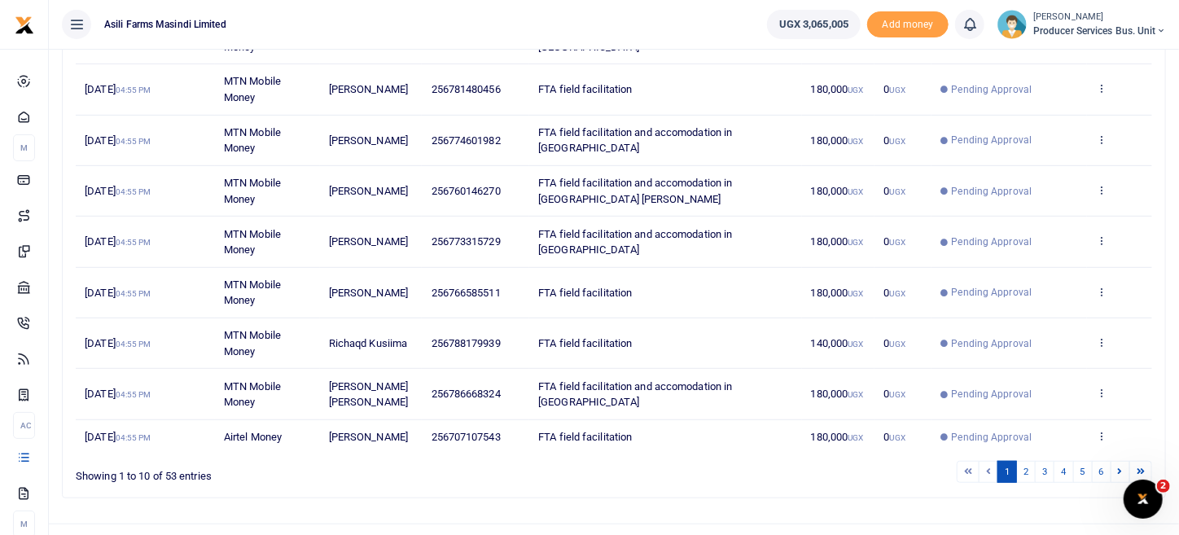
scroll to position [369, 0]
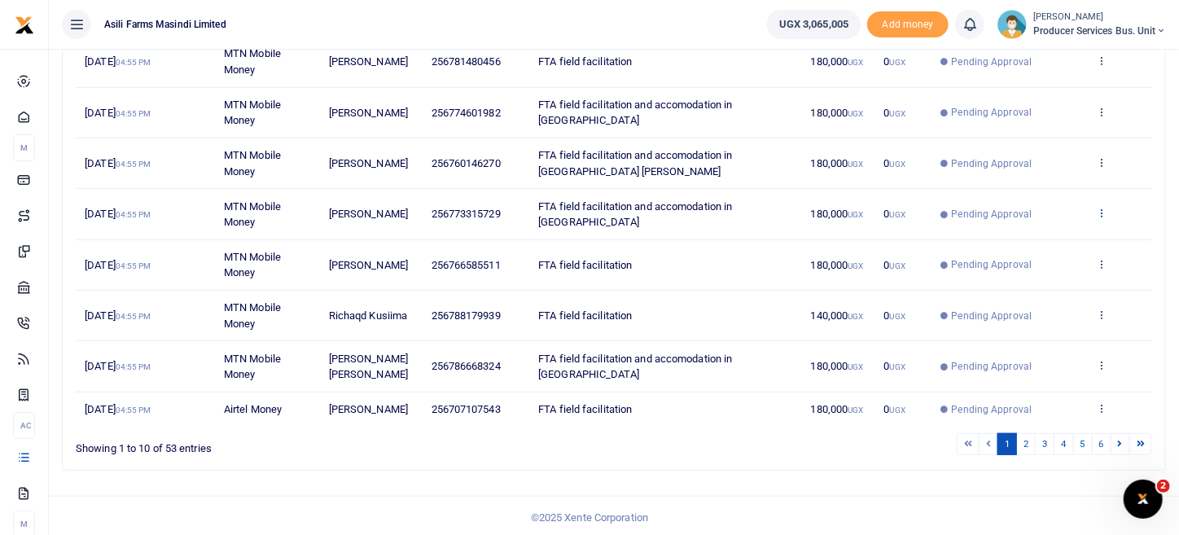
click at [1103, 207] on icon at bounding box center [1101, 212] width 11 height 11
click at [1086, 225] on link "View details" at bounding box center [1042, 223] width 129 height 23
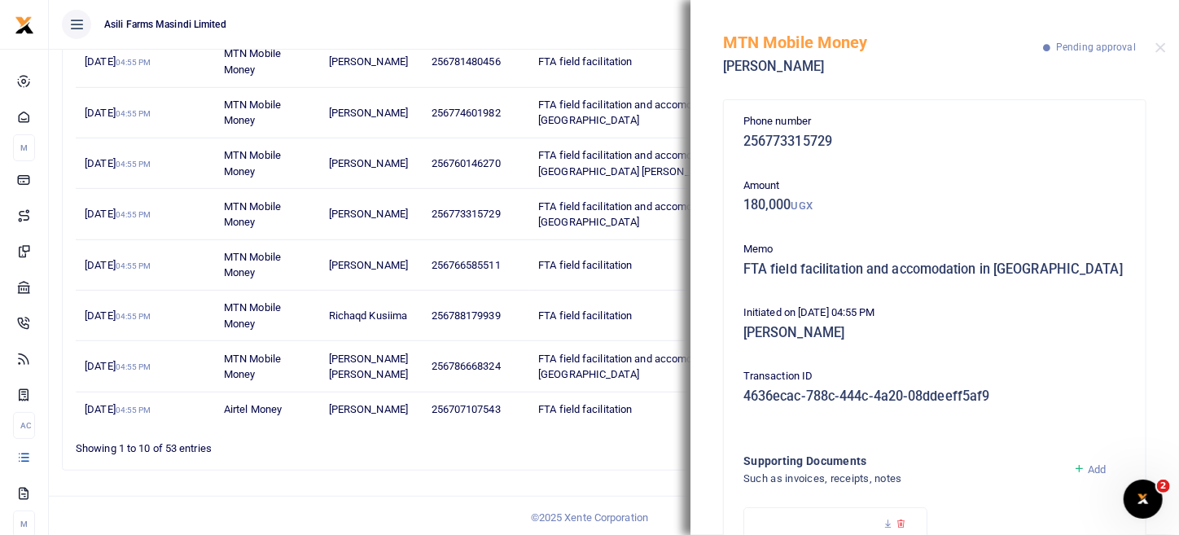
scroll to position [152, 0]
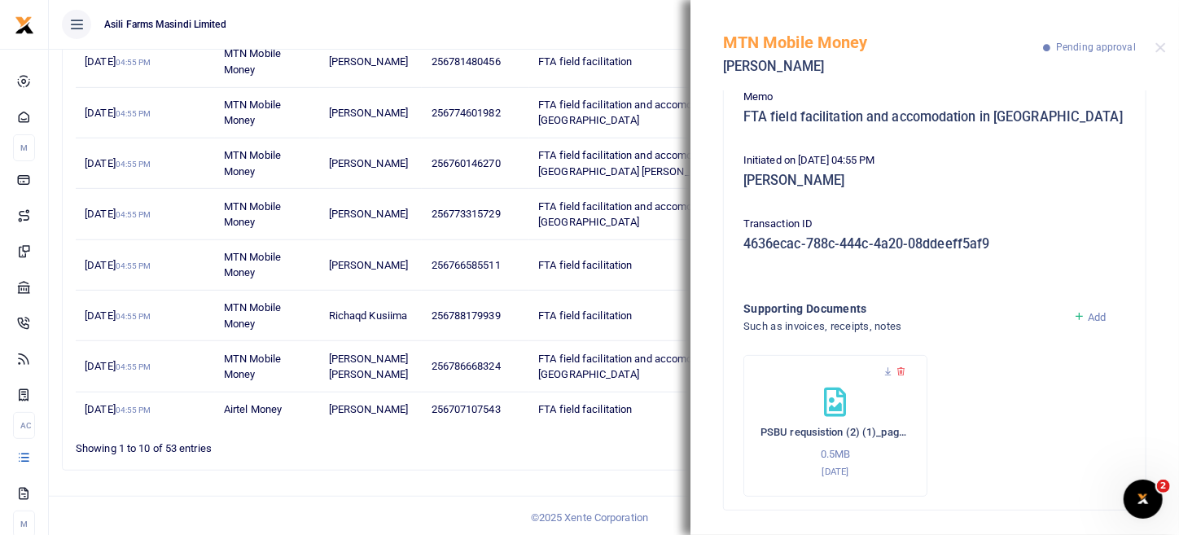
click at [1159, 55] on div "MTN Mobile Money [PERSON_NAME] Pending approval" at bounding box center [934, 45] width 488 height 90
click at [1159, 53] on div "MTN Mobile Money [PERSON_NAME] Pending approval" at bounding box center [934, 45] width 488 height 90
click at [1160, 47] on button "Close" at bounding box center [1160, 47] width 11 height 11
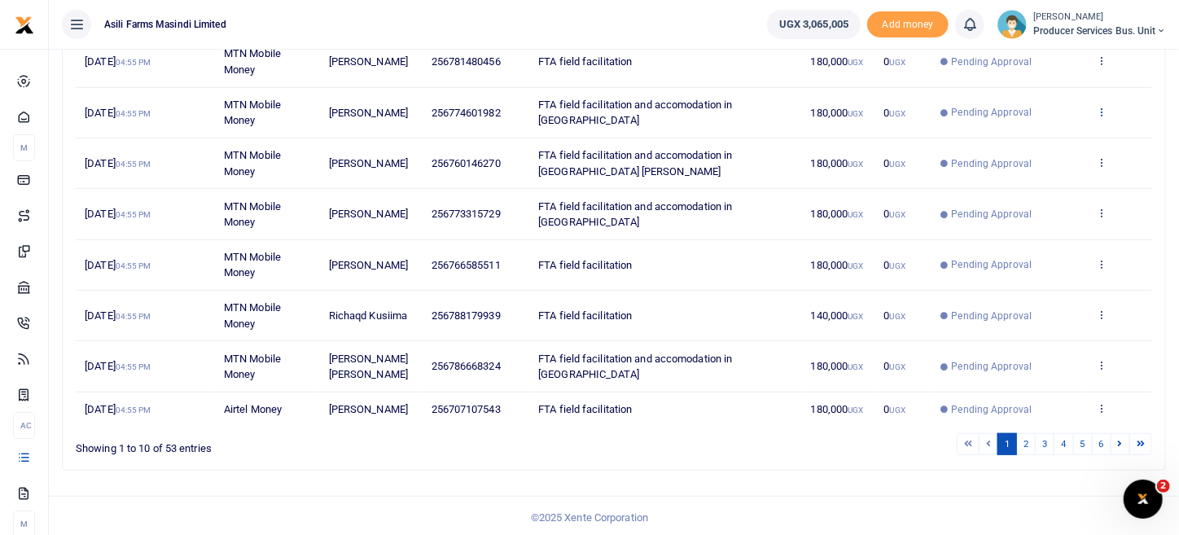
click at [1100, 106] on icon at bounding box center [1101, 111] width 11 height 11
click at [1057, 128] on link "View details" at bounding box center [1042, 122] width 129 height 23
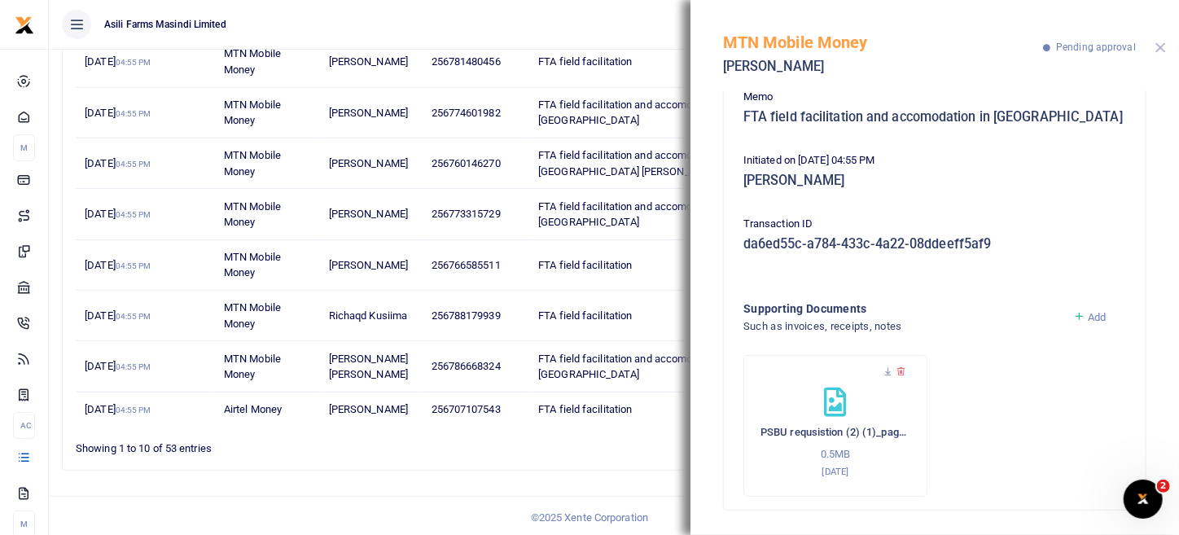
click at [1162, 52] on button "Close" at bounding box center [1160, 47] width 11 height 11
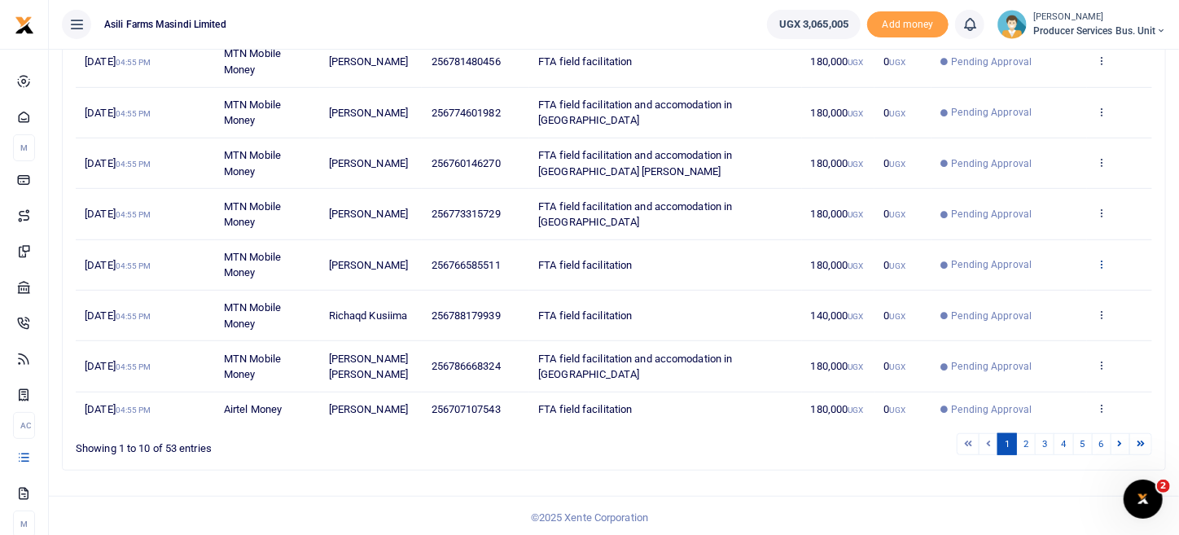
click at [1101, 258] on icon at bounding box center [1101, 263] width 11 height 11
click at [1069, 275] on link "View details" at bounding box center [1042, 273] width 129 height 23
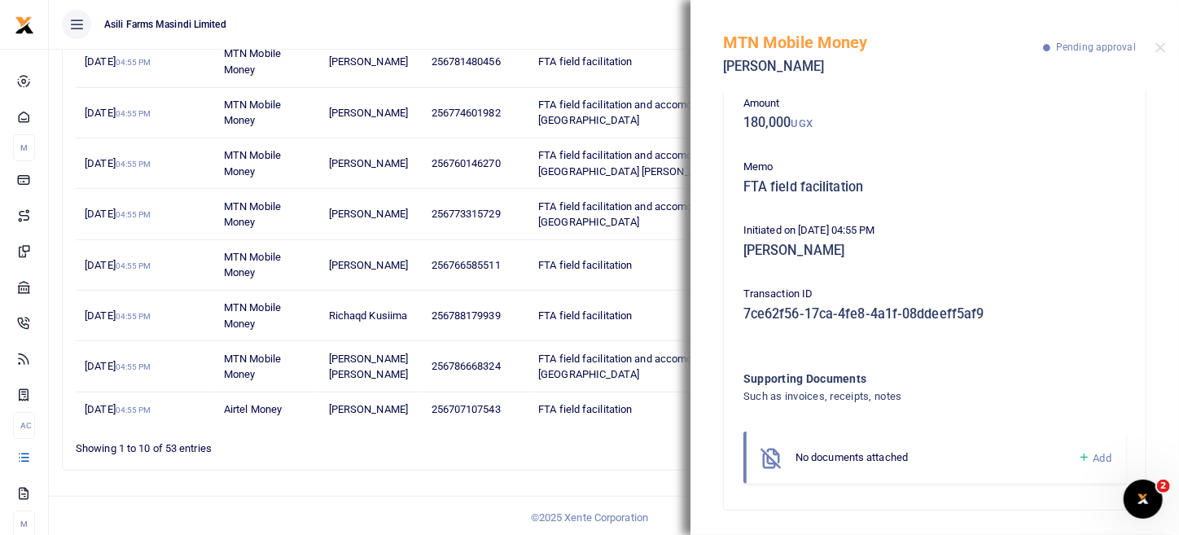
scroll to position [83, 0]
click at [1078, 455] on icon at bounding box center [1084, 456] width 12 height 15
click at [1093, 459] on span "Add" at bounding box center [1102, 457] width 18 height 12
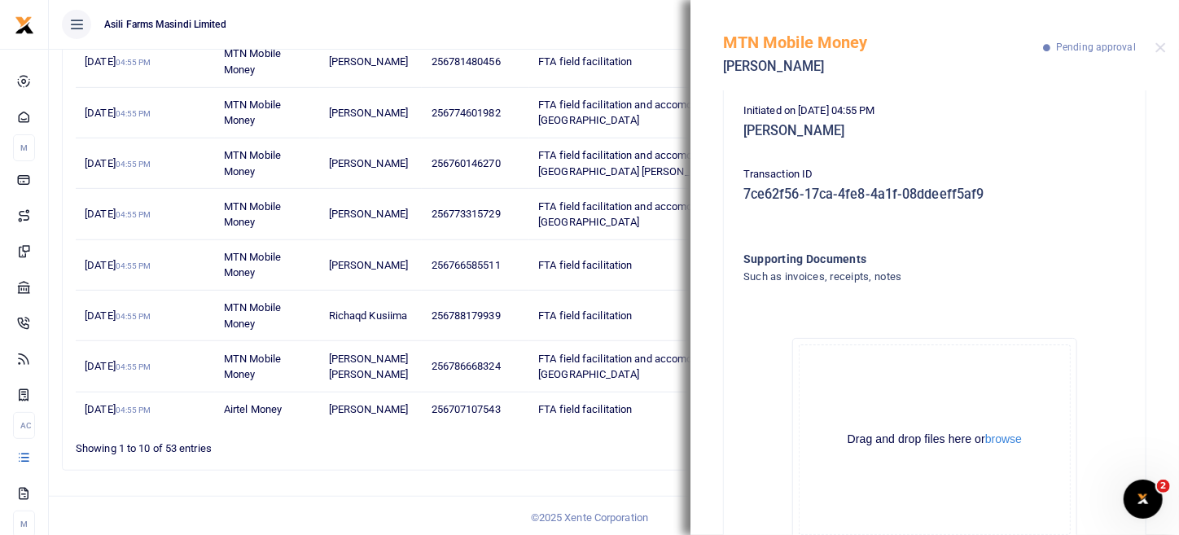
scroll to position [266, 0]
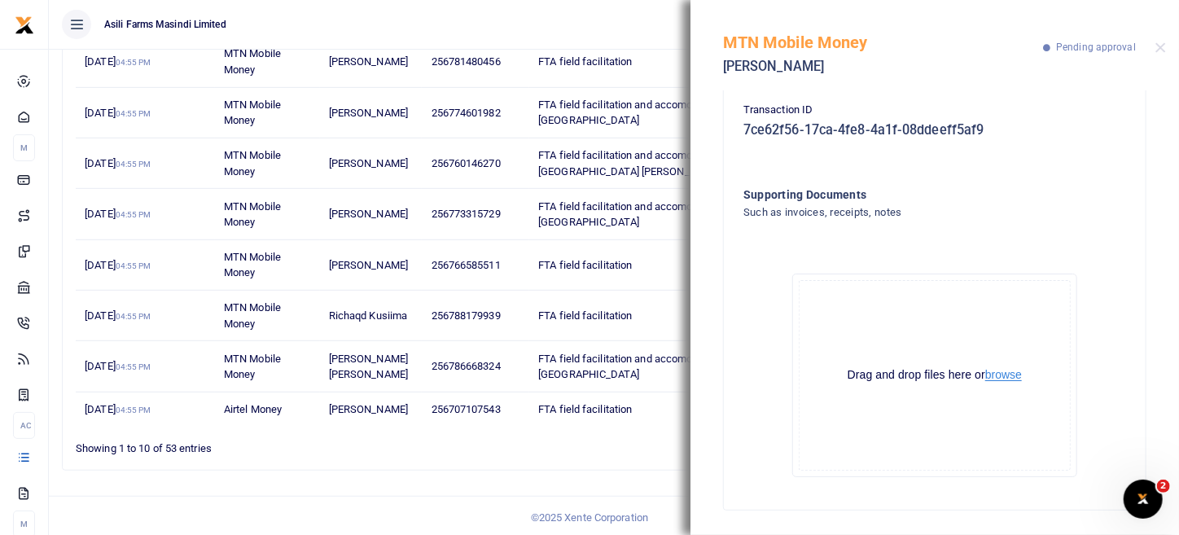
click at [1008, 374] on button "browse" at bounding box center [1003, 375] width 37 height 12
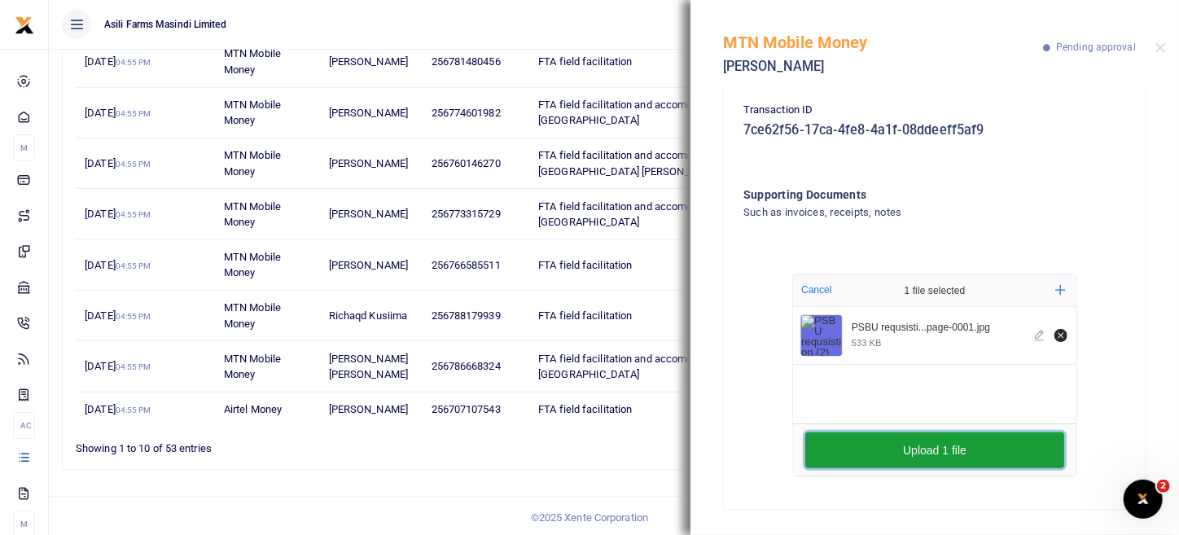
click at [900, 433] on button "Upload 1 file" at bounding box center [934, 450] width 259 height 36
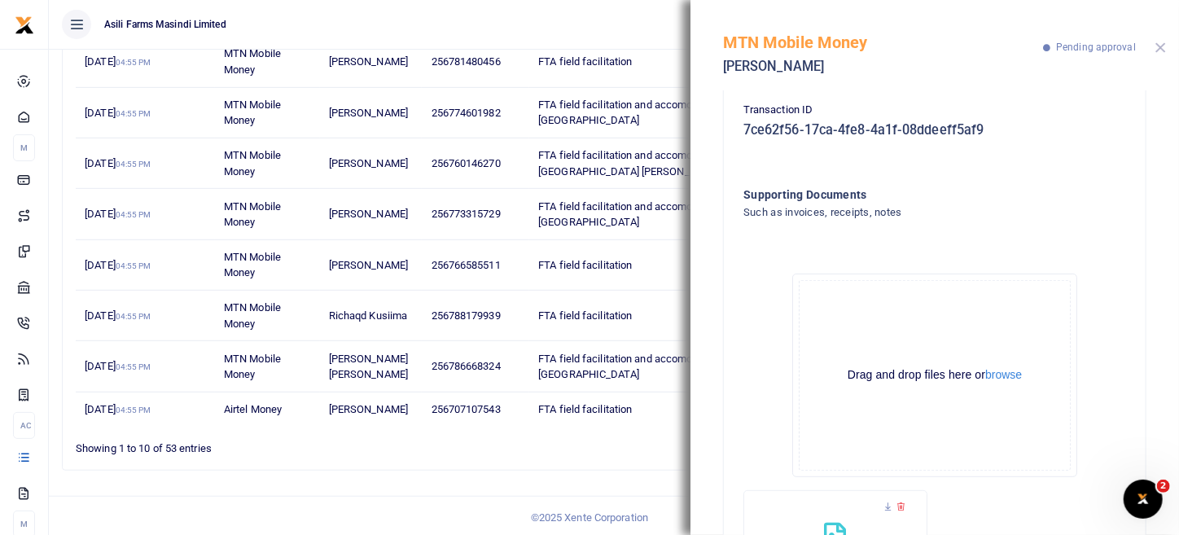
drag, startPoint x: 1156, startPoint y: 44, endPoint x: 1160, endPoint y: 52, distance: 9.1
click at [1157, 47] on button "Close" at bounding box center [1160, 47] width 11 height 11
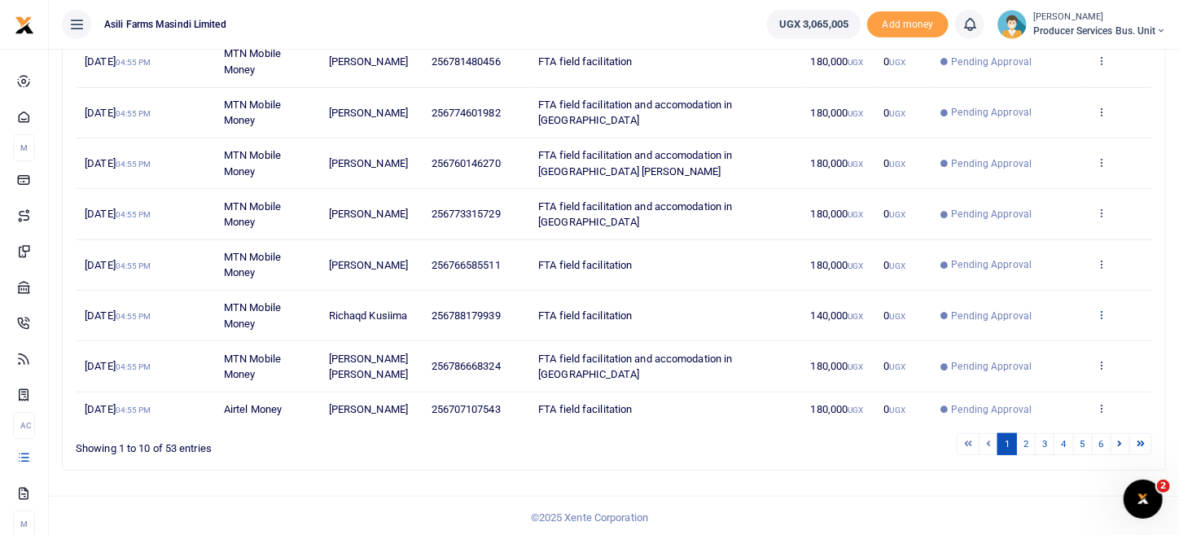
click at [1099, 309] on icon at bounding box center [1101, 314] width 11 height 11
click at [1059, 326] on link "View details" at bounding box center [1042, 324] width 129 height 23
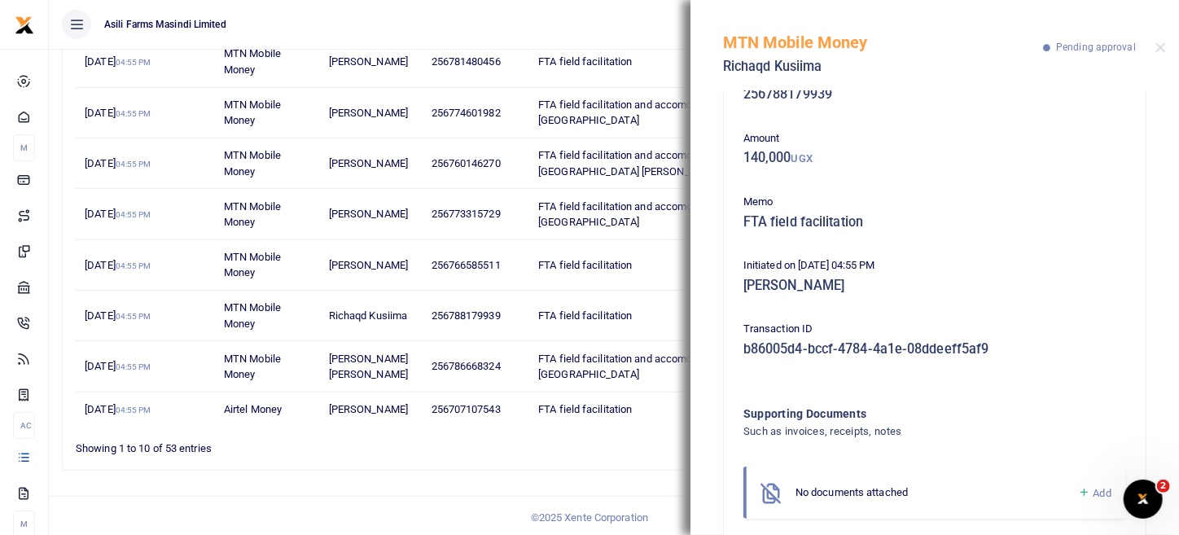
scroll to position [83, 0]
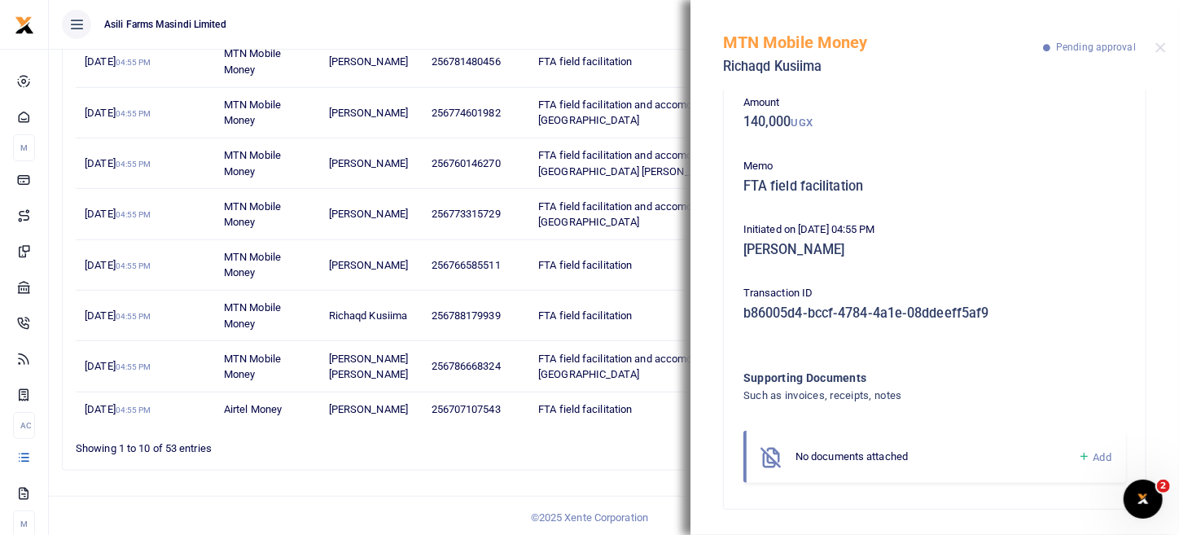
click at [1093, 456] on span "Add" at bounding box center [1102, 457] width 18 height 12
click at [1078, 458] on link "Add" at bounding box center [1094, 457] width 33 height 19
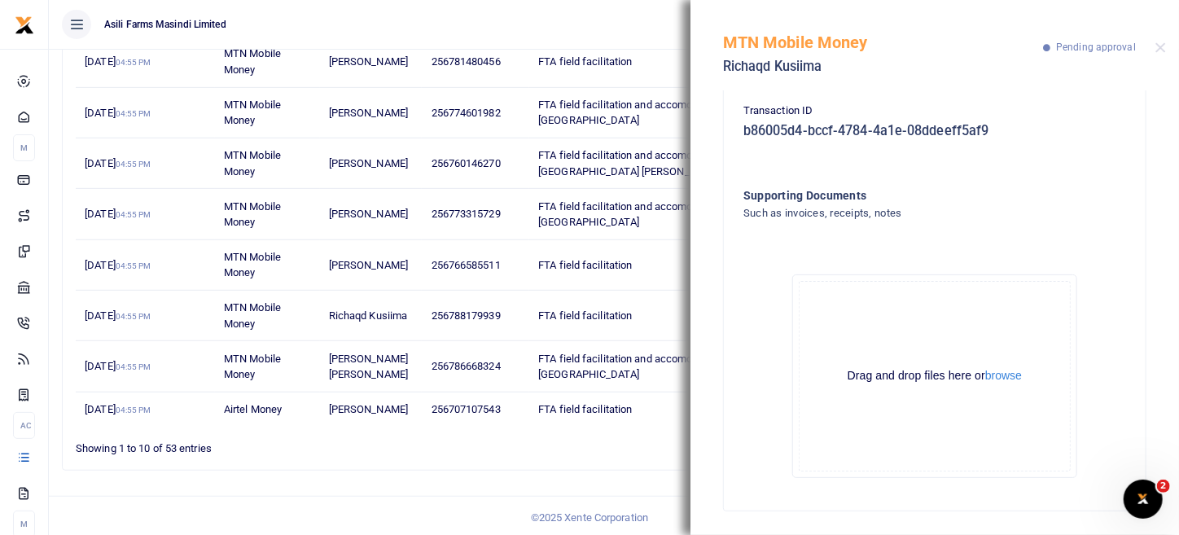
scroll to position [266, 0]
click at [1002, 383] on div "Drag and drop files here or browse Powered by Uppy" at bounding box center [935, 375] width 272 height 190
click at [1003, 379] on button "browse" at bounding box center [1003, 375] width 37 height 12
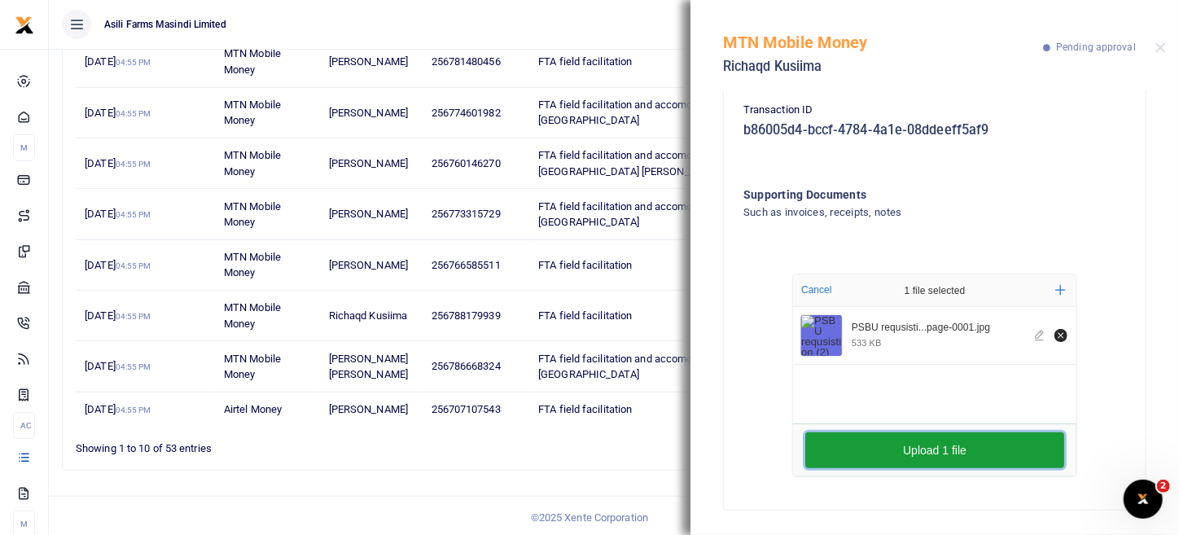
click at [928, 448] on button "Upload 1 file" at bounding box center [934, 450] width 259 height 36
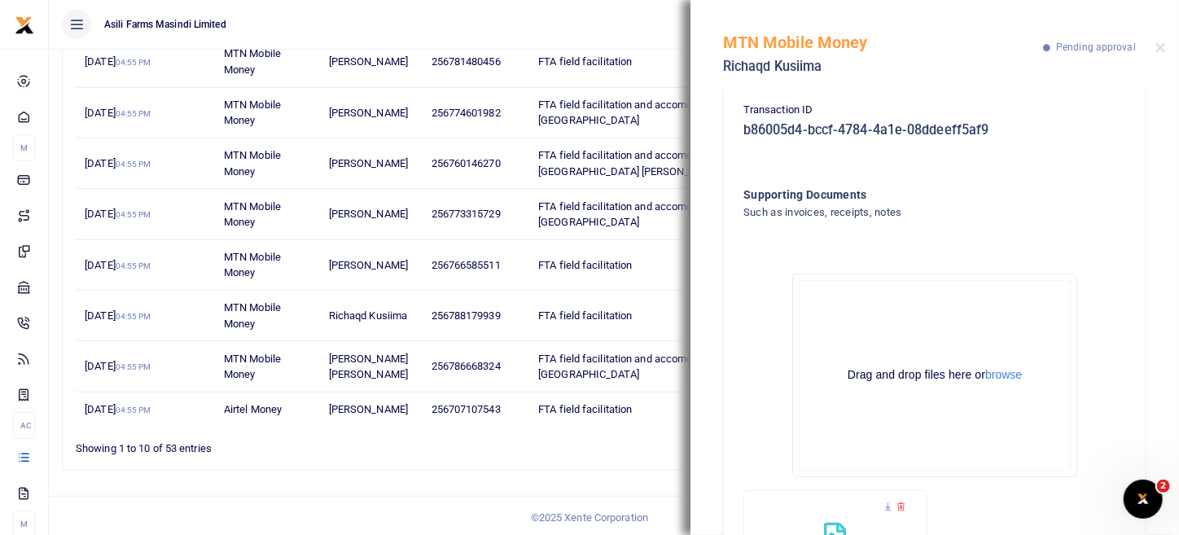
click at [1168, 45] on div "MTN Mobile Money Richaqd Kusiima Pending approval" at bounding box center [934, 45] width 488 height 90
click at [1162, 47] on button "Close" at bounding box center [1160, 47] width 11 height 11
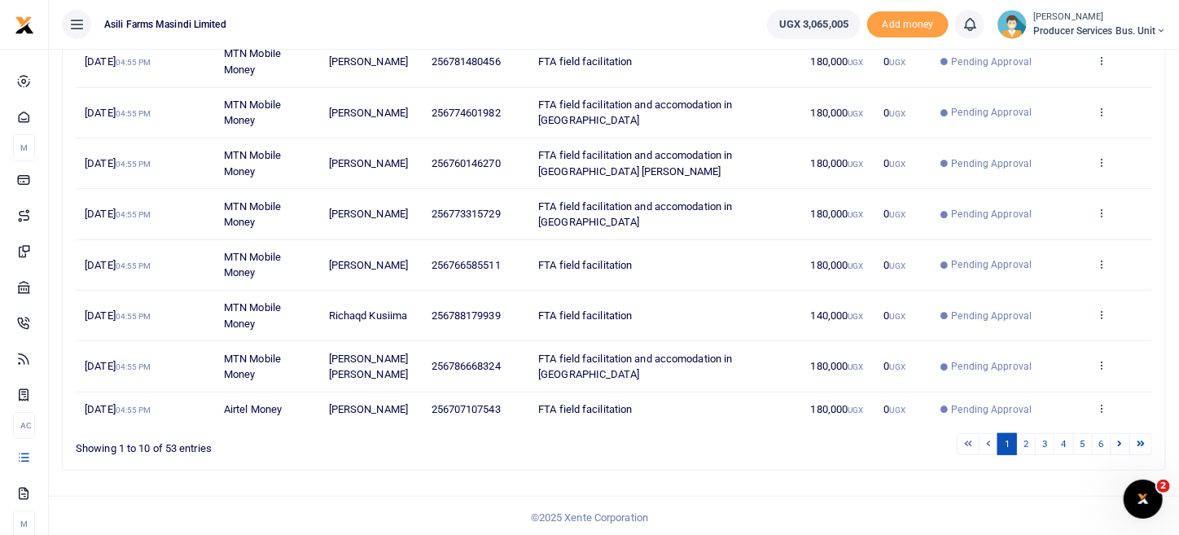
click at [1101, 353] on td "View details Send again" at bounding box center [1119, 366] width 65 height 50
click at [1101, 359] on icon at bounding box center [1101, 364] width 11 height 11
click at [1060, 374] on link "View details" at bounding box center [1042, 374] width 129 height 23
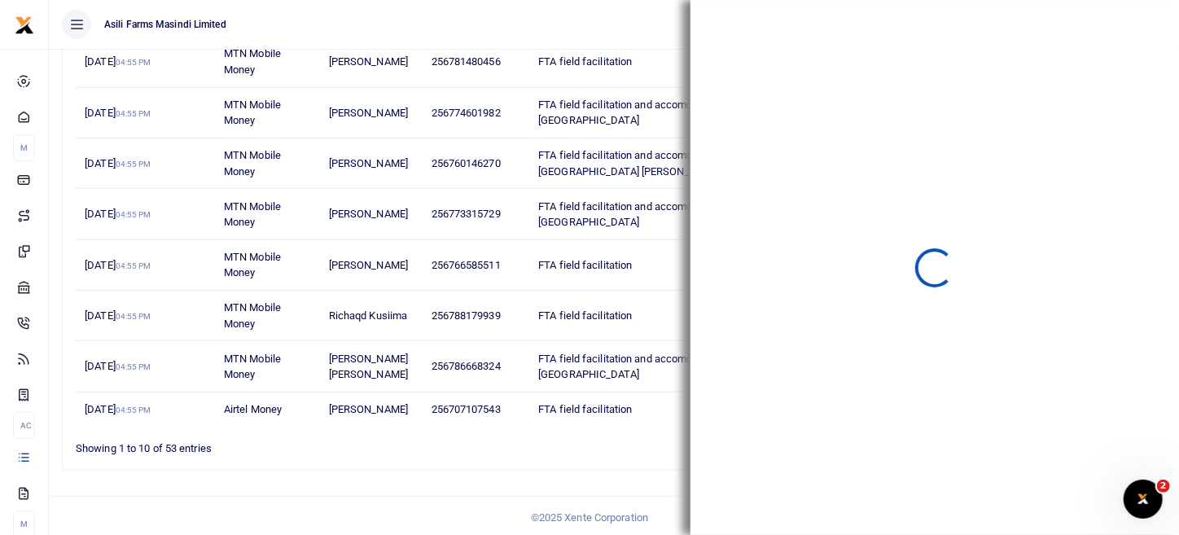
click at [596, 26] on ul "Asili Farms Masindi Limited" at bounding box center [401, 24] width 705 height 49
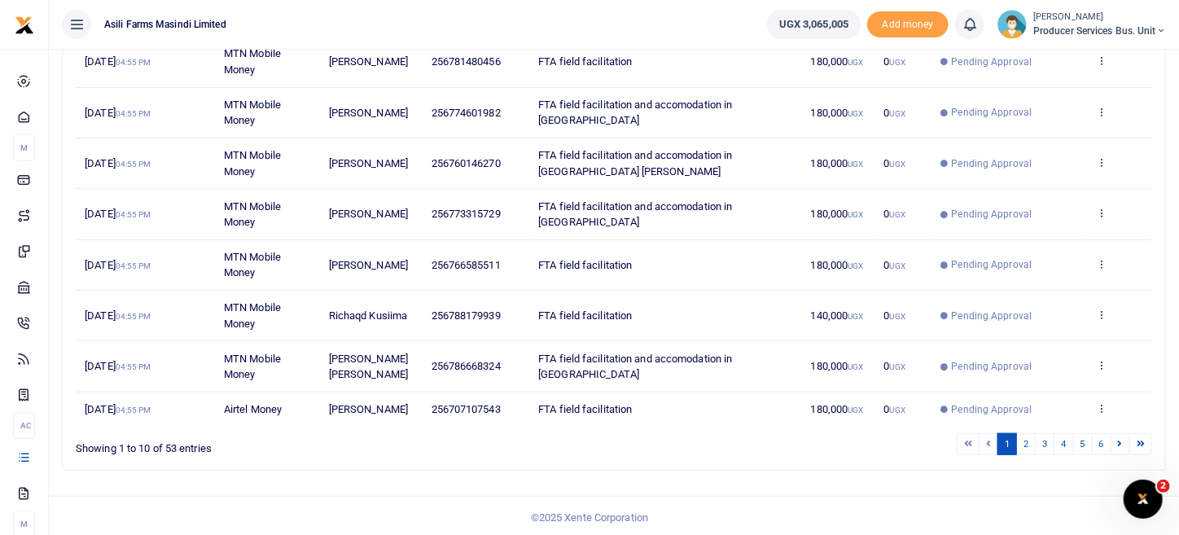
click at [1088, 354] on td "View details Send again" at bounding box center [1119, 366] width 65 height 50
click at [1098, 356] on td "View details Send again" at bounding box center [1119, 366] width 65 height 50
click at [1101, 359] on icon at bounding box center [1101, 364] width 11 height 11
click at [1061, 365] on link "View details" at bounding box center [1042, 374] width 129 height 23
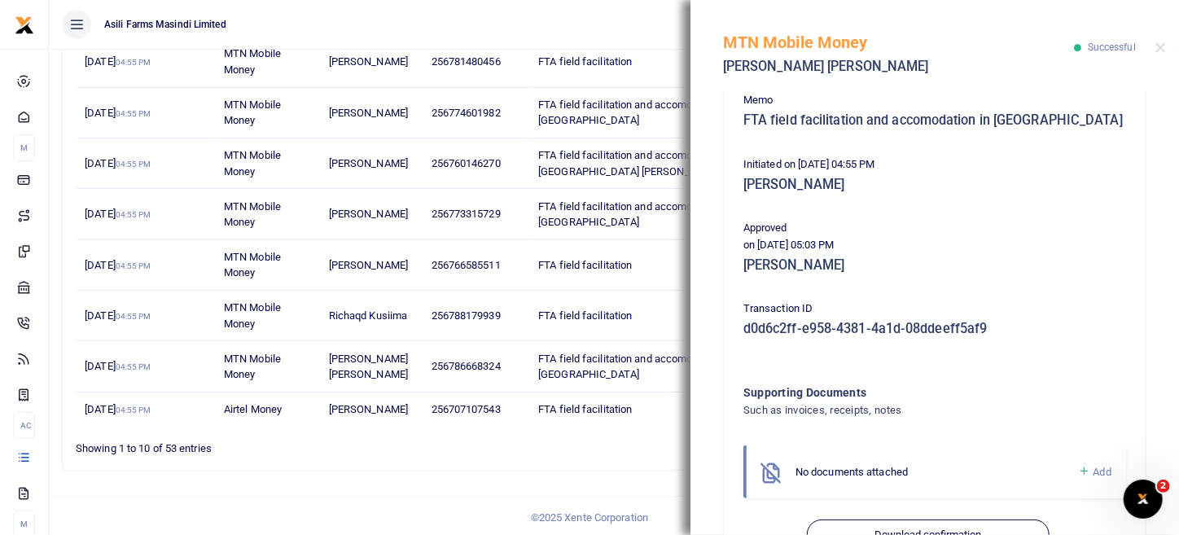
scroll to position [330, 0]
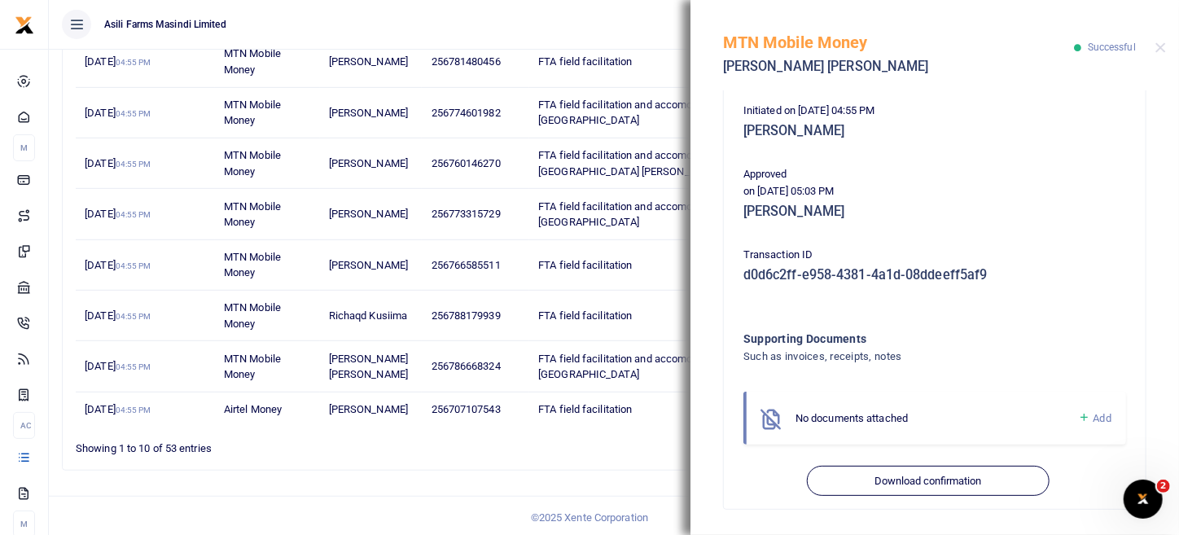
click at [1101, 417] on div "No documents attached Add" at bounding box center [934, 418] width 383 height 53
click at [1093, 417] on span "Add" at bounding box center [1102, 418] width 18 height 12
click at [1078, 420] on icon at bounding box center [1084, 417] width 12 height 15
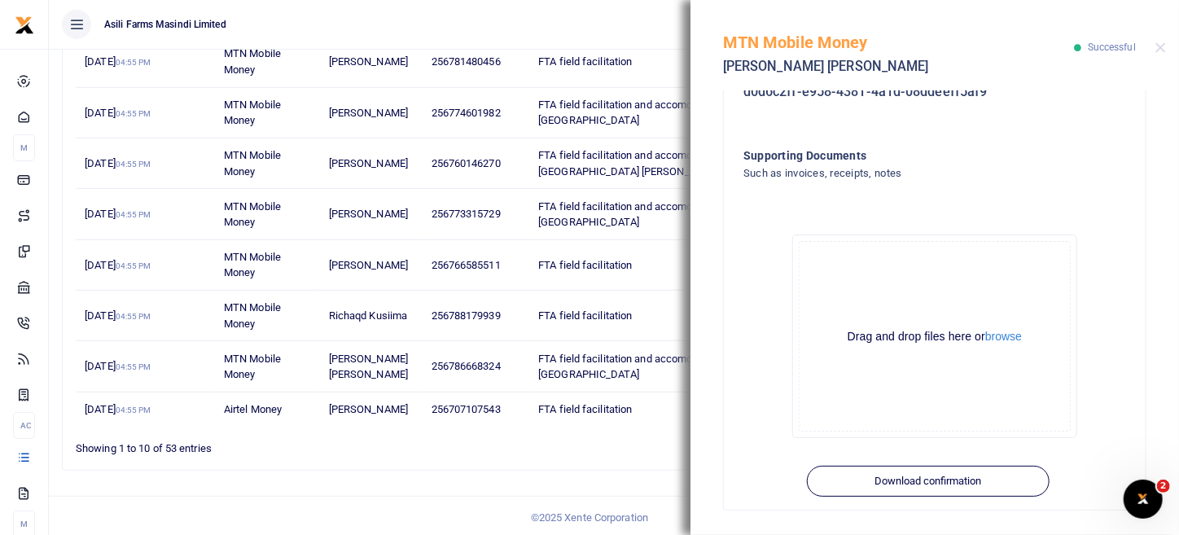
scroll to position [513, 0]
click at [1000, 335] on button "browse" at bounding box center [1003, 337] width 37 height 12
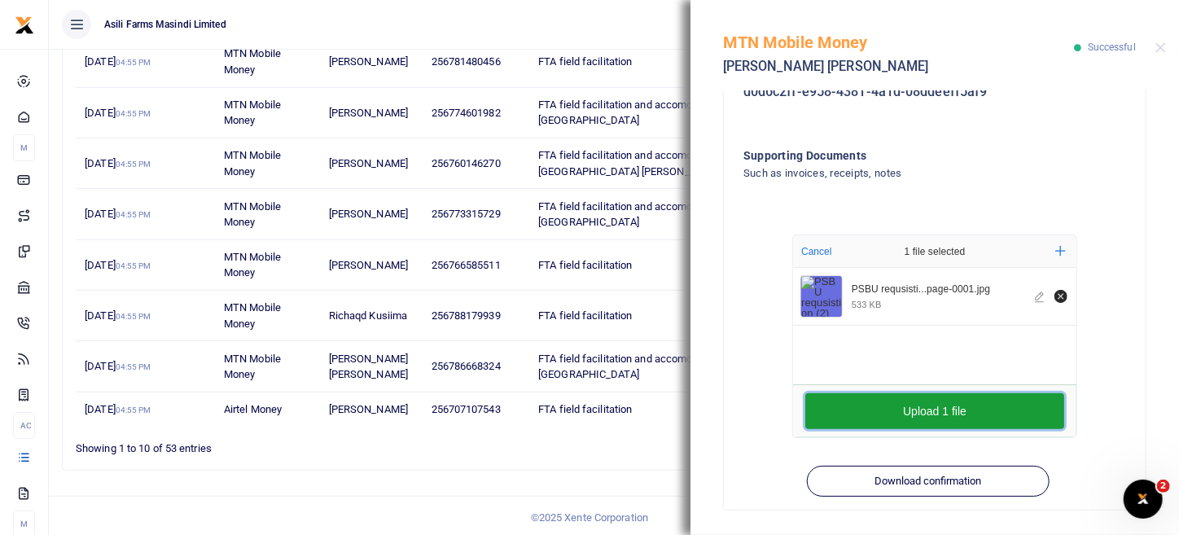
click at [990, 418] on button "Upload 1 file" at bounding box center [934, 411] width 259 height 36
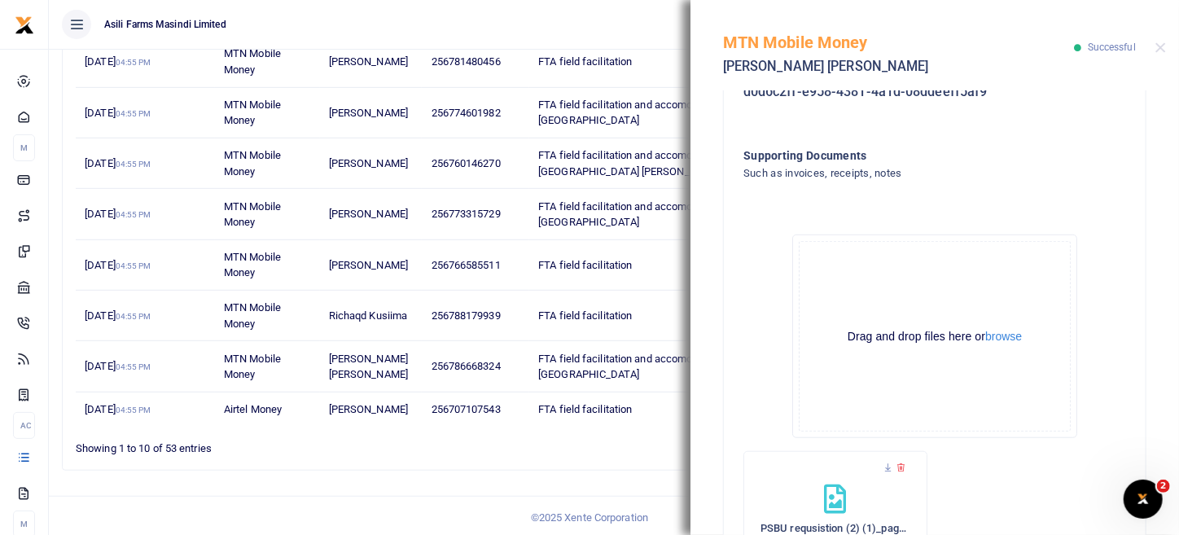
click at [1166, 52] on div "MTN Mobile Money [PERSON_NAME] [PERSON_NAME] Successful" at bounding box center [934, 45] width 488 height 90
click at [1163, 50] on button "Close" at bounding box center [1160, 47] width 11 height 11
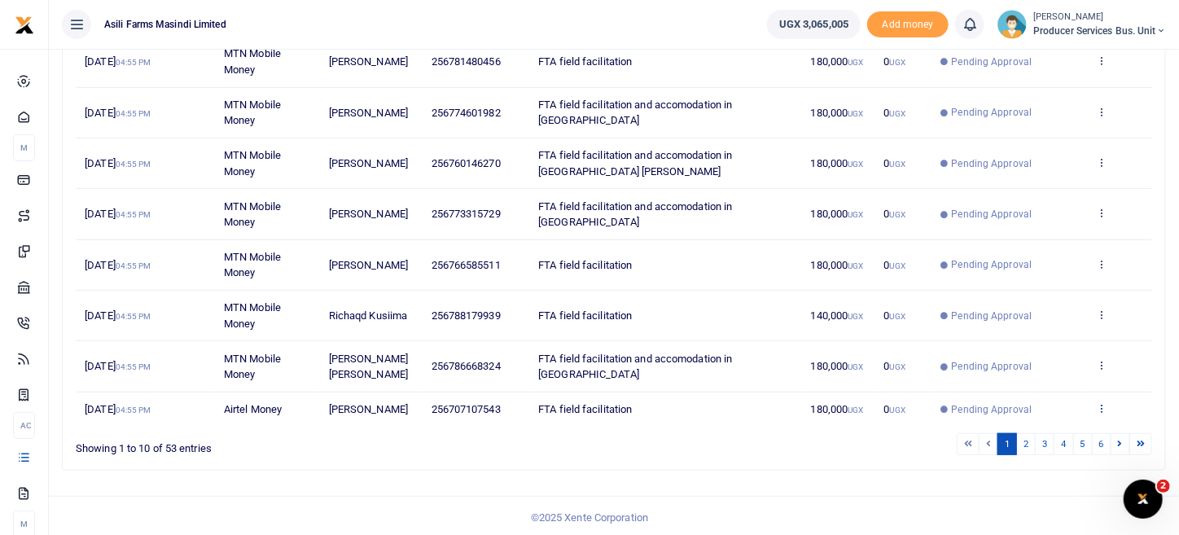
click at [1106, 402] on icon at bounding box center [1101, 407] width 11 height 11
click at [1073, 331] on link "View details" at bounding box center [1042, 339] width 129 height 23
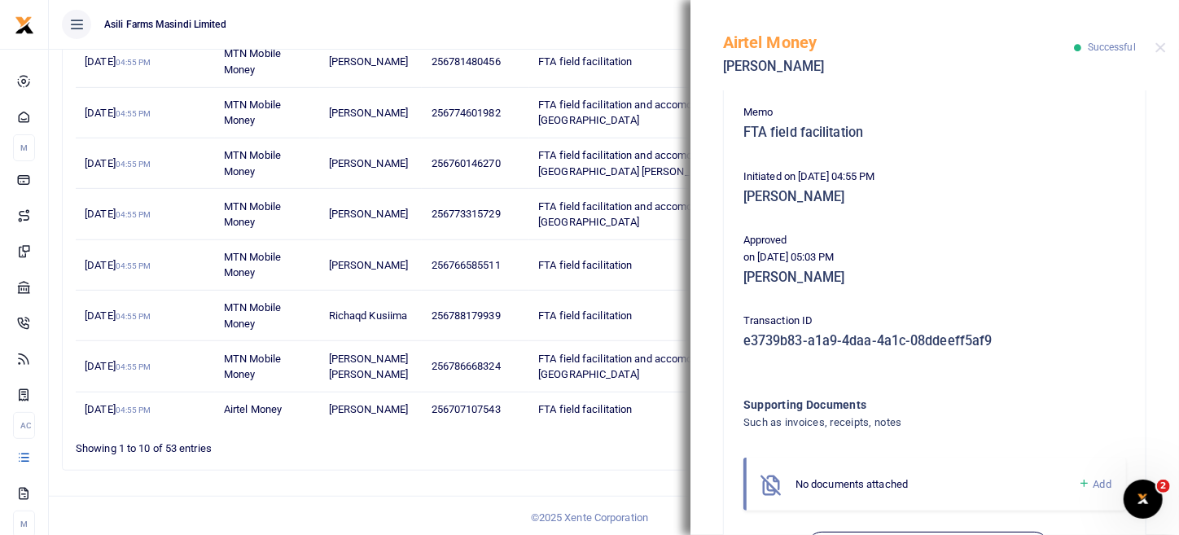
scroll to position [330, 0]
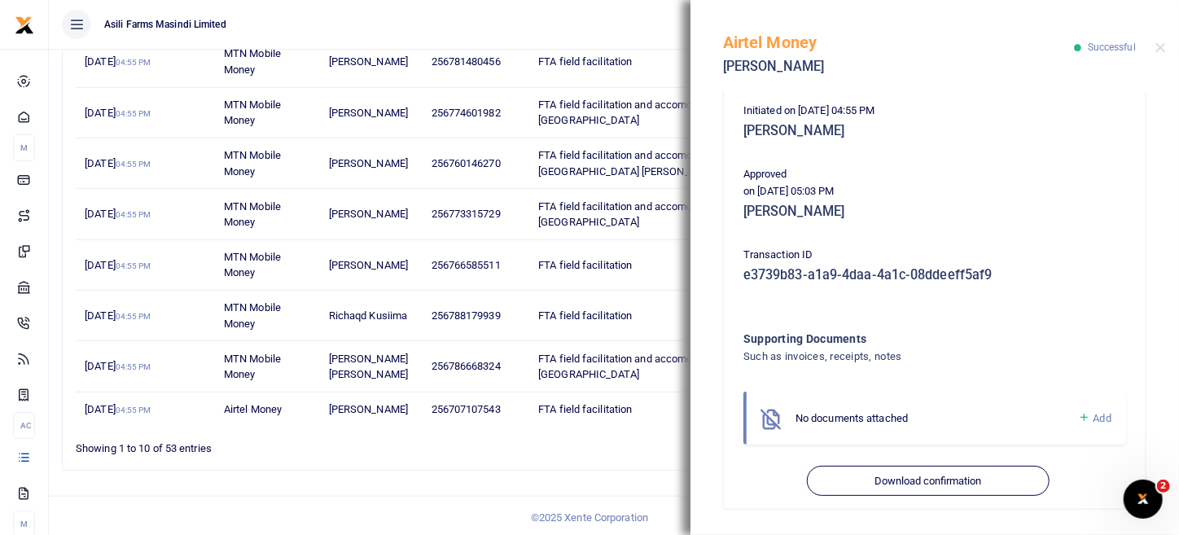
click at [1101, 422] on div "No documents attached Add" at bounding box center [934, 418] width 383 height 53
click at [1093, 419] on span "Add" at bounding box center [1102, 418] width 18 height 12
click at [1078, 417] on icon at bounding box center [1084, 417] width 12 height 15
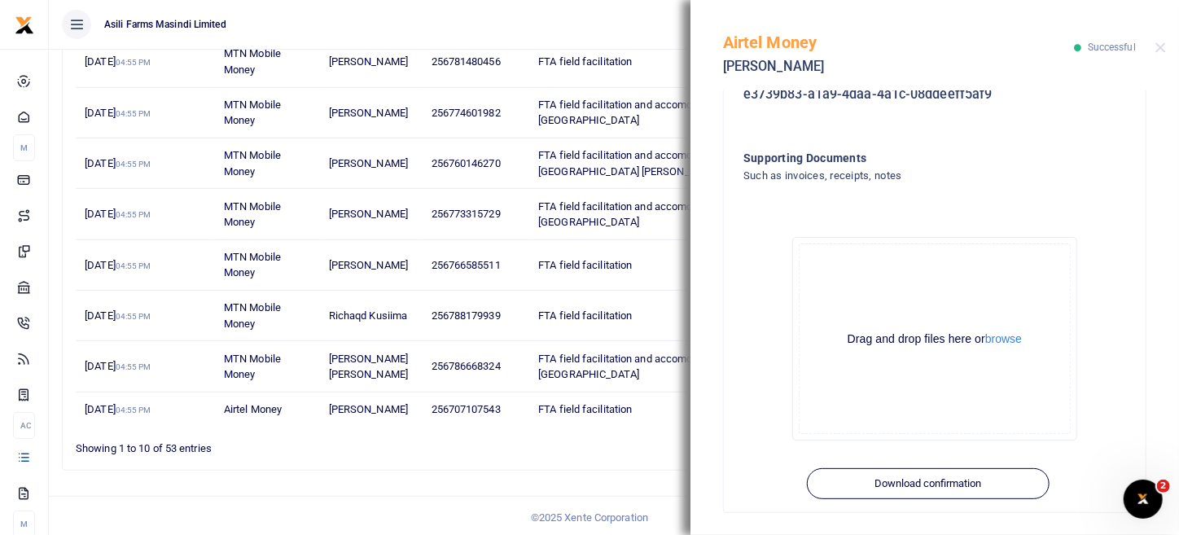
scroll to position [513, 0]
click at [1014, 338] on button "browse" at bounding box center [1003, 337] width 37 height 12
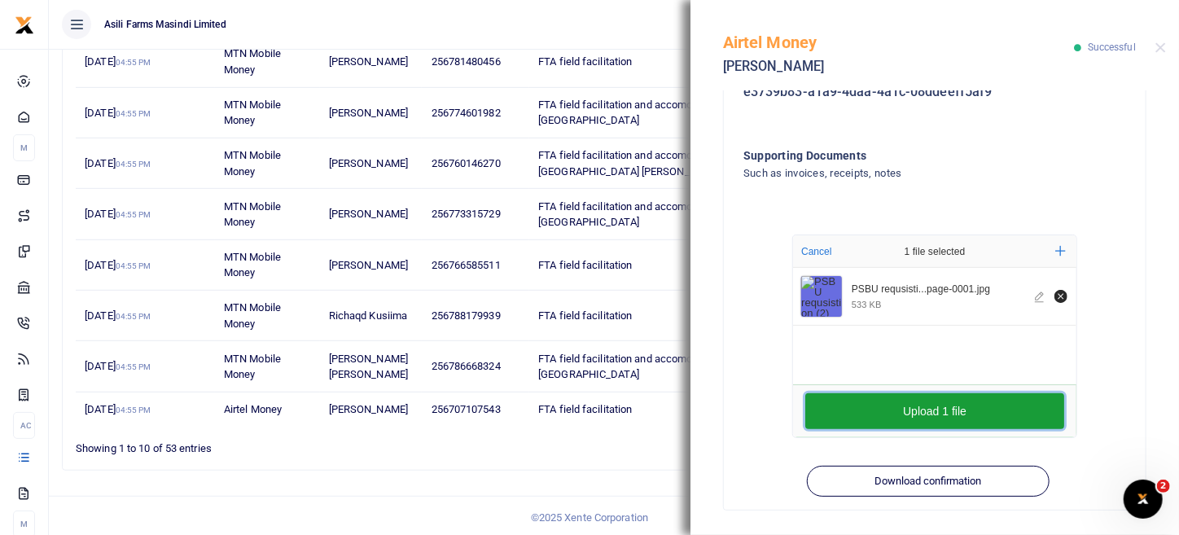
click at [938, 416] on button "Upload 1 file" at bounding box center [934, 411] width 259 height 36
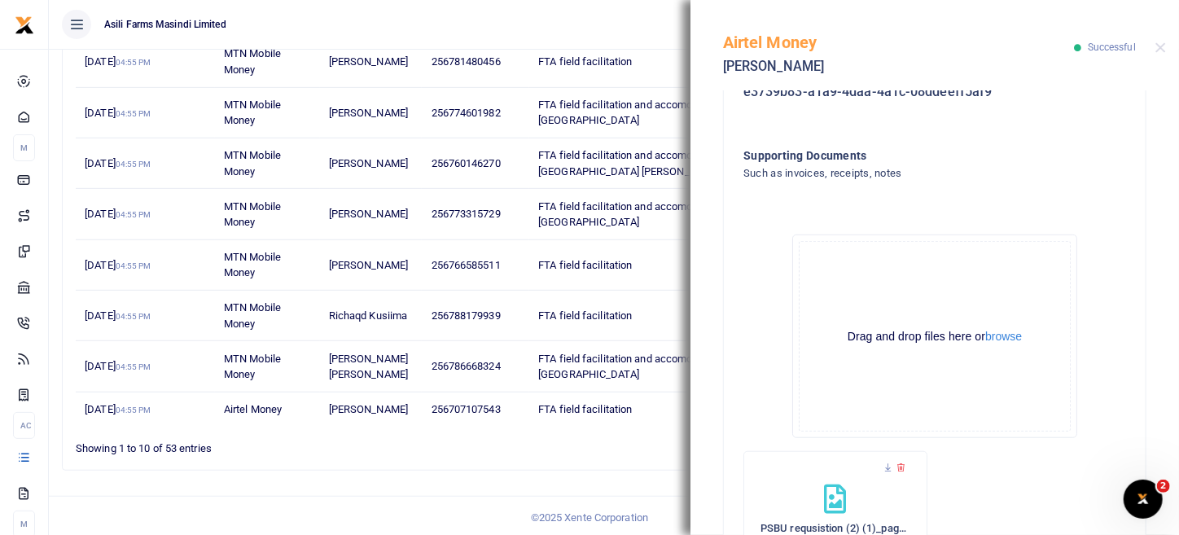
click at [1167, 46] on div "Airtel Money [PERSON_NAME] Successful" at bounding box center [934, 45] width 488 height 90
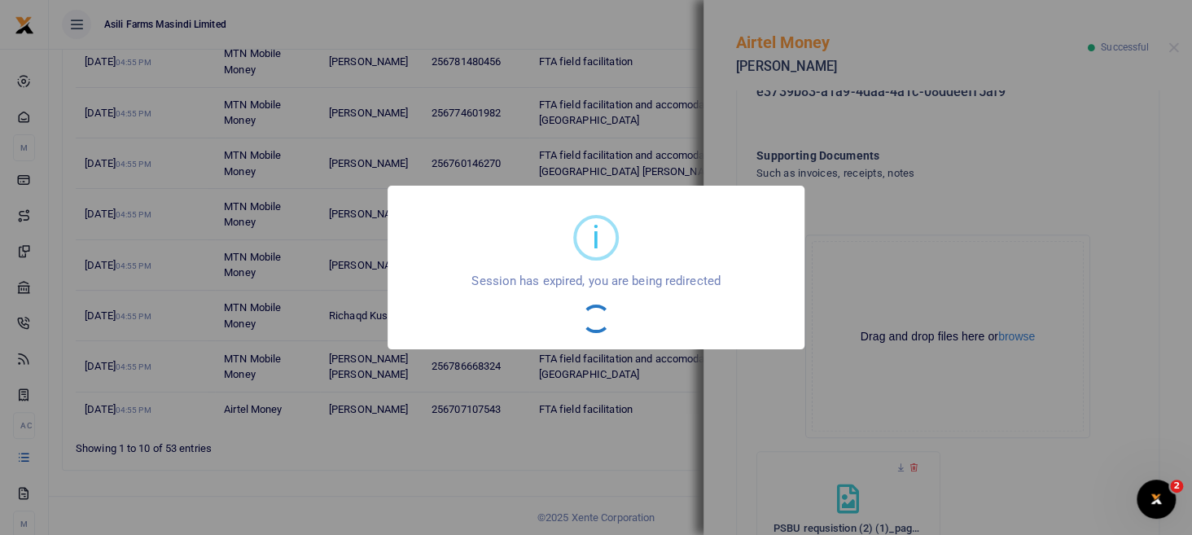
click at [1162, 49] on div "i × Session has expired, you are being redirected OK No Cancel" at bounding box center [596, 267] width 1192 height 535
